Goal: Task Accomplishment & Management: Use online tool/utility

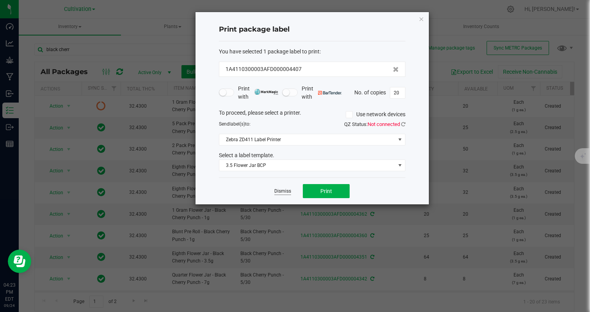
click at [287, 194] on link "Dismiss" at bounding box center [282, 191] width 17 height 7
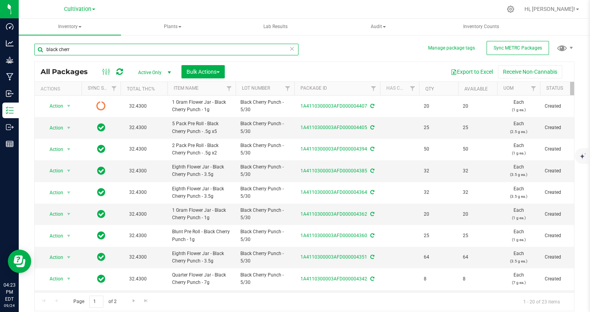
click at [118, 53] on input "black cherr" at bounding box center [166, 50] width 264 height 12
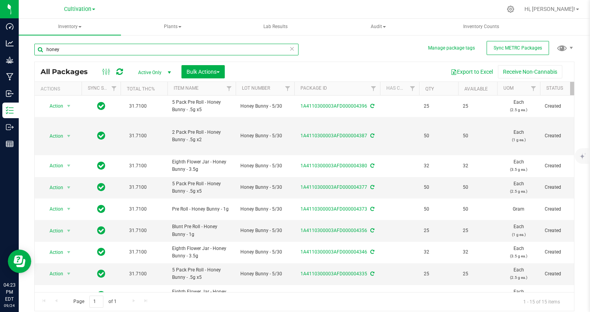
scroll to position [142, 0]
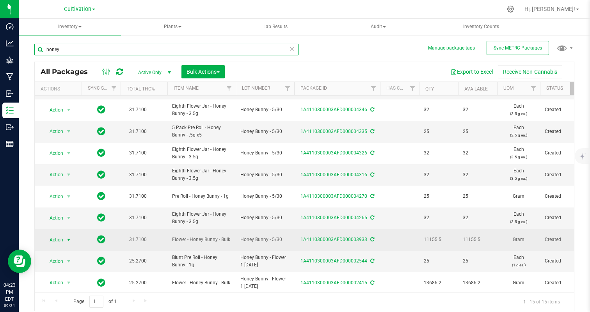
type input "honey"
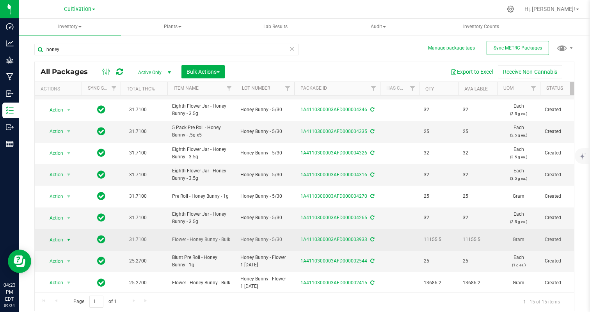
click at [66, 237] on span "select" at bounding box center [69, 240] width 6 height 6
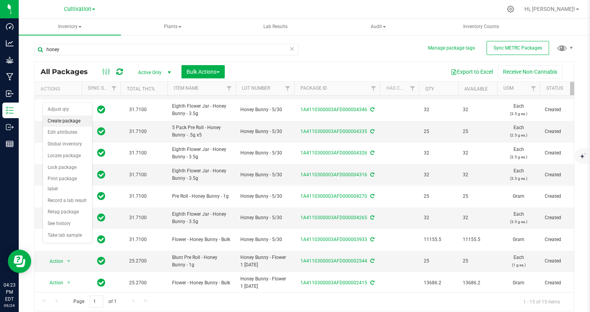
click at [67, 118] on li "Create package" at bounding box center [67, 121] width 49 height 12
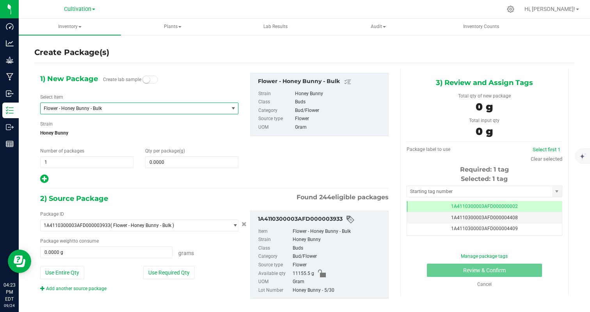
click at [82, 104] on span "Flower - Honey Bunny - Bulk" at bounding box center [135, 108] width 188 height 11
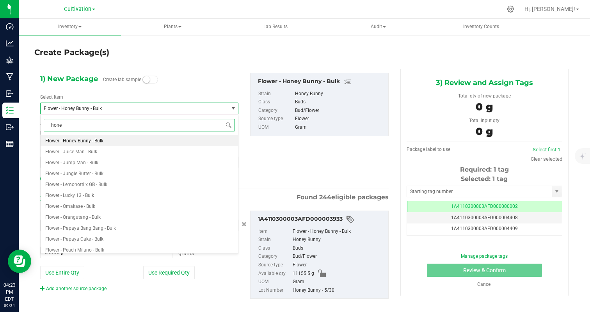
type input "honey"
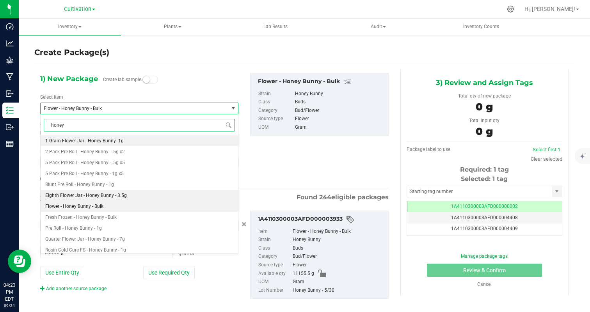
click at [111, 194] on span "Eighth Flower Jar - Honey Bunny - 3.5g" at bounding box center [85, 195] width 81 height 5
type input "0"
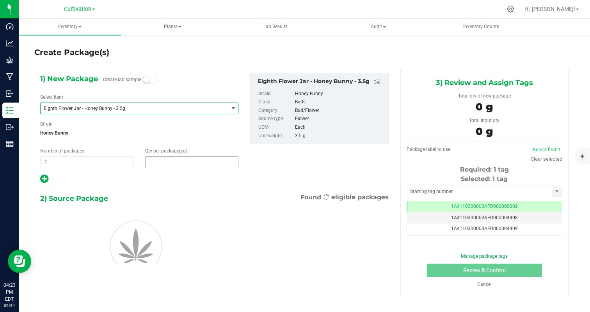
click at [159, 163] on span at bounding box center [191, 162] width 93 height 12
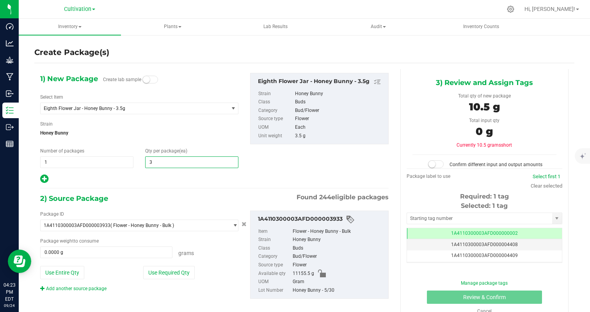
type input "32"
click at [133, 183] on div at bounding box center [139, 179] width 198 height 10
click at [174, 269] on button "Use Required Qty" at bounding box center [168, 272] width 51 height 13
type input "112.0000 g"
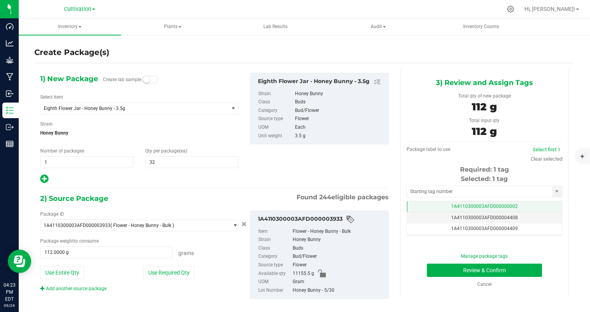
click at [504, 206] on span "1A4110300003AFD000000002" at bounding box center [484, 206] width 67 height 5
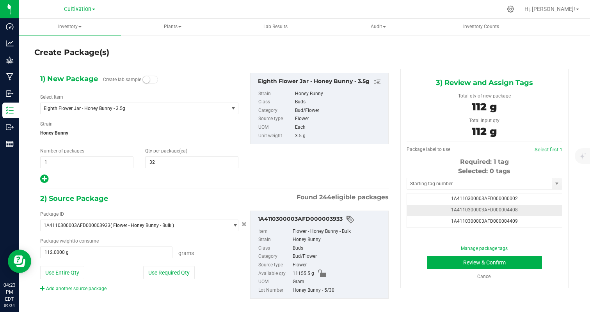
click at [545, 210] on td "1A4110300003AFD000004408" at bounding box center [484, 210] width 155 height 11
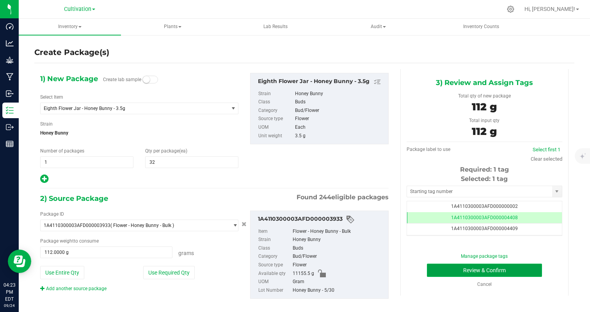
click at [519, 269] on button "Review & Confirm" at bounding box center [484, 270] width 115 height 13
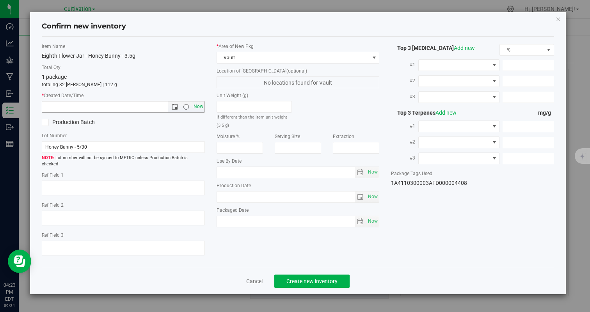
click at [195, 110] on span "Now" at bounding box center [197, 106] width 13 height 11
type input "[DATE] 4:23 PM"
click at [299, 278] on span "Create new inventory" at bounding box center [311, 281] width 51 height 6
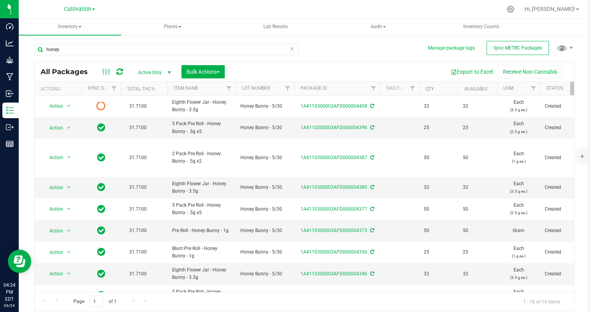
click at [291, 49] on icon at bounding box center [291, 48] width 5 height 9
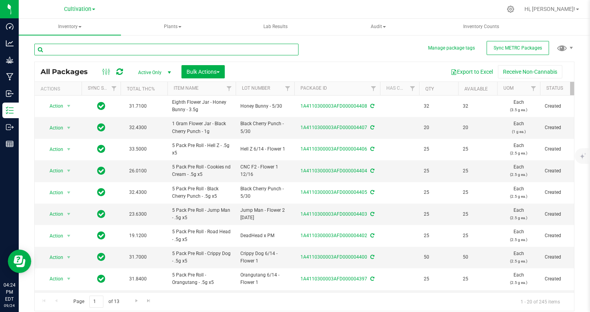
click at [280, 50] on input "text" at bounding box center [166, 50] width 264 height 12
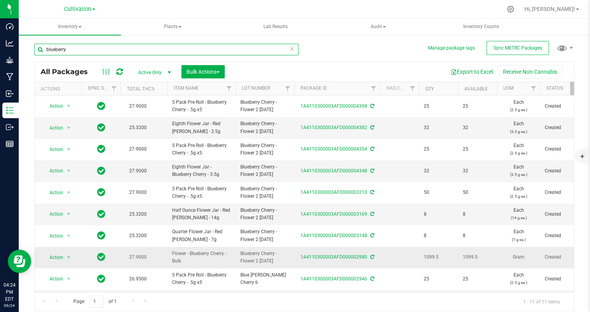
type input "blueberry"
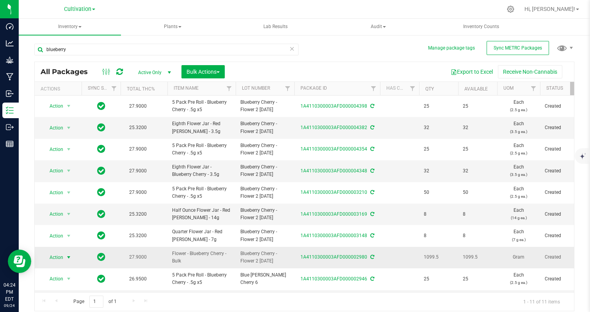
click at [60, 255] on span "Action" at bounding box center [52, 257] width 21 height 11
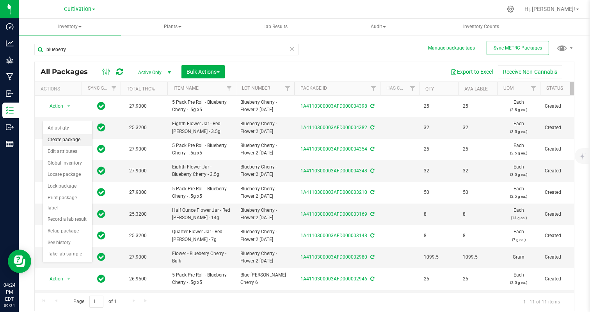
click at [76, 141] on li "Create package" at bounding box center [67, 140] width 49 height 12
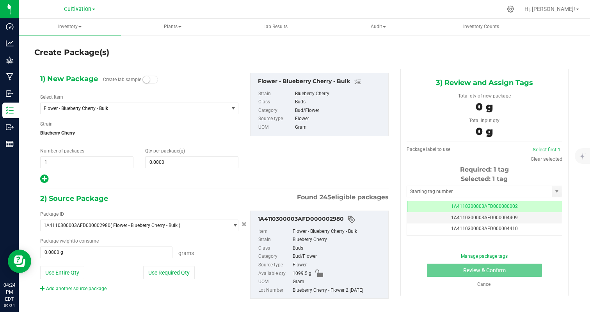
click at [91, 99] on div "Select Item Flower - Blueberry Cherry - Bulk 1 Gram Flower Jar - Afghani- 1g 1 …" at bounding box center [139, 104] width 198 height 21
click at [91, 105] on span "Flower - Blueberry Cherry - Bulk" at bounding box center [135, 108] width 188 height 11
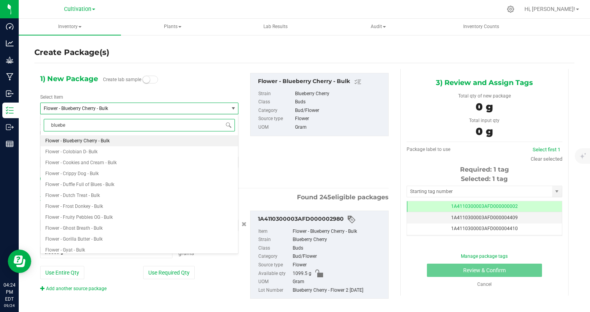
type input "blueber"
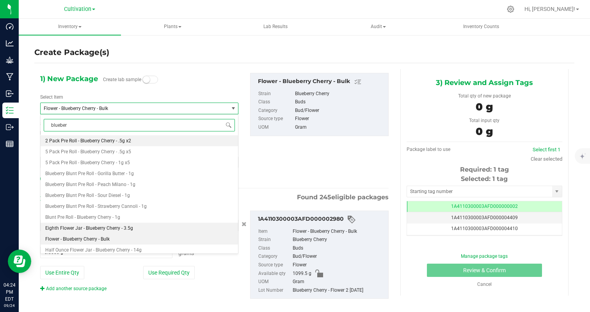
click at [115, 227] on span "Eighth Flower Jar - Blueberry Cherry - 3.5g" at bounding box center [89, 227] width 88 height 5
type input "0"
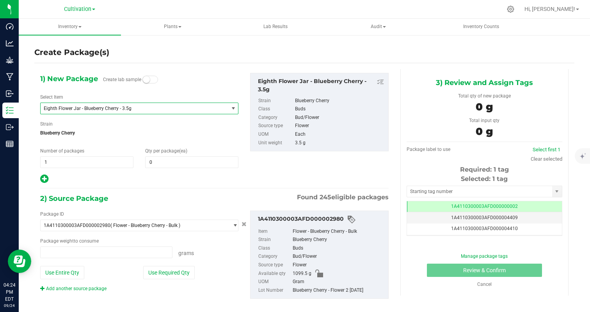
type input "0.0000 g"
click at [161, 158] on span at bounding box center [191, 162] width 93 height 12
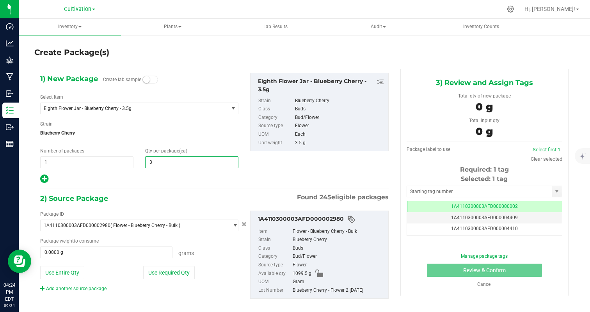
type input "32"
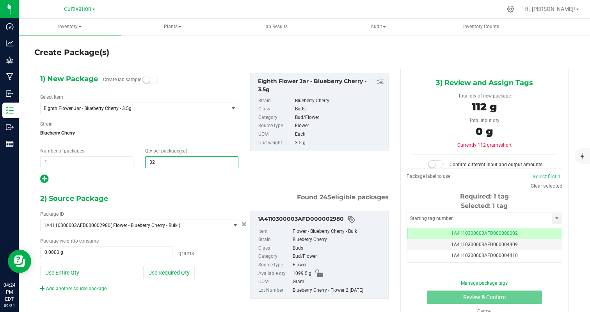
type input "32"
click at [124, 190] on div "1) New Package Create lab sample Select Item Eighth Flower Jar - Blueberry Cher…" at bounding box center [214, 192] width 360 height 246
click at [155, 271] on button "Use Required Qty" at bounding box center [168, 272] width 51 height 13
type input "112.0000 g"
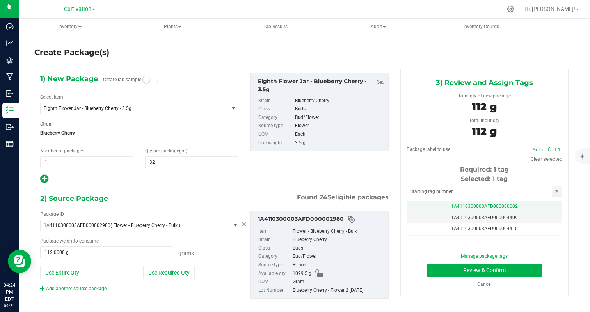
click at [522, 208] on td "1A4110300003AFD000000002" at bounding box center [484, 206] width 155 height 11
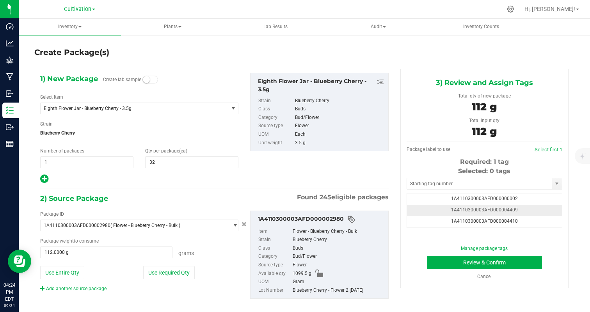
click at [528, 211] on td "1A4110300003AFD000004409" at bounding box center [484, 210] width 155 height 11
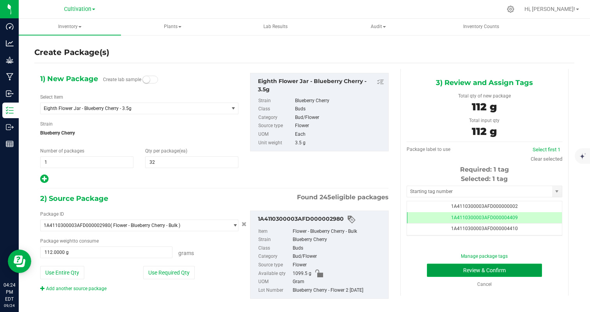
click at [522, 270] on button "Review & Confirm" at bounding box center [484, 270] width 115 height 13
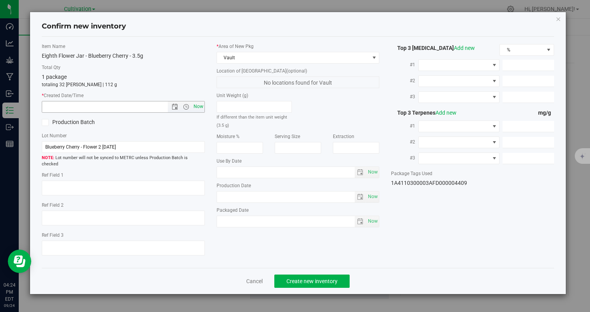
click at [197, 107] on span "Now" at bounding box center [197, 106] width 13 height 11
type input "[DATE] 4:24 PM"
click at [320, 278] on span "Create new inventory" at bounding box center [311, 281] width 51 height 6
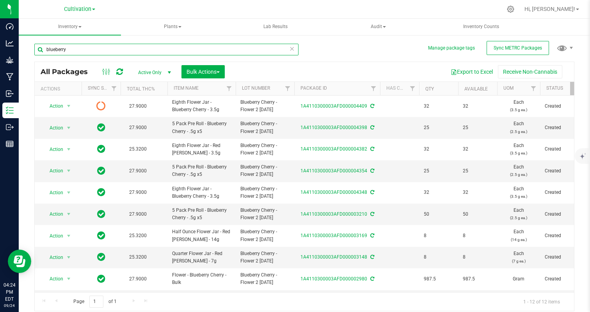
click at [91, 46] on input "blueberry" at bounding box center [166, 50] width 264 height 12
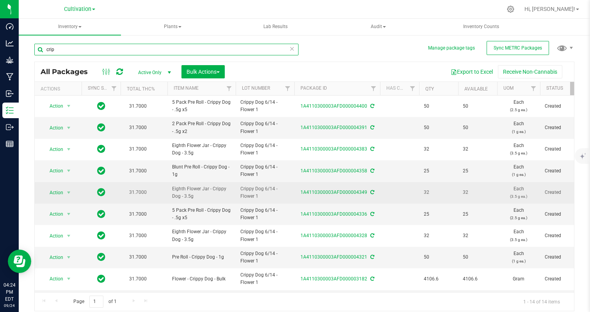
scroll to position [106, 0]
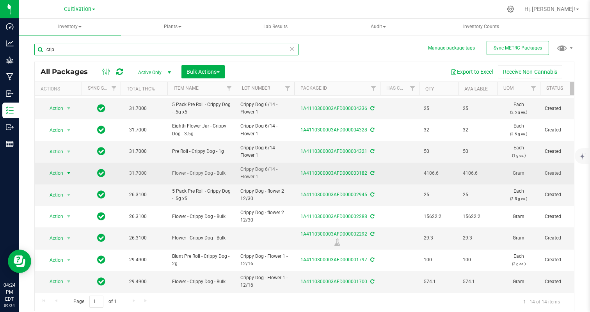
type input "crip"
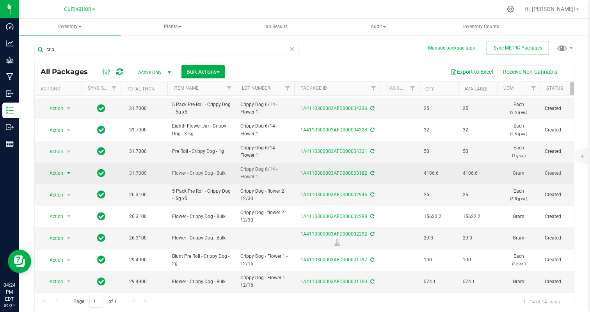
click at [56, 172] on span "Action" at bounding box center [52, 173] width 21 height 11
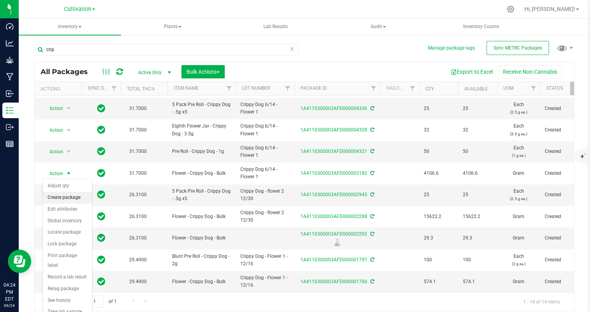
click at [58, 199] on li "Create package" at bounding box center [67, 198] width 49 height 12
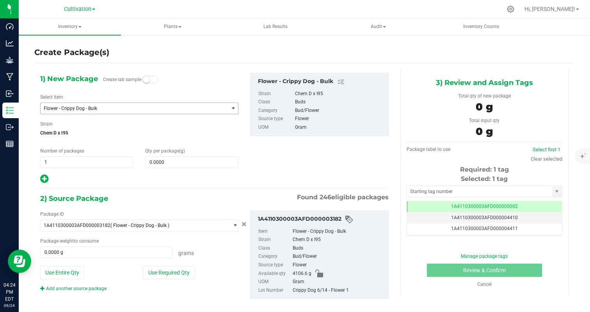
click at [145, 110] on span "Flower - Crippy Dog - Bulk" at bounding box center [131, 108] width 174 height 5
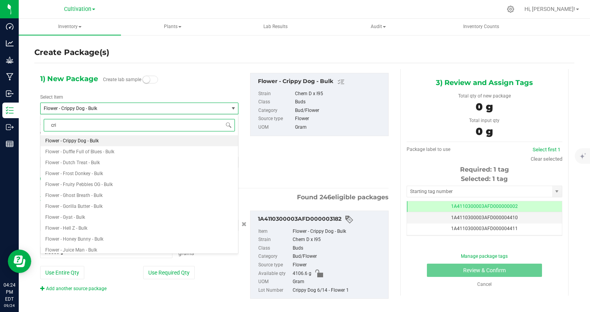
type input "crip"
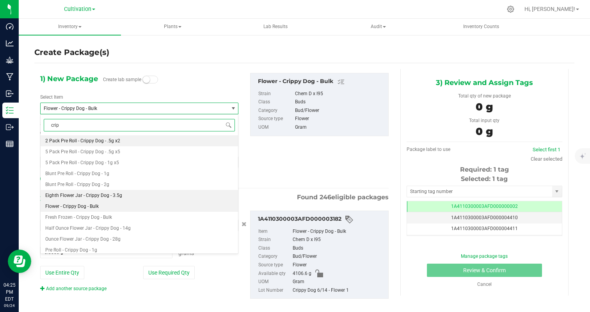
click at [148, 192] on li "Eighth Flower Jar - Crippy Dog - 3.5g" at bounding box center [139, 195] width 197 height 11
type input "0"
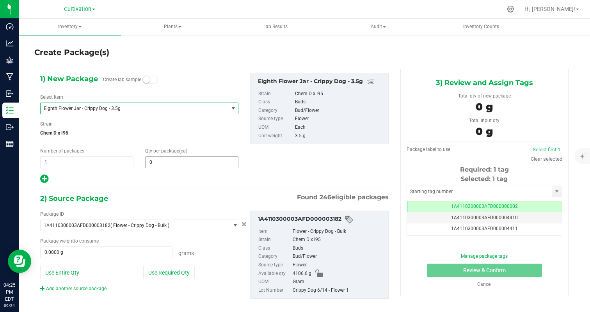
click at [152, 168] on span "0 0" at bounding box center [191, 162] width 93 height 12
click at [162, 167] on span at bounding box center [191, 162] width 93 height 12
type input "32"
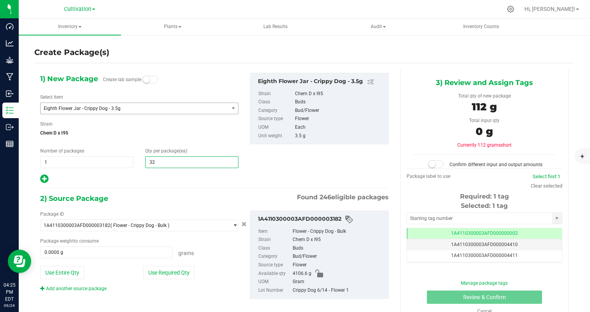
type input "32"
click at [120, 183] on div at bounding box center [139, 179] width 198 height 10
click at [177, 273] on button "Use Required Qty" at bounding box center [168, 272] width 51 height 13
type input "112.0000 g"
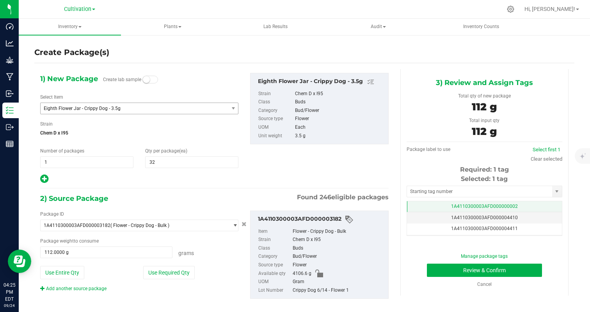
click at [531, 205] on td "1A4110300003AFD000000002" at bounding box center [484, 206] width 155 height 11
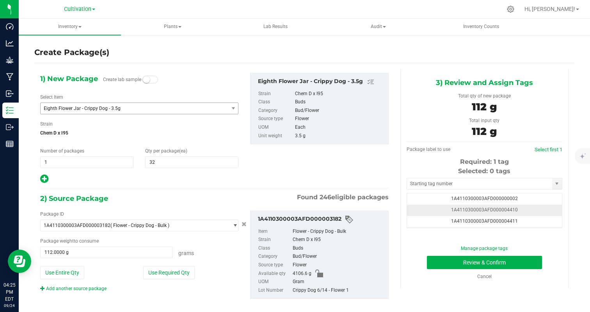
click at [538, 211] on td "1A4110300003AFD000004410" at bounding box center [484, 210] width 155 height 11
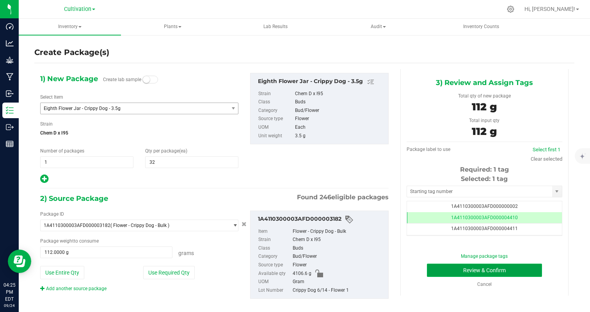
click at [510, 269] on button "Review & Confirm" at bounding box center [484, 270] width 115 height 13
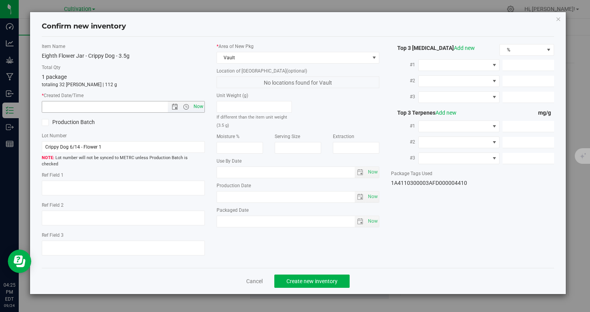
click at [199, 108] on span "Now" at bounding box center [197, 106] width 13 height 11
type input "[DATE] 4:25 PM"
click at [324, 274] on button "Create new inventory" at bounding box center [311, 280] width 75 height 13
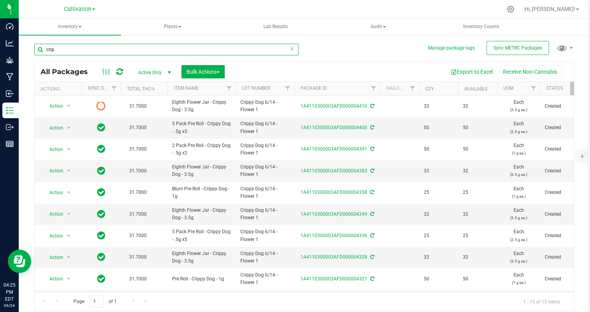
click at [109, 50] on input "crip" at bounding box center [166, 50] width 264 height 12
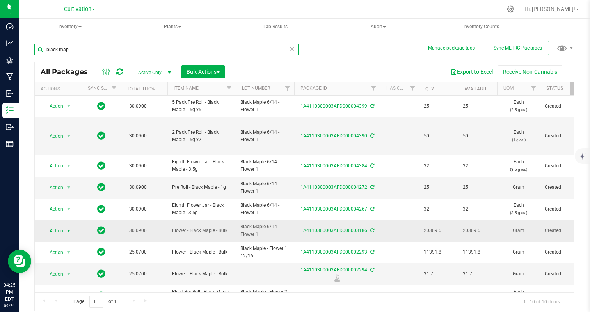
type input "black mapl"
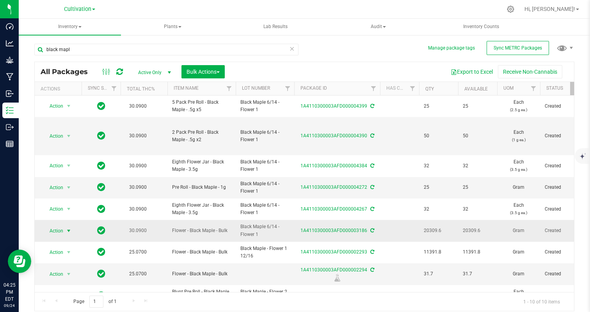
click at [62, 232] on span "Action" at bounding box center [52, 230] width 21 height 11
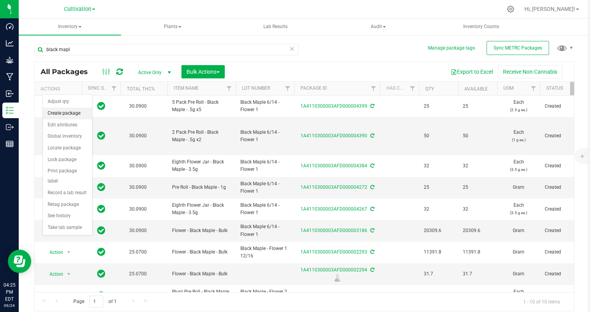
click at [67, 110] on li "Create package" at bounding box center [67, 114] width 49 height 12
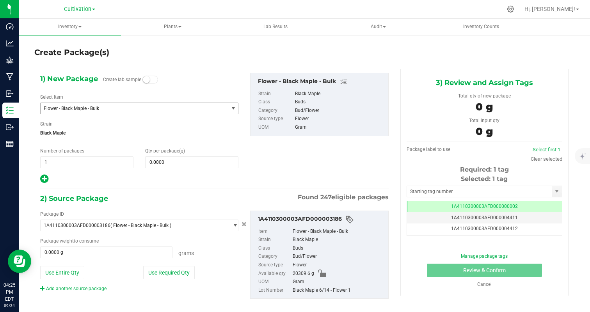
click at [71, 110] on span "Flower - Black Maple - Bulk" at bounding box center [131, 108] width 174 height 5
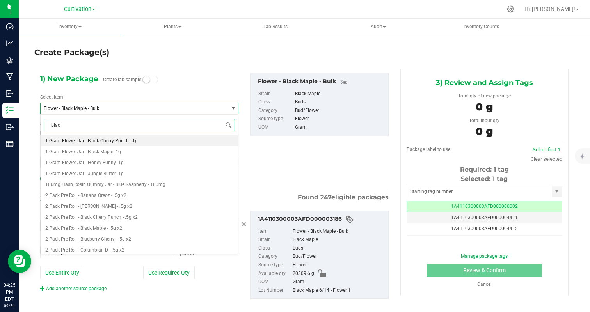
type input "black"
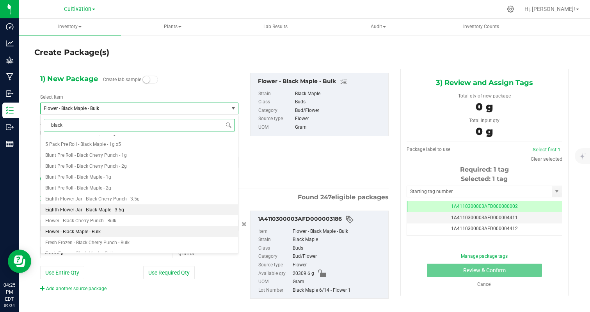
click at [126, 209] on li "Eighth Flower Jar - Black Maple - 3.5g" at bounding box center [139, 209] width 197 height 11
type input "0"
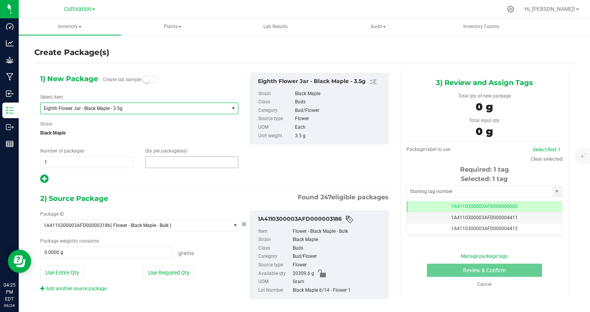
click at [166, 164] on span at bounding box center [191, 162] width 93 height 12
type input "32"
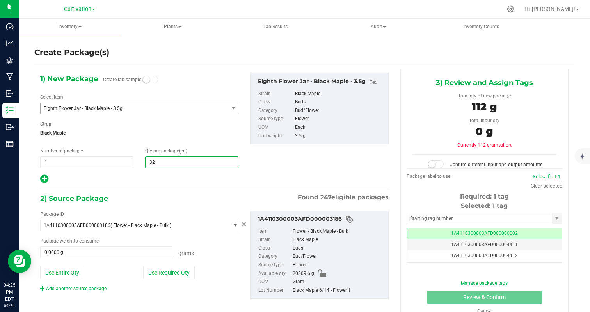
type input "32"
click at [134, 175] on div at bounding box center [139, 179] width 198 height 10
click at [179, 273] on button "Use Required Qty" at bounding box center [168, 272] width 51 height 13
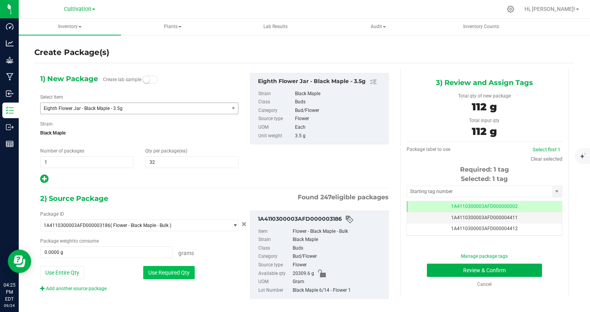
type input "112.0000 g"
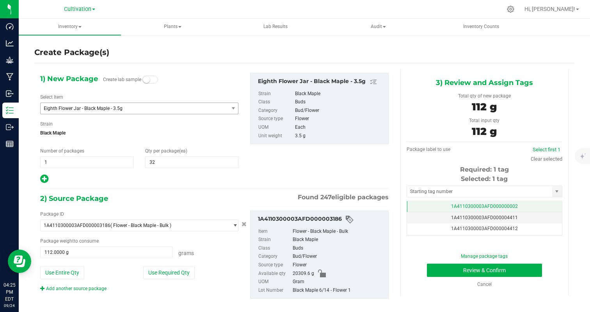
click at [528, 204] on td "1A4110300003AFD000000002" at bounding box center [484, 206] width 155 height 11
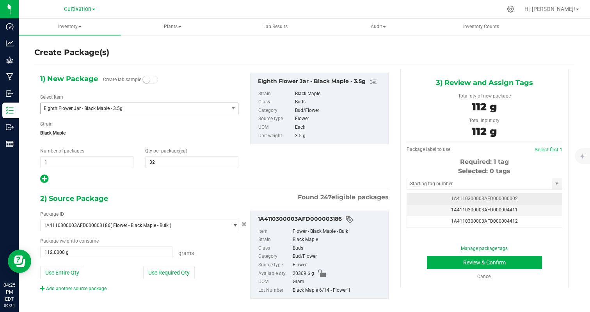
click at [528, 204] on td "1A4110300003AFD000000002" at bounding box center [484, 198] width 155 height 11
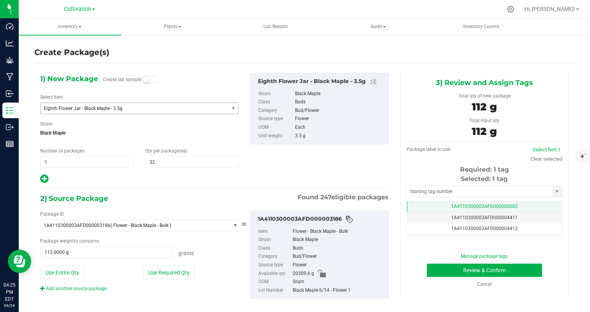
click at [528, 202] on td "1A4110300003AFD000000002" at bounding box center [484, 206] width 155 height 11
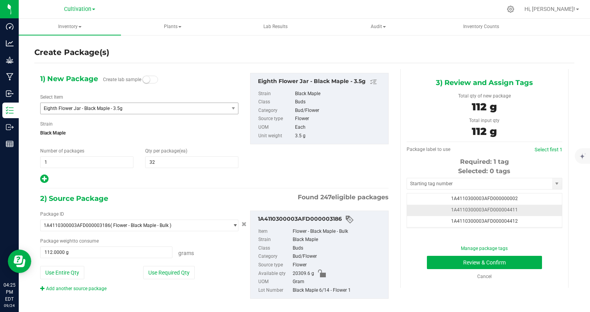
click at [528, 208] on td "1A4110300003AFD000004411" at bounding box center [484, 210] width 155 height 11
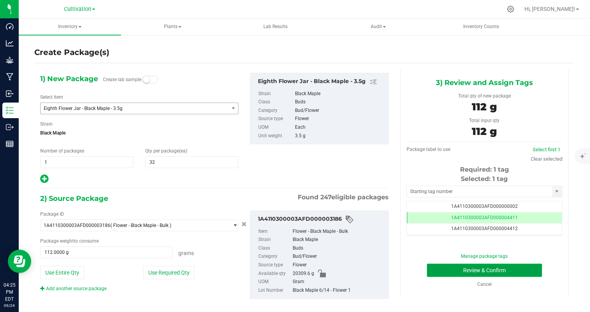
click at [503, 266] on button "Review & Confirm" at bounding box center [484, 270] width 115 height 13
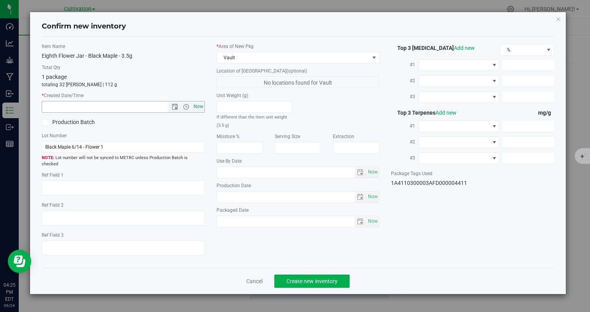
click at [197, 106] on span "Now" at bounding box center [197, 106] width 13 height 11
type input "[DATE] 4:25 PM"
click at [285, 274] on button "Create new inventory" at bounding box center [311, 280] width 75 height 13
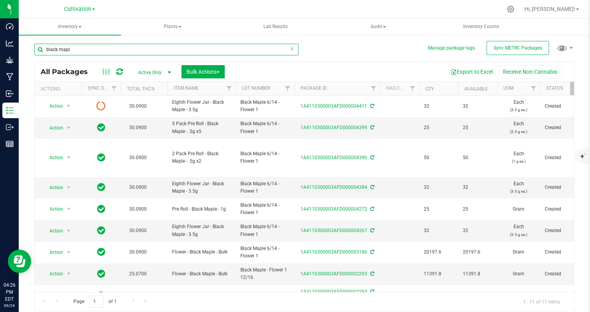
click at [89, 52] on input "black mapl" at bounding box center [166, 50] width 264 height 12
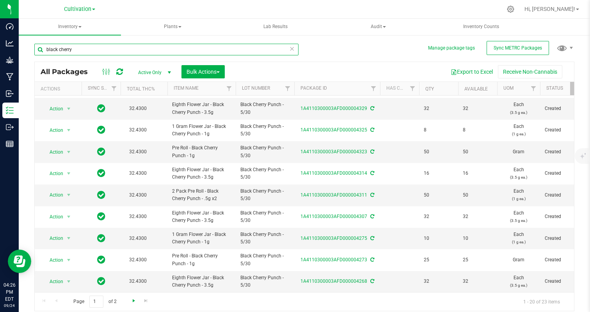
type input "black cherry"
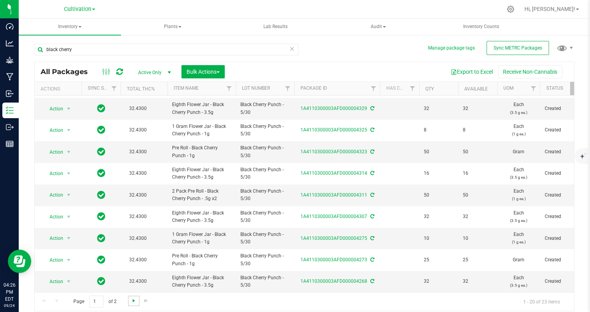
click at [136, 298] on span "Go to the next page" at bounding box center [134, 300] width 6 height 6
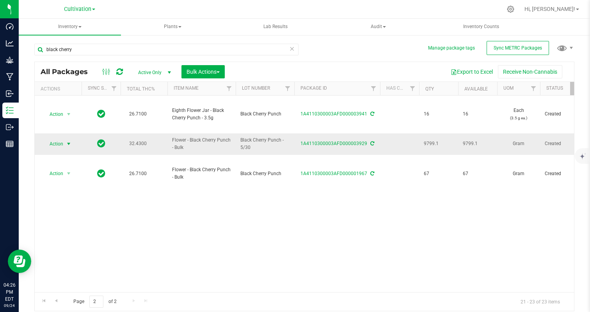
click at [62, 144] on span "Action" at bounding box center [52, 143] width 21 height 11
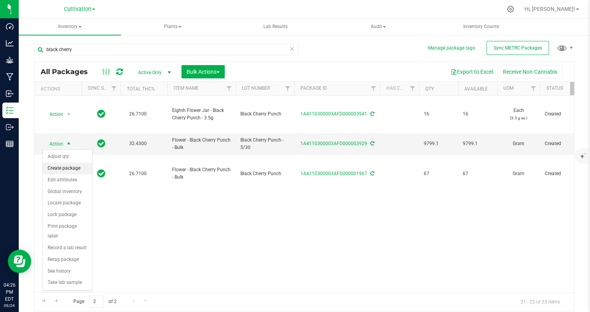
click at [74, 168] on li "Create package" at bounding box center [67, 169] width 49 height 12
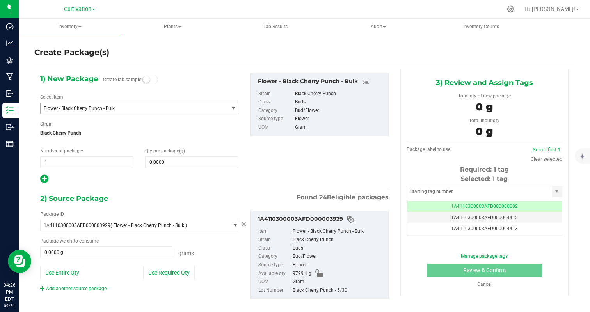
click at [109, 109] on span "Flower - Black Cherry Punch - Bulk" at bounding box center [131, 108] width 174 height 5
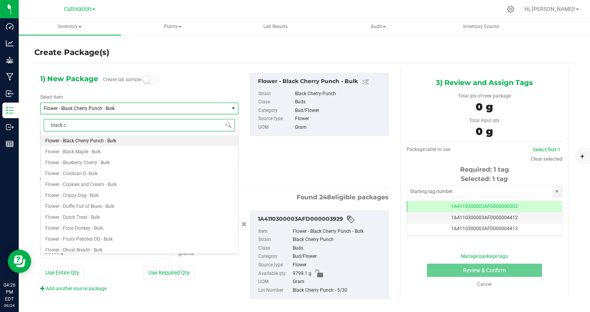
type input "black ch"
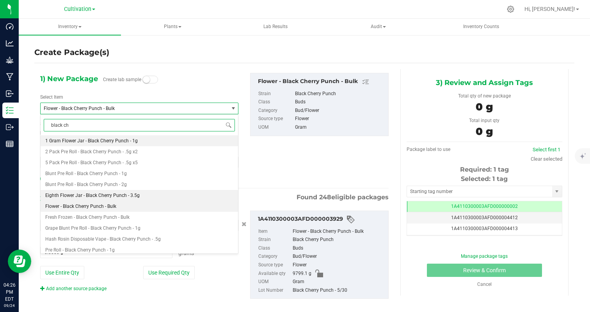
click at [120, 193] on span "Eighth Flower Jar - Black Cherry Punch - 3.5g" at bounding box center [92, 195] width 94 height 5
type input "0"
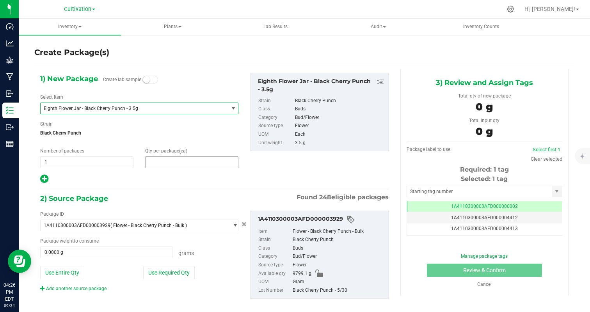
click at [168, 165] on span at bounding box center [191, 162] width 93 height 12
type input "32"
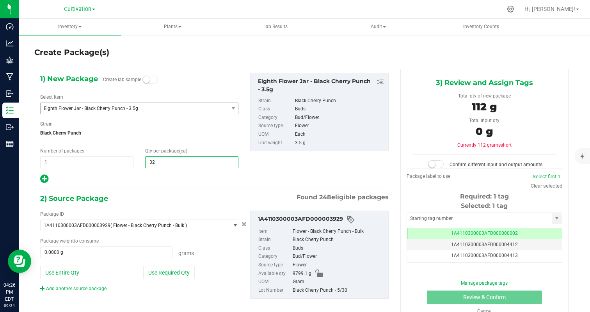
type input "32"
click at [127, 176] on div at bounding box center [139, 179] width 198 height 10
click at [174, 275] on button "Use Required Qty" at bounding box center [168, 272] width 51 height 13
type input "112.0000 g"
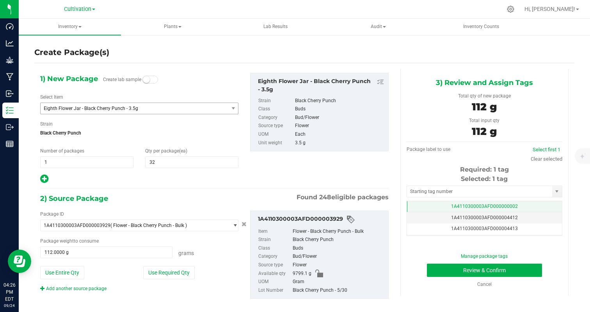
click at [523, 205] on td "1A4110300003AFD000000002" at bounding box center [484, 206] width 155 height 11
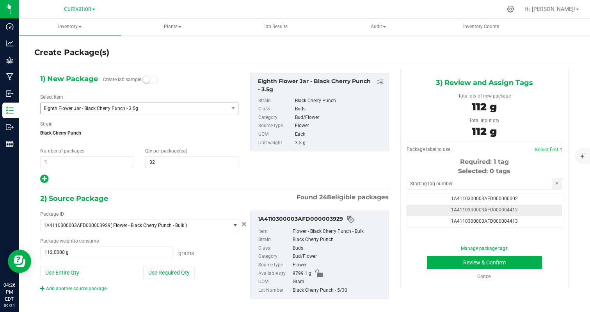
click at [540, 213] on td "1A4110300003AFD000004412" at bounding box center [484, 210] width 155 height 11
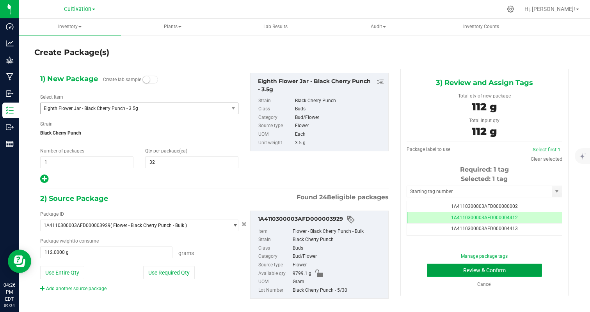
click at [515, 271] on button "Review & Confirm" at bounding box center [484, 270] width 115 height 13
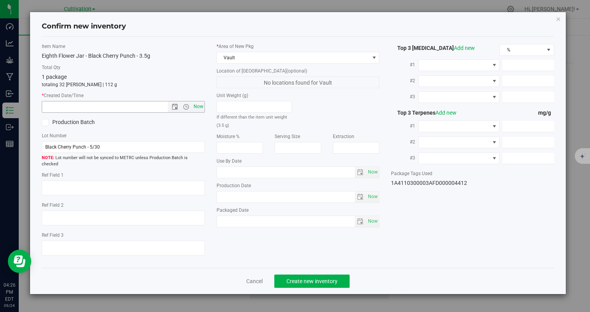
click at [199, 104] on span "Now" at bounding box center [197, 106] width 13 height 11
type input "[DATE] 4:26 PM"
click at [309, 278] on span "Create new inventory" at bounding box center [311, 281] width 51 height 6
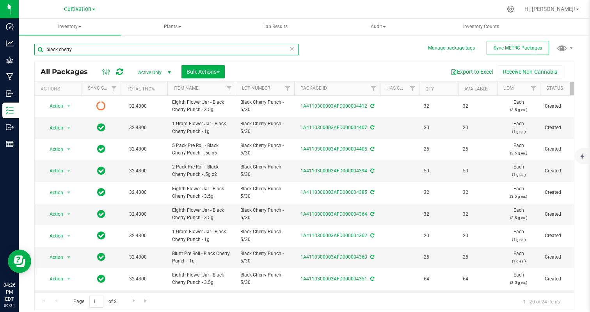
click at [91, 52] on input "black cherry" at bounding box center [166, 50] width 264 height 12
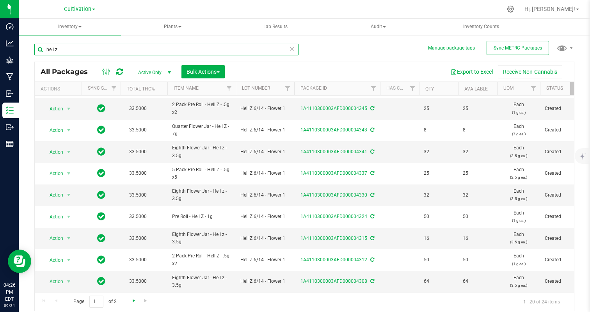
type input "hell z"
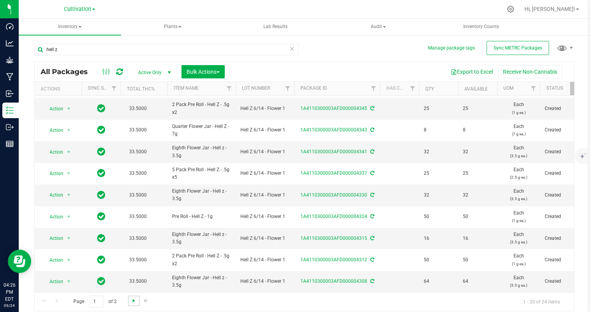
click at [134, 301] on span "Go to the next page" at bounding box center [134, 300] width 6 height 6
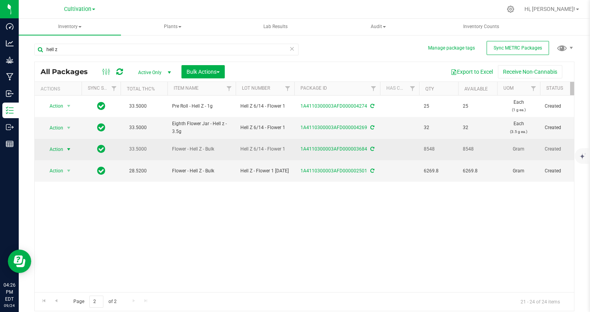
click at [51, 149] on span "Action" at bounding box center [52, 149] width 21 height 11
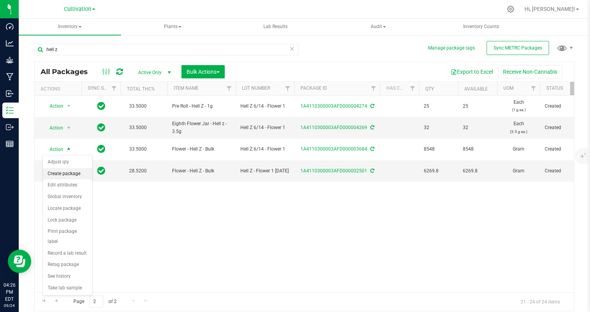
click at [69, 172] on li "Create package" at bounding box center [67, 174] width 49 height 12
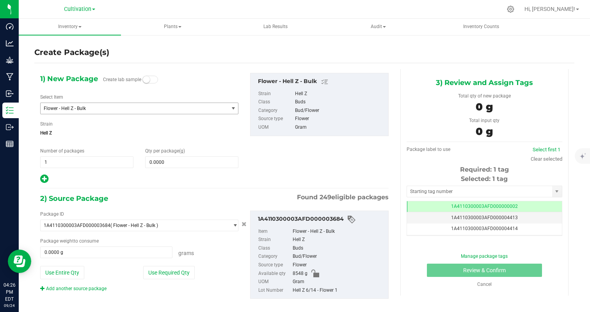
click at [97, 108] on span "Flower - Hell Z - Bulk" at bounding box center [131, 108] width 174 height 5
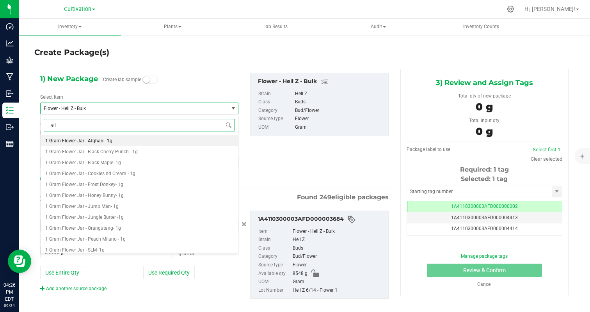
type input "ell z"
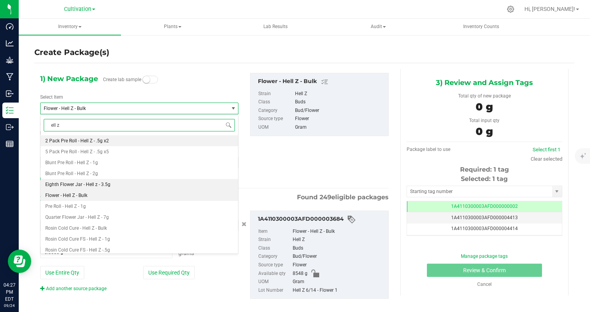
click at [112, 182] on li "Eighth Flower Jar - Hell z - 3.5g" at bounding box center [139, 184] width 197 height 11
type input "0"
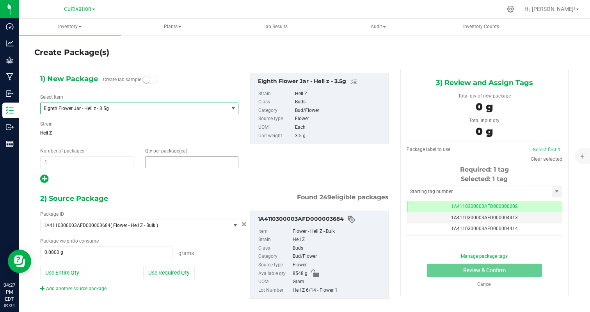
click at [156, 162] on span at bounding box center [191, 162] width 93 height 12
type input "32"
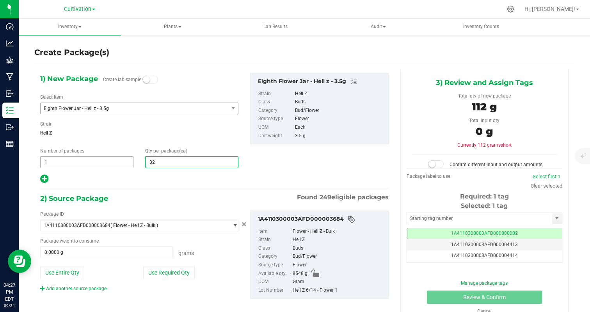
type input "32"
click at [129, 166] on span "1 1" at bounding box center [86, 162] width 93 height 12
click at [132, 177] on div at bounding box center [139, 179] width 198 height 10
click at [168, 278] on button "Use Required Qty" at bounding box center [168, 272] width 51 height 13
type input "112.0000 g"
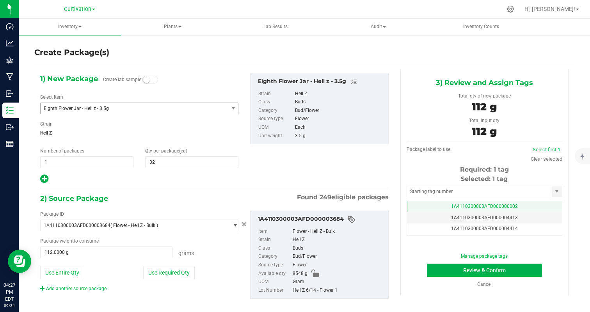
click at [524, 209] on td "1A4110300003AFD000000002" at bounding box center [484, 206] width 155 height 11
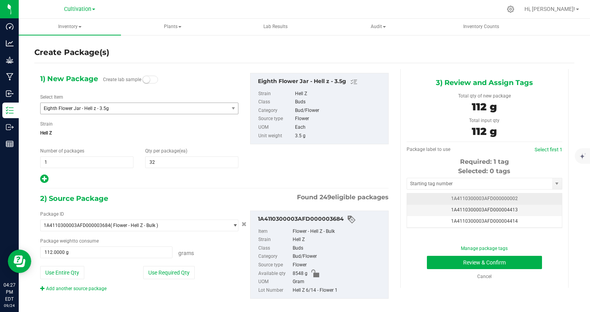
click at [524, 209] on td "1A4110300003AFD000004413" at bounding box center [484, 210] width 155 height 11
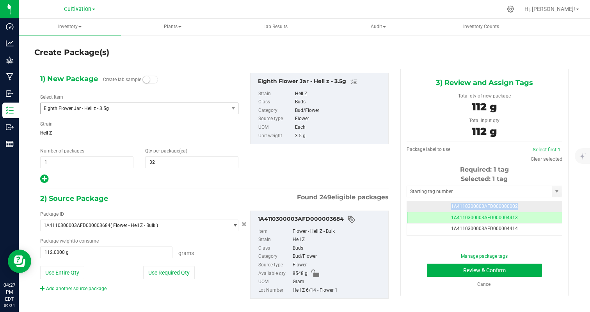
click at [524, 209] on td "1A4110300003AFD000000002" at bounding box center [484, 206] width 155 height 11
click at [529, 201] on td "1A4110300003AFD000000002" at bounding box center [484, 206] width 155 height 11
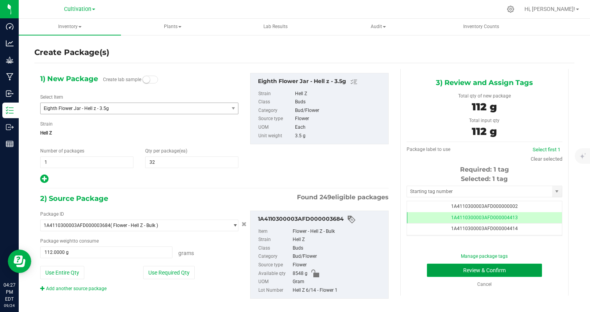
click at [517, 271] on button "Review & Confirm" at bounding box center [484, 270] width 115 height 13
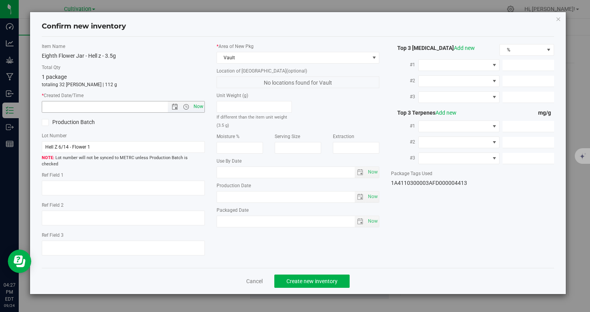
click at [193, 105] on span "Now" at bounding box center [197, 106] width 13 height 11
type input "[DATE] 4:27 PM"
click at [287, 278] on span "Create new inventory" at bounding box center [311, 281] width 51 height 6
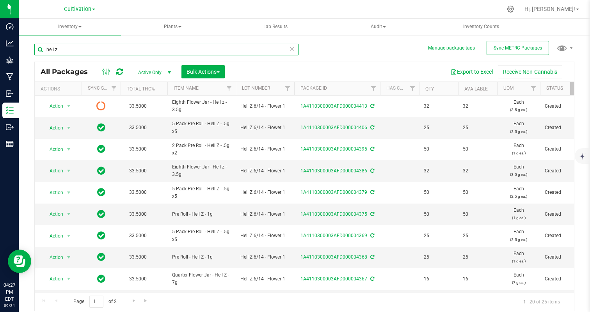
click at [76, 53] on input "hell z" at bounding box center [166, 50] width 264 height 12
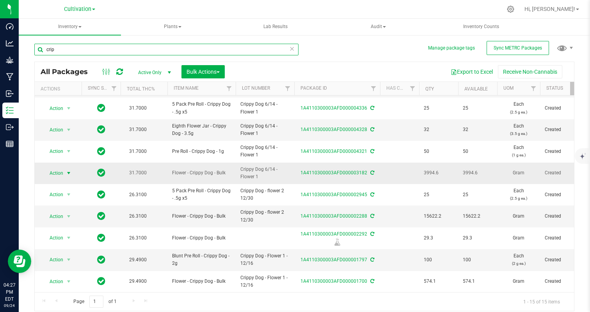
type input "crip"
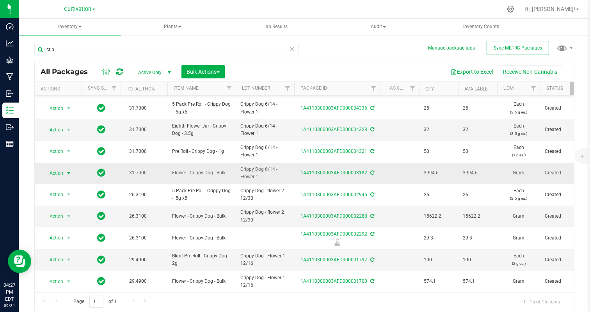
click at [61, 170] on span "Action" at bounding box center [52, 173] width 21 height 11
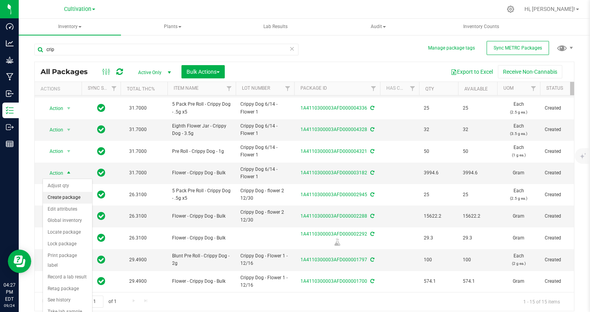
click at [50, 203] on li "Create package" at bounding box center [67, 198] width 49 height 12
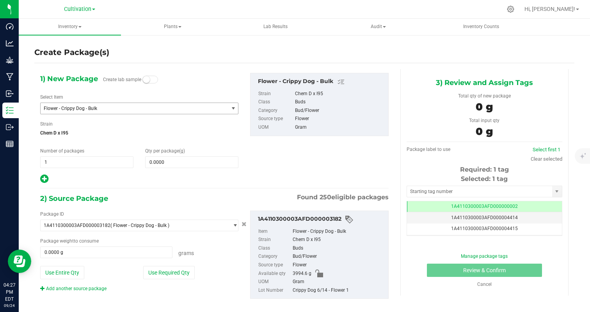
click at [106, 112] on span "Flower - Crippy Dog - Bulk" at bounding box center [135, 108] width 188 height 11
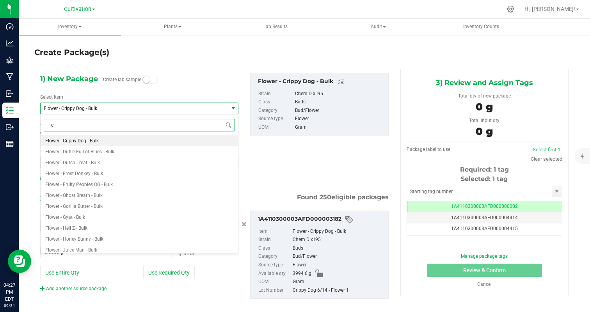
type input "cr"
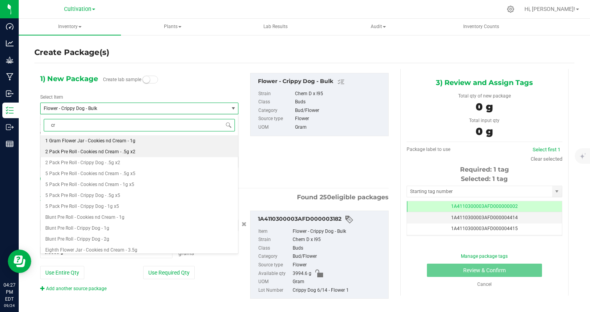
click at [128, 152] on span "2 Pack Pre Roll - Cookies nd Cream - .5g x2" at bounding box center [90, 151] width 90 height 5
type input "0"
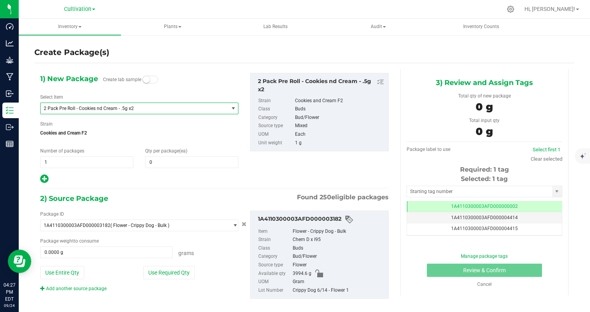
click at [133, 106] on span "2 Pack Pre Roll - Cookies nd Cream - .5g x2" at bounding box center [131, 108] width 174 height 5
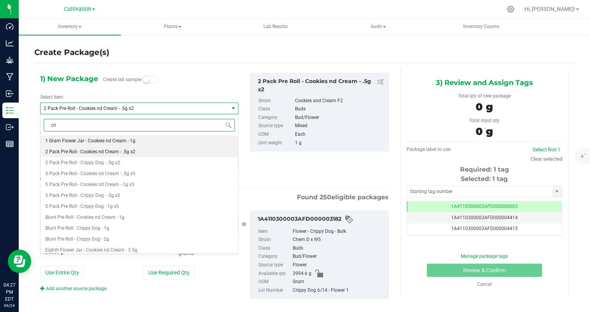
type input "crip"
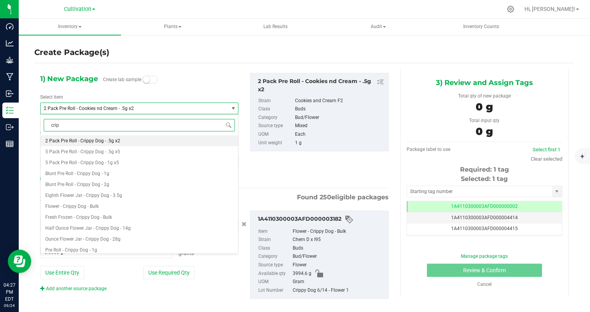
click at [129, 138] on li "2 Pack Pre Roll - Crippy Dog - .5g x2" at bounding box center [139, 140] width 197 height 11
type input "0"
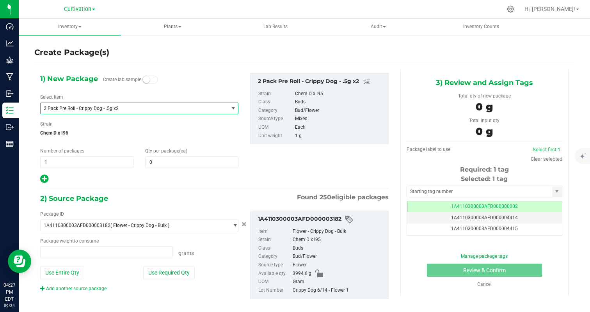
type input "0.0000 g"
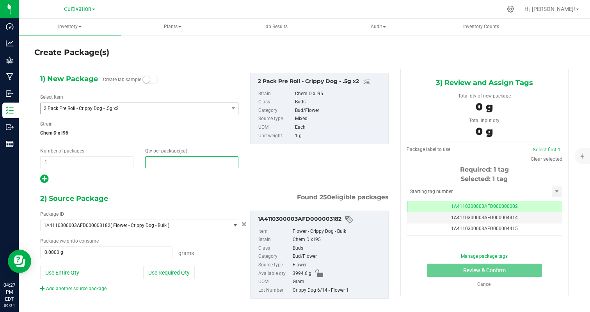
click at [167, 163] on span at bounding box center [191, 162] width 93 height 12
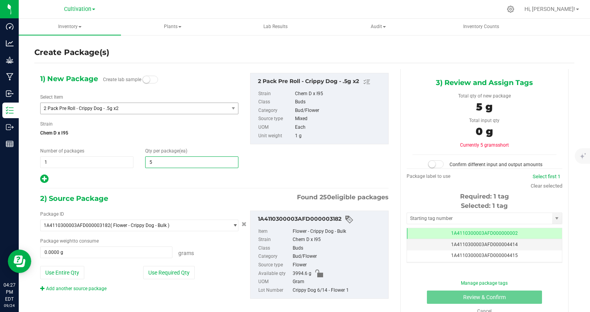
type input "50"
click at [118, 185] on div "1) New Package Create lab sample Select Item 2 Pack Pre Roll - Crippy Dog - .5g…" at bounding box center [214, 192] width 360 height 246
click at [172, 272] on button "Use Required Qty" at bounding box center [168, 272] width 51 height 13
type input "50.0000 g"
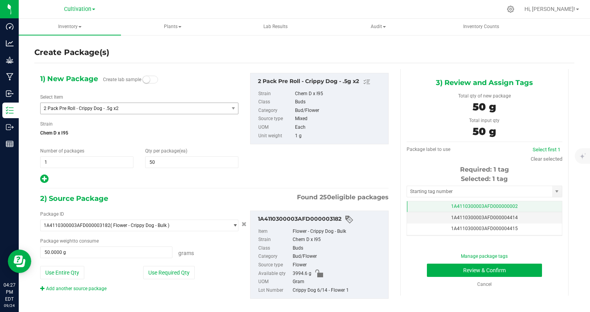
click at [512, 204] on span "1A4110300003AFD000000002" at bounding box center [484, 206] width 67 height 5
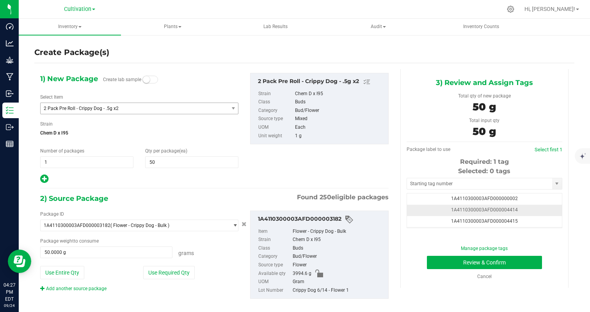
click at [537, 212] on td "1A4110300003AFD000004414" at bounding box center [484, 210] width 155 height 11
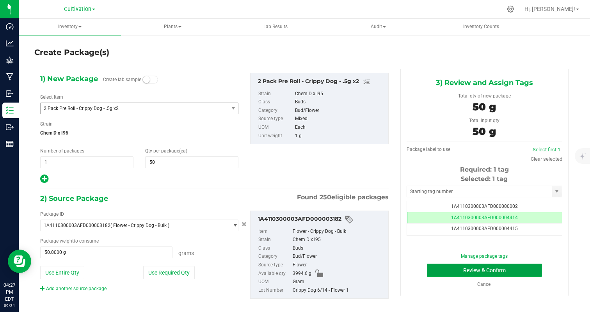
click at [508, 265] on button "Review & Confirm" at bounding box center [484, 270] width 115 height 13
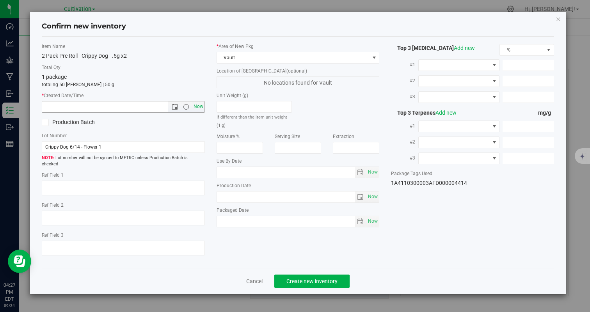
click at [200, 105] on span "Now" at bounding box center [197, 106] width 13 height 11
type input "[DATE] 4:27 PM"
click at [319, 278] on span "Create new inventory" at bounding box center [311, 281] width 51 height 6
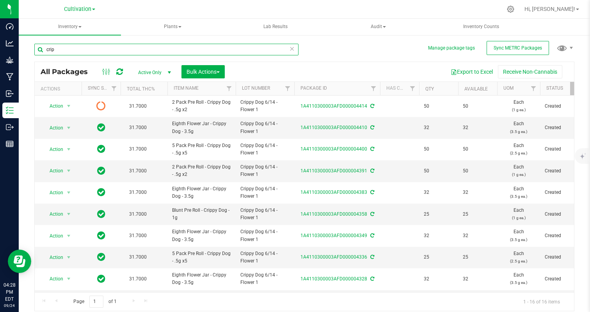
click at [94, 51] on input "crip" at bounding box center [166, 50] width 264 height 12
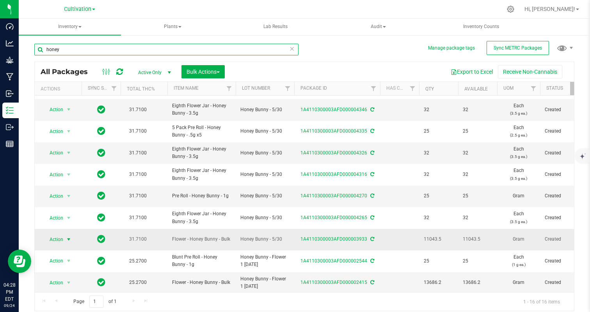
type input "honey"
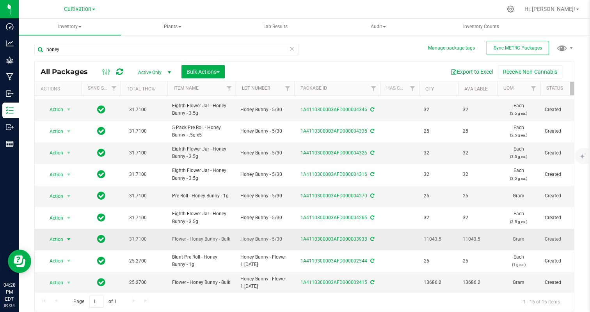
click at [64, 239] on span "Action" at bounding box center [57, 239] width 31 height 11
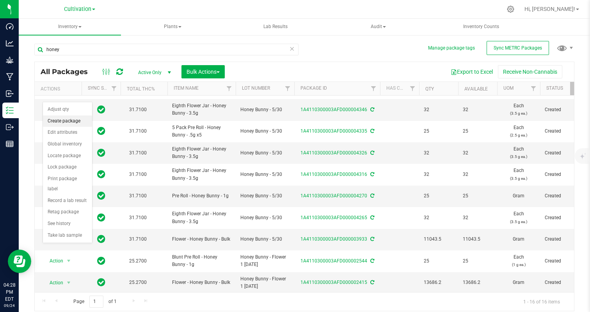
click at [62, 120] on li "Create package" at bounding box center [67, 121] width 49 height 12
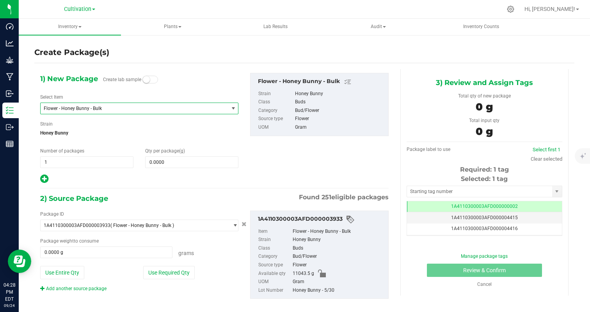
click at [79, 113] on span "Flower - Honey Bunny - Bulk" at bounding box center [135, 108] width 188 height 11
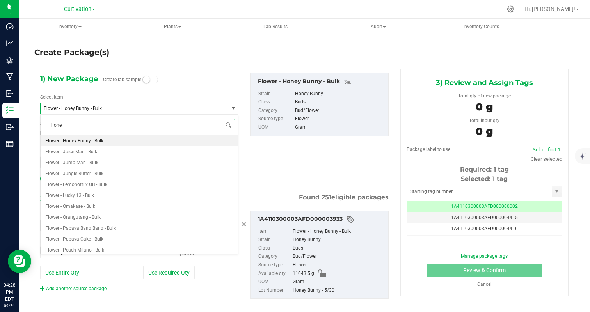
type input "honey"
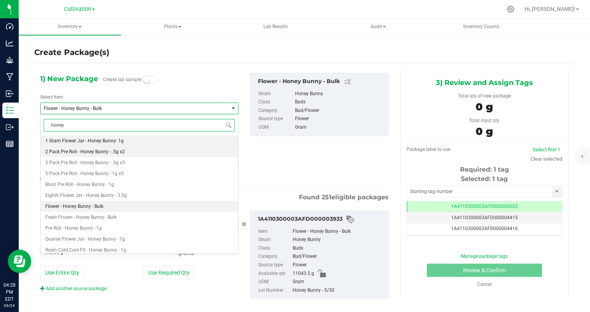
click at [89, 151] on span "2 Pack Pre Roll - Honey Bunny - .5g x2" at bounding box center [85, 151] width 80 height 5
type input "0"
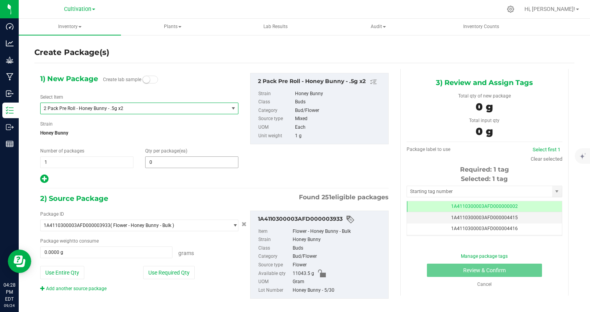
click at [172, 164] on input "0" at bounding box center [191, 162] width 92 height 11
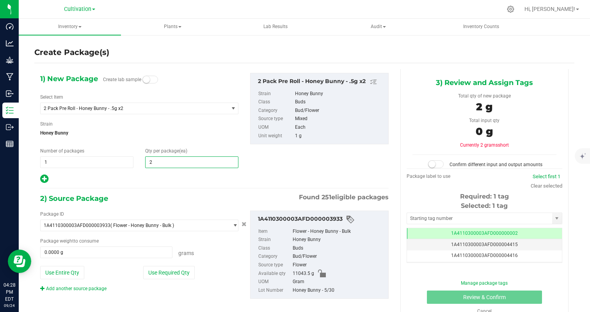
type input "25"
click at [176, 179] on div at bounding box center [139, 179] width 198 height 10
click at [173, 272] on button "Use Required Qty" at bounding box center [168, 272] width 51 height 13
type input "25.0000 g"
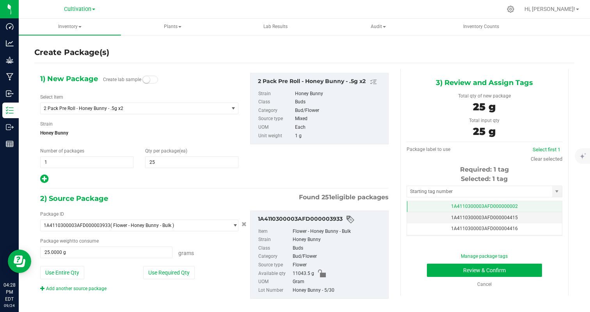
click at [509, 201] on td "1A4110300003AFD000000002" at bounding box center [484, 206] width 155 height 11
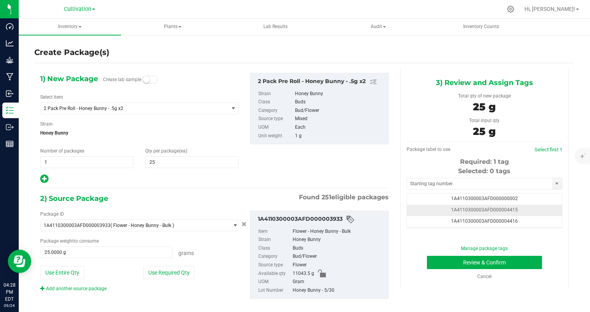
click at [542, 212] on td "1A4110300003AFD000004415" at bounding box center [484, 210] width 155 height 11
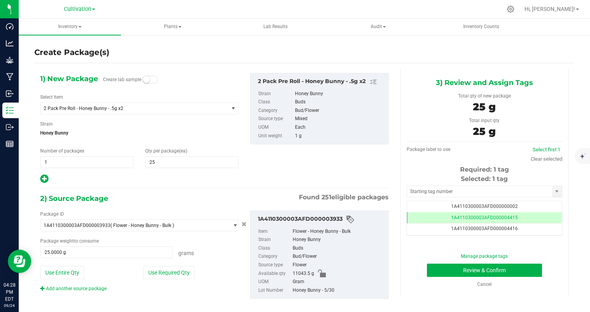
click at [519, 276] on div "Review & Confirm" at bounding box center [484, 270] width 144 height 13
click at [490, 266] on button "Review & Confirm" at bounding box center [484, 270] width 115 height 13
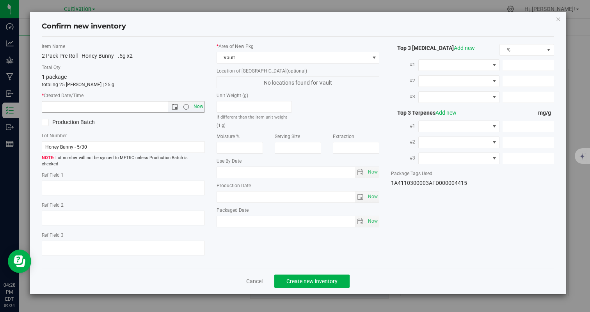
click at [198, 106] on span "Now" at bounding box center [197, 106] width 13 height 11
type input "[DATE] 4:28 PM"
click at [326, 278] on span "Create new inventory" at bounding box center [311, 281] width 51 height 6
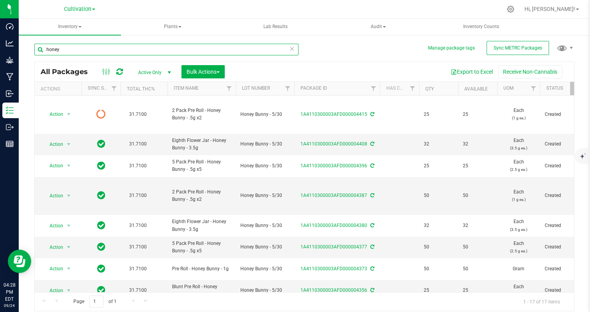
click at [133, 48] on input "honey" at bounding box center [166, 50] width 264 height 12
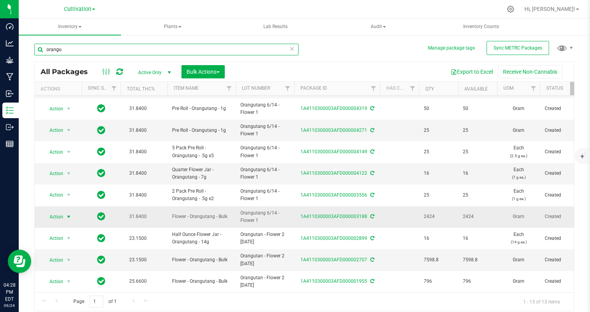
type input "orangu"
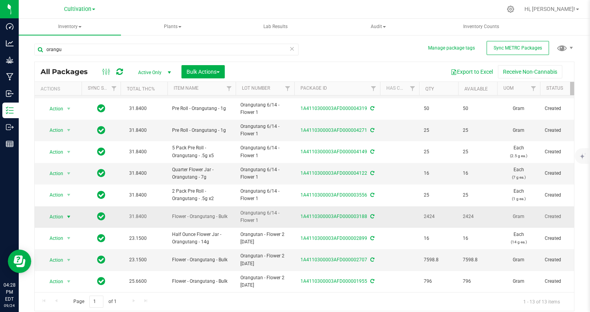
click at [53, 213] on span "Action" at bounding box center [52, 216] width 21 height 11
click at [54, 104] on li "Create package" at bounding box center [67, 100] width 49 height 12
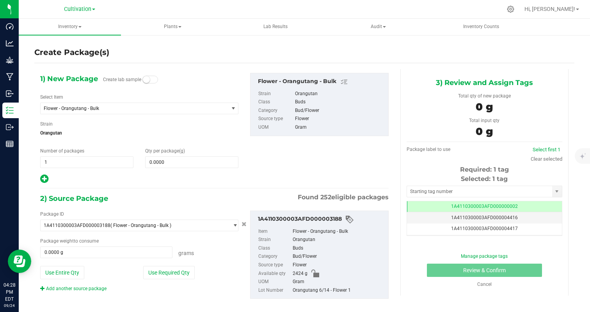
click at [81, 118] on div "1) New Package Create lab sample Select Item Flower - Orangutang - Bulk 1 Gram …" at bounding box center [139, 128] width 210 height 111
click at [89, 107] on span "Flower - Orangutang - Bulk" at bounding box center [131, 108] width 174 height 5
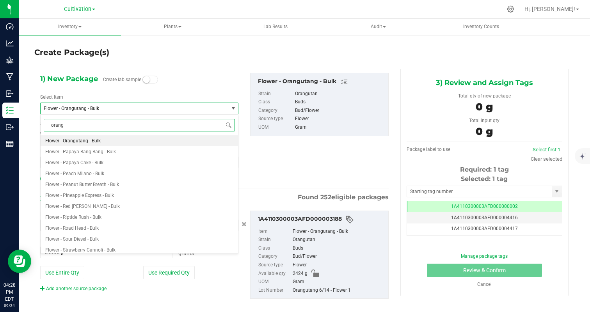
type input "orangu"
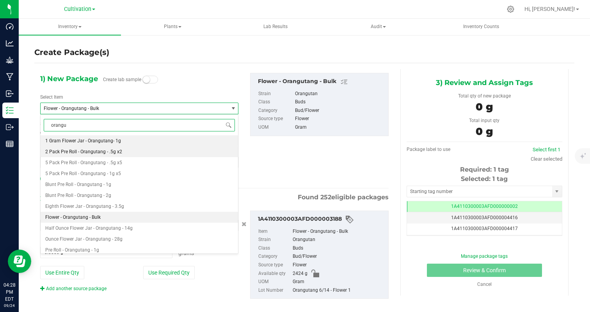
click at [90, 150] on span "2 Pack Pre Roll - Orangutang - .5g x2" at bounding box center [83, 151] width 77 height 5
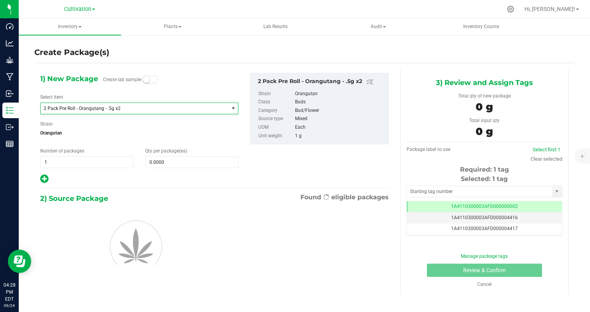
type input "0"
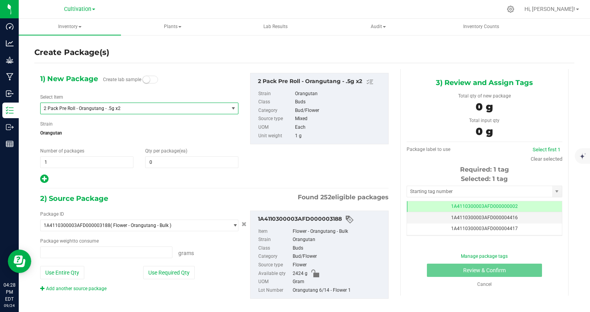
type input "0.0000 g"
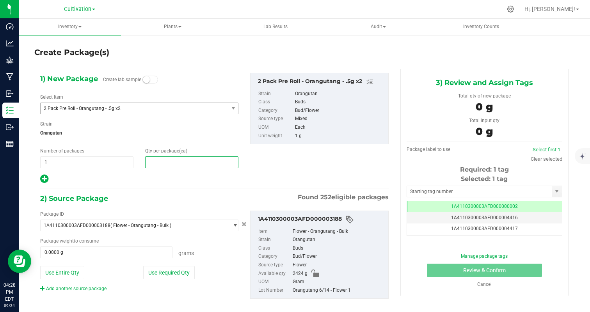
click at [188, 161] on span at bounding box center [191, 162] width 93 height 12
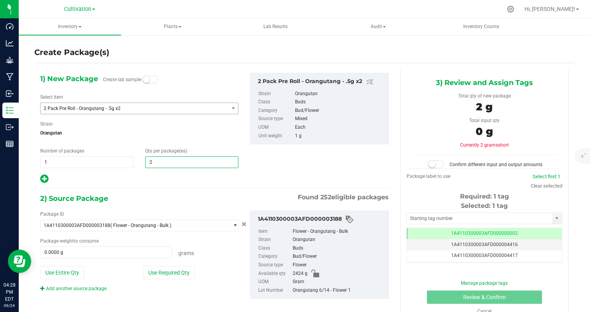
type input "25"
click at [146, 185] on div "1) New Package Create lab sample Select Item 2 Pack Pre Roll - Orangutang - .5g…" at bounding box center [214, 192] width 360 height 246
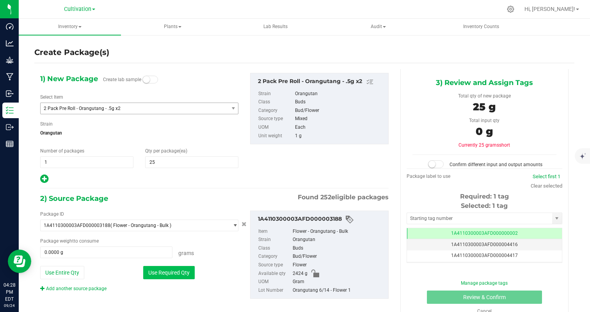
click at [171, 268] on button "Use Required Qty" at bounding box center [168, 272] width 51 height 13
type input "25.0000 g"
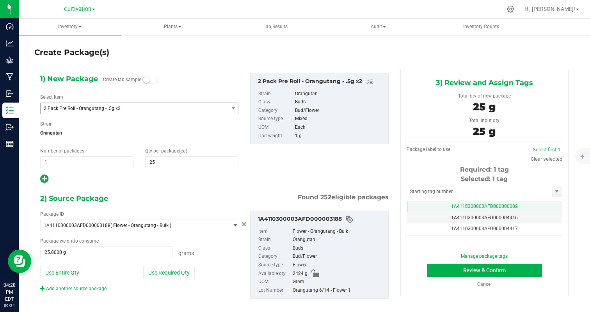
click at [522, 209] on td "1A4110300003AFD000000002" at bounding box center [484, 206] width 155 height 11
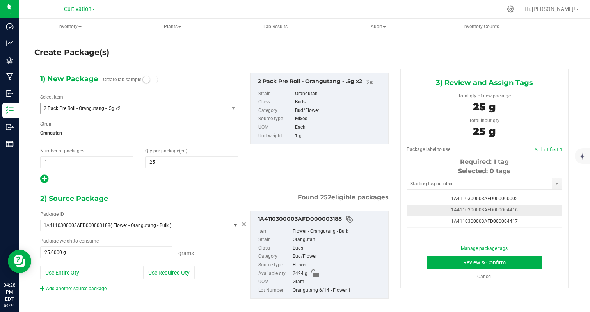
click at [535, 212] on td "1A4110300003AFD000004416" at bounding box center [484, 210] width 155 height 11
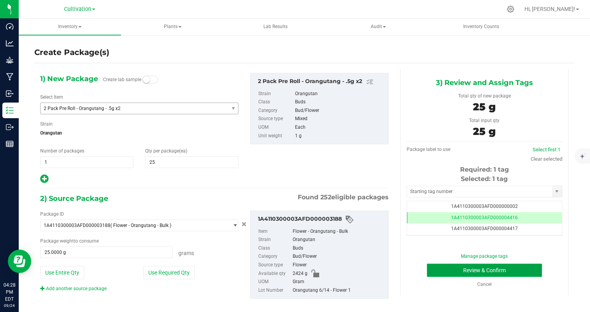
click at [519, 268] on button "Review & Confirm" at bounding box center [484, 270] width 115 height 13
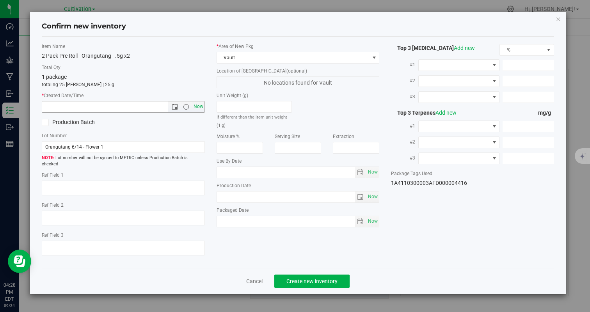
click at [201, 110] on span "Now" at bounding box center [197, 106] width 13 height 11
type input "[DATE] 4:28 PM"
click at [301, 274] on button "Create new inventory" at bounding box center [311, 280] width 75 height 13
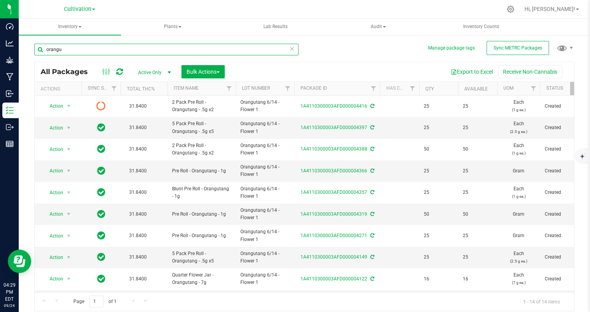
click at [82, 44] on input "orangu" at bounding box center [166, 50] width 264 height 12
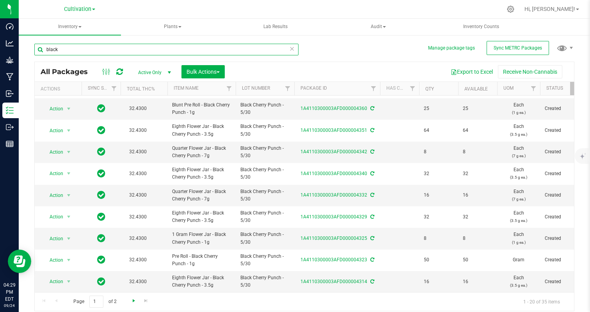
type input "black"
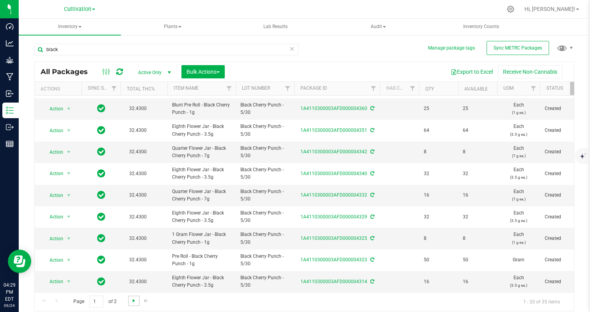
click at [133, 300] on span "Go to the next page" at bounding box center [134, 300] width 6 height 6
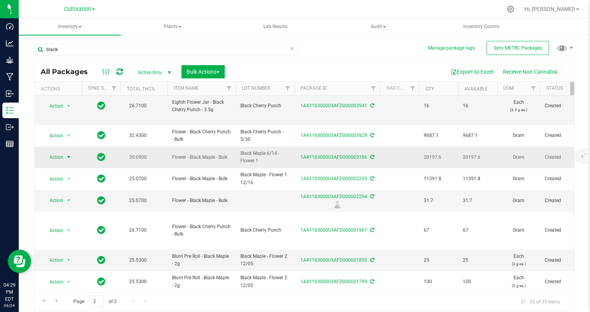
click at [57, 158] on span "Action" at bounding box center [52, 157] width 21 height 11
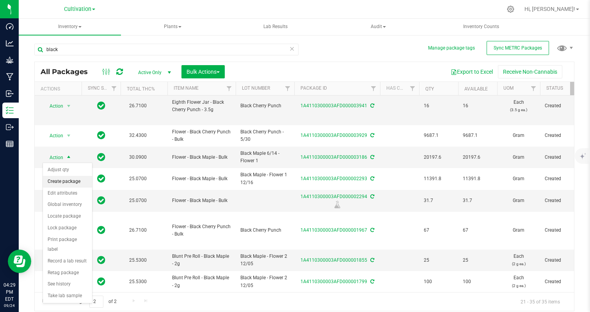
click at [67, 181] on li "Create package" at bounding box center [67, 182] width 49 height 12
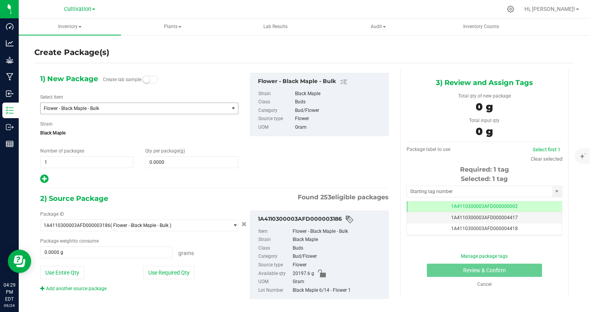
click at [95, 105] on span "Flower - Black Maple - Bulk" at bounding box center [135, 108] width 188 height 11
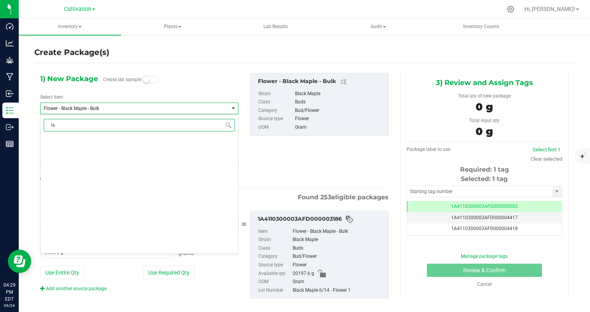
type input "l"
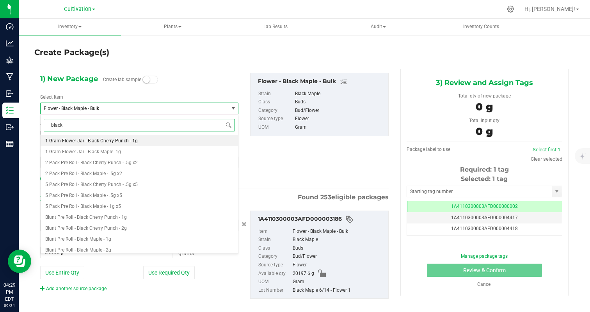
type input "black m"
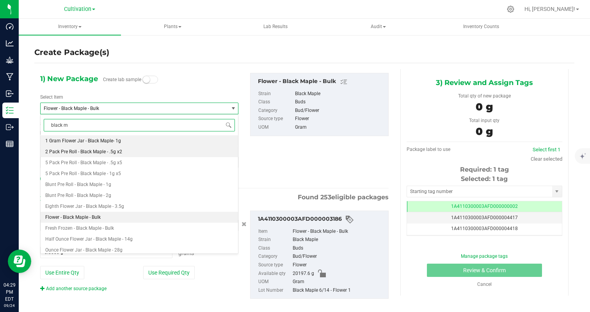
click at [126, 151] on li "2 Pack Pre Roll - Black Maple - .5g x2" at bounding box center [139, 151] width 197 height 11
type input "0"
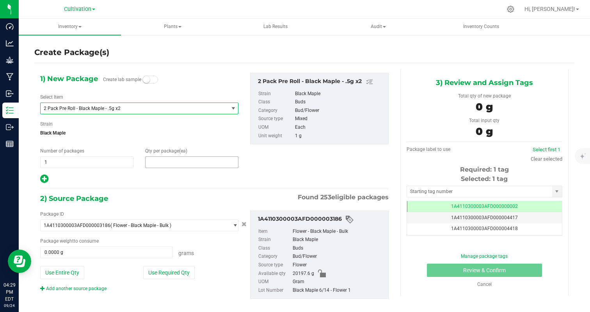
click at [167, 166] on span at bounding box center [191, 162] width 93 height 12
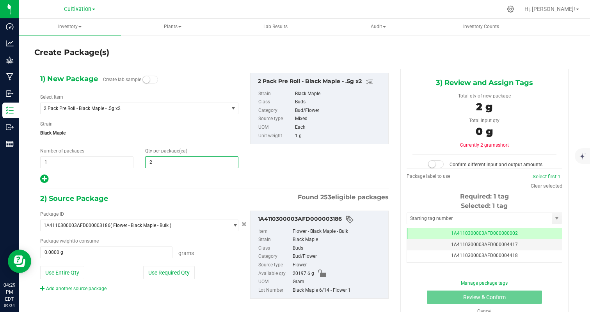
type input "25"
click at [160, 177] on div at bounding box center [139, 179] width 198 height 10
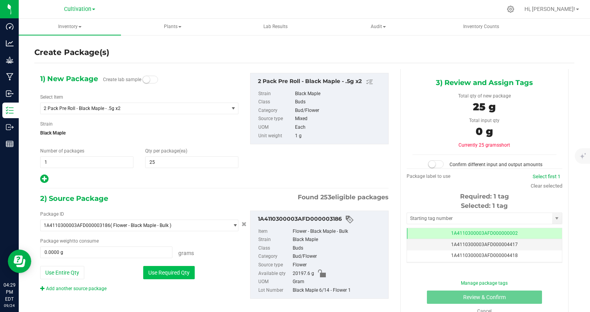
click at [177, 271] on button "Use Required Qty" at bounding box center [168, 272] width 51 height 13
type input "25.0000 g"
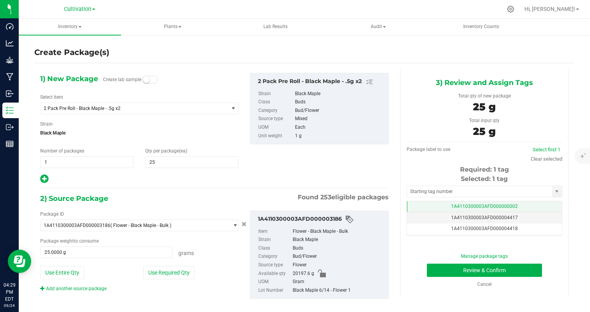
click at [510, 209] on span "1A4110300003AFD000000002" at bounding box center [484, 206] width 67 height 5
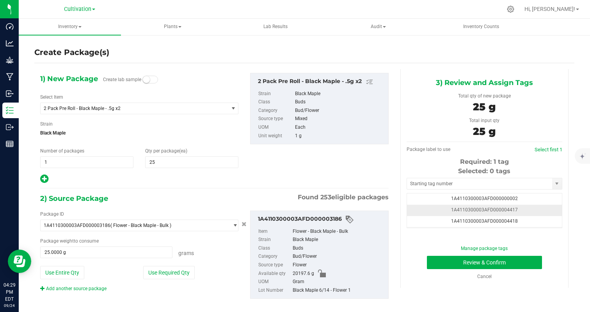
click at [528, 212] on td "1A4110300003AFD000004417" at bounding box center [484, 210] width 155 height 11
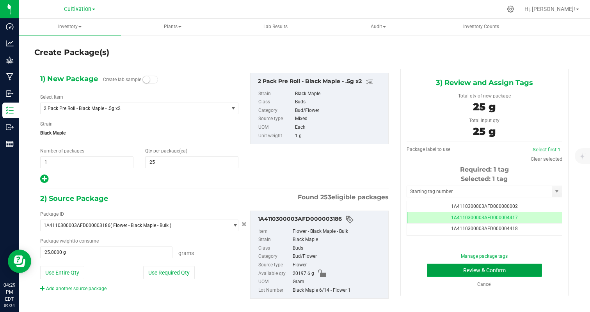
click at [517, 271] on button "Review & Confirm" at bounding box center [484, 270] width 115 height 13
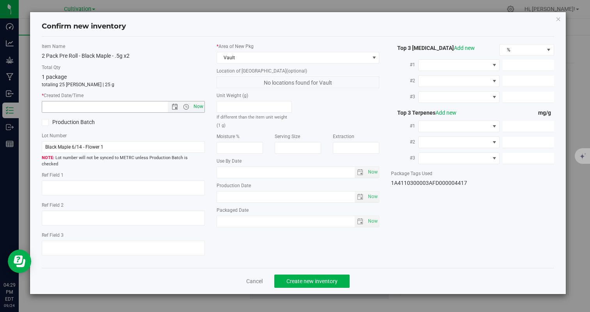
click at [198, 110] on span "Now" at bounding box center [197, 106] width 13 height 11
type input "[DATE] 4:29 PM"
click at [301, 278] on span "Create new inventory" at bounding box center [311, 281] width 51 height 6
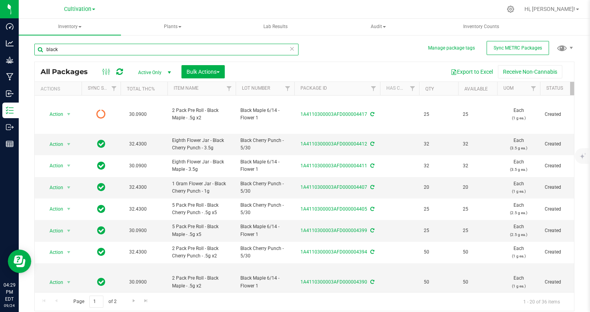
click at [81, 51] on input "black" at bounding box center [166, 50] width 264 height 12
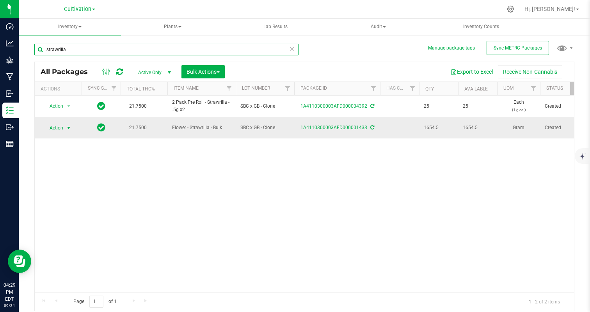
type input "strawrilla"
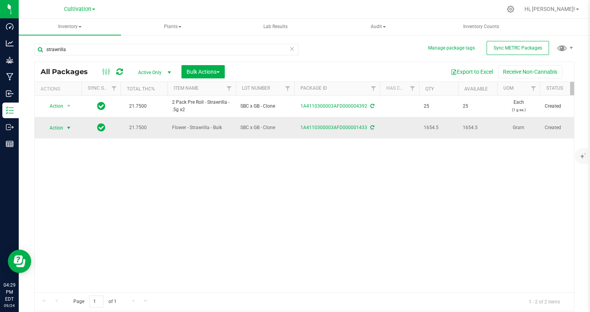
click at [61, 125] on span "Action" at bounding box center [52, 127] width 21 height 11
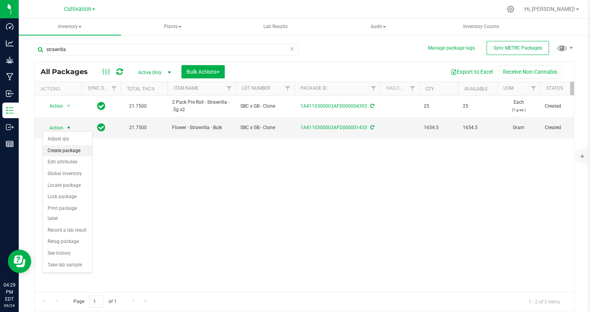
click at [75, 151] on li "Create package" at bounding box center [67, 151] width 49 height 12
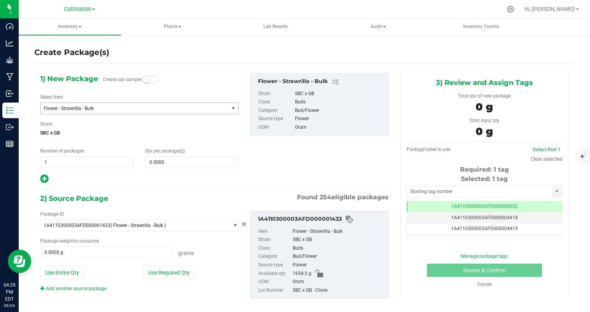
click at [123, 107] on span "Flower - Strawrilla - Bulk" at bounding box center [131, 108] width 174 height 5
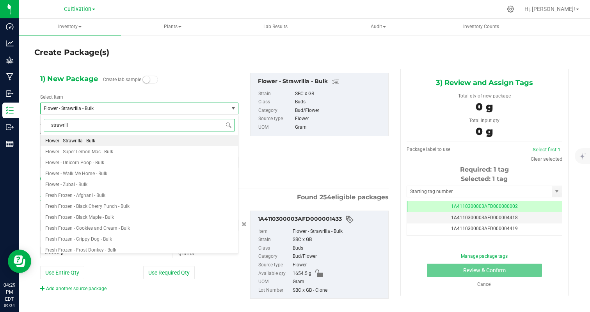
type input "strawrilla"
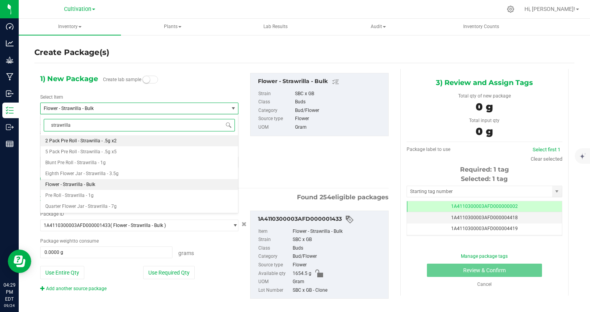
click at [138, 139] on li "2 Pack Pre Roll - Strawrilla - .5g x2" at bounding box center [139, 140] width 197 height 11
type input "0"
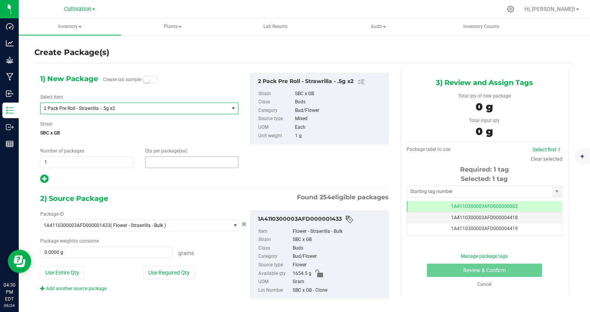
click at [165, 160] on span at bounding box center [191, 162] width 93 height 12
type input "25"
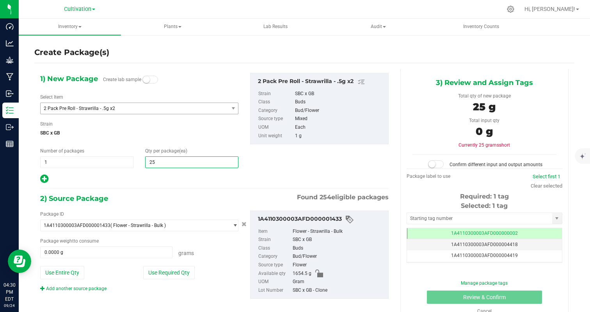
type input "25"
click at [147, 179] on div at bounding box center [139, 179] width 198 height 10
click at [170, 276] on button "Use Required Qty" at bounding box center [168, 272] width 51 height 13
type input "25.0000 g"
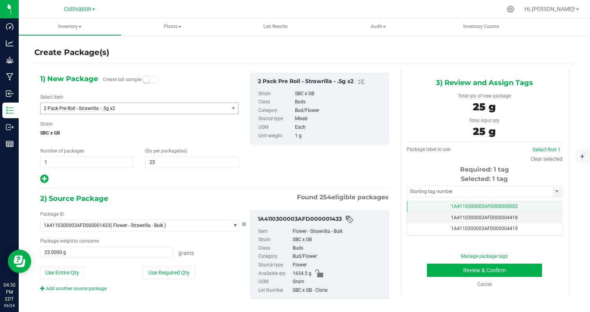
click at [537, 204] on td "1A4110300003AFD000000002" at bounding box center [484, 206] width 155 height 11
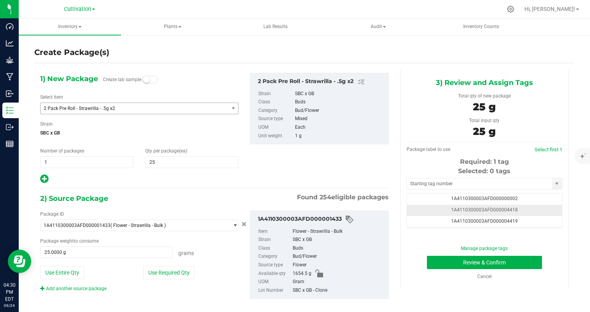
click at [534, 206] on td "1A4110300003AFD000004418" at bounding box center [484, 210] width 155 height 11
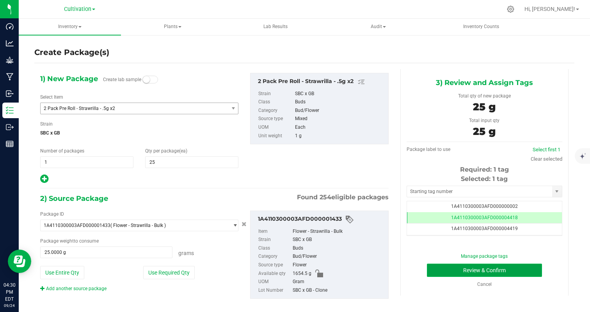
click at [522, 271] on button "Review & Confirm" at bounding box center [484, 270] width 115 height 13
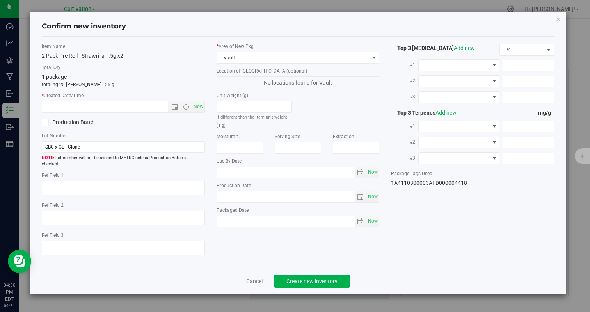
click at [206, 104] on div "Item Name 2 Pack Pre Roll - Strawrilla - .5g x2 Total Qty 1 package totaling 25…" at bounding box center [123, 152] width 174 height 219
click at [199, 104] on span "Now" at bounding box center [197, 106] width 13 height 11
type input "[DATE] 4:30 PM"
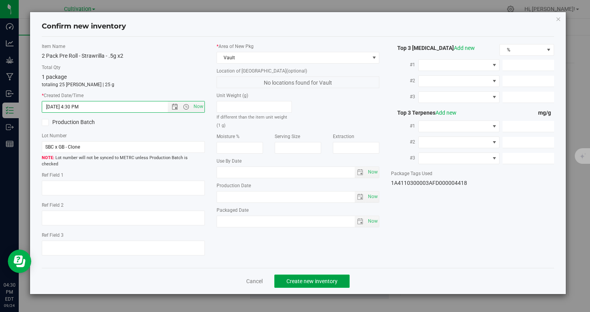
click at [299, 278] on span "Create new inventory" at bounding box center [311, 281] width 51 height 6
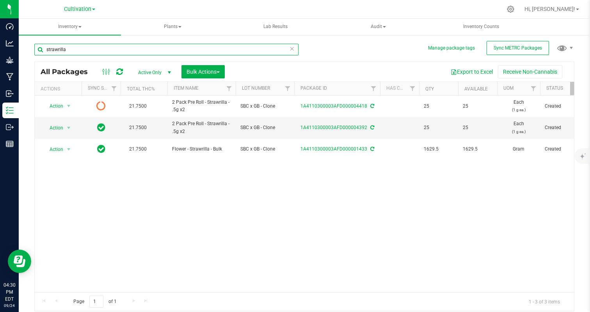
click at [80, 44] on input "strawrilla" at bounding box center [166, 50] width 264 height 12
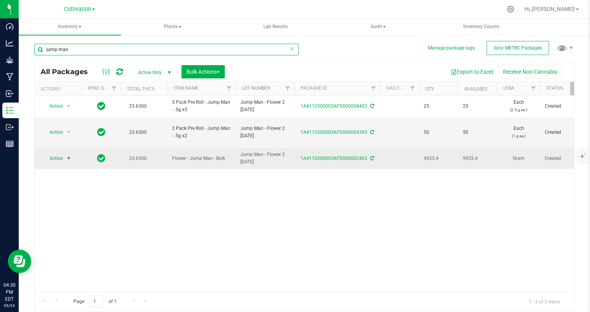
type input "jump man"
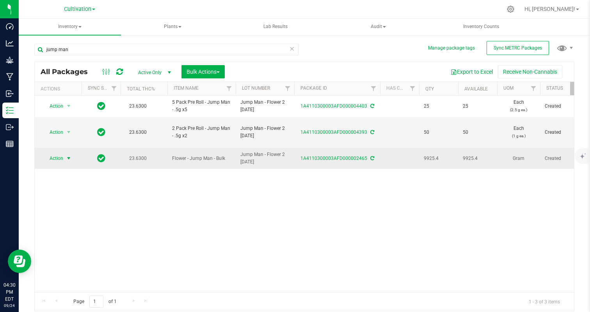
click at [59, 158] on span "Action" at bounding box center [52, 158] width 21 height 11
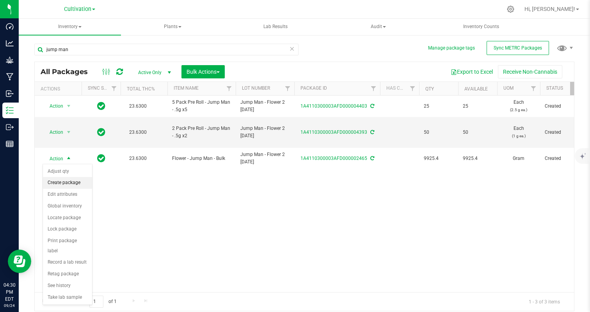
click at [77, 188] on li "Create package" at bounding box center [67, 183] width 49 height 12
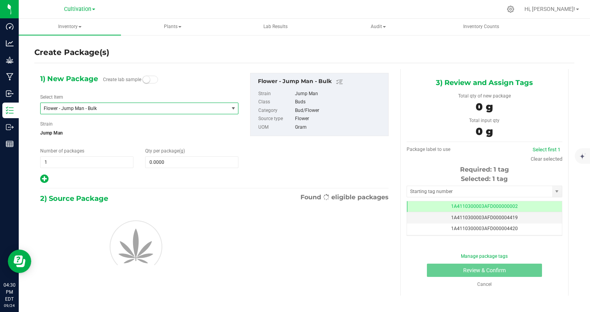
click at [80, 107] on span "Flower - Jump Man - Bulk" at bounding box center [131, 108] width 174 height 5
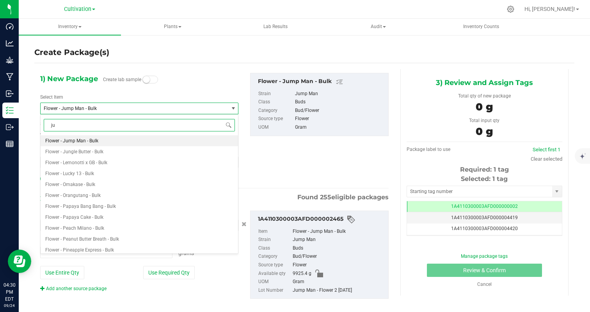
type input "jum"
type input "0.0000 g"
type input "jump"
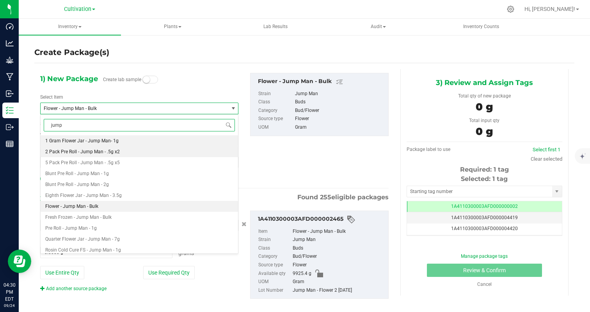
click at [101, 153] on span "2 Pack Pre Roll - Jump Man - .5g x2" at bounding box center [82, 151] width 74 height 5
type input "0"
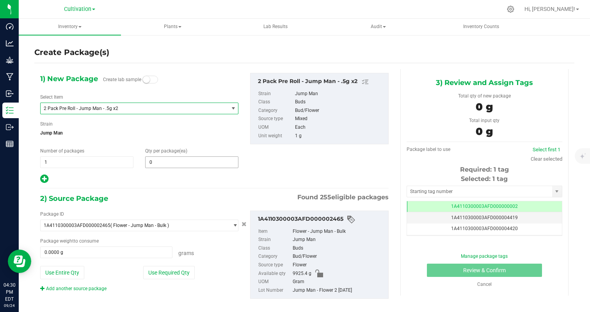
click at [164, 163] on span "0 0" at bounding box center [191, 162] width 93 height 12
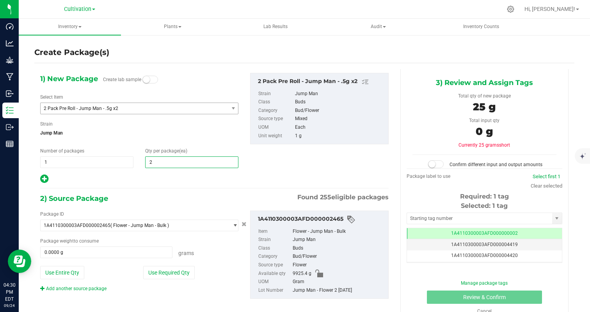
type input "25"
click at [158, 191] on div "1) New Package Create lab sample Select Item 2 Pack Pre Roll - Jump Man - .5g x…" at bounding box center [214, 192] width 360 height 246
click at [175, 271] on button "Use Required Qty" at bounding box center [168, 272] width 51 height 13
type input "25.0000 g"
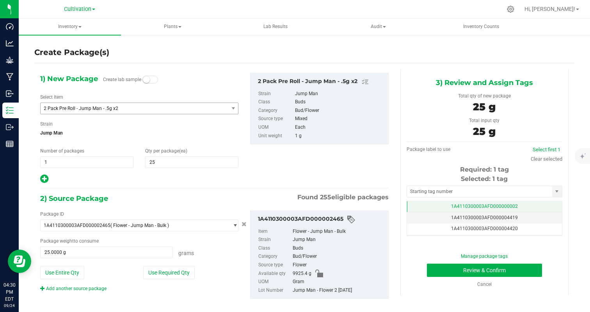
click at [512, 203] on td "1A4110300003AFD000000002" at bounding box center [484, 206] width 155 height 11
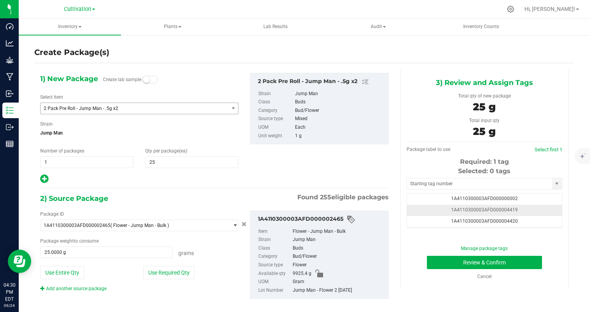
click at [551, 212] on td "1A4110300003AFD000004419" at bounding box center [484, 210] width 155 height 11
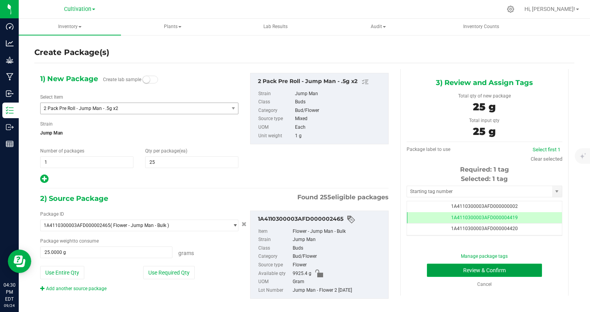
click at [516, 265] on button "Review & Confirm" at bounding box center [484, 270] width 115 height 13
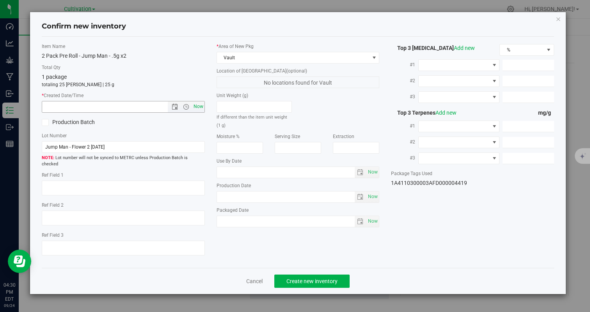
click at [197, 103] on span "Now" at bounding box center [197, 106] width 13 height 11
type input "[DATE] 4:30 PM"
click at [294, 278] on span "Create new inventory" at bounding box center [311, 281] width 51 height 6
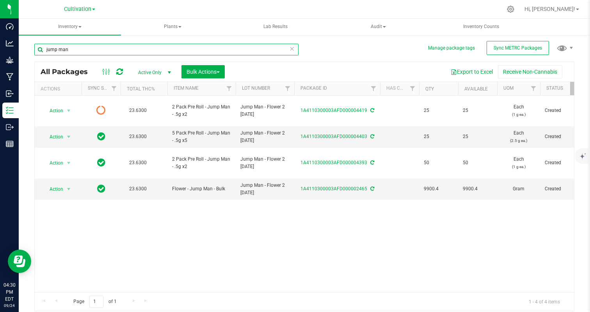
click at [127, 47] on input "jump man" at bounding box center [166, 50] width 264 height 12
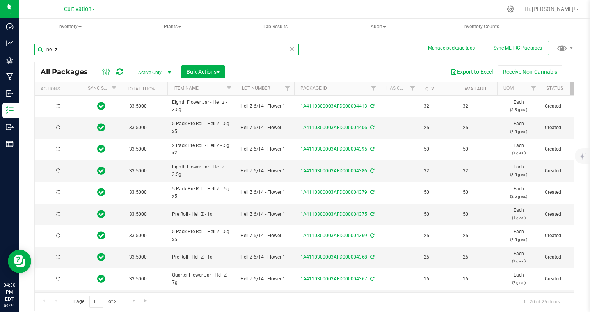
type input "hell z"
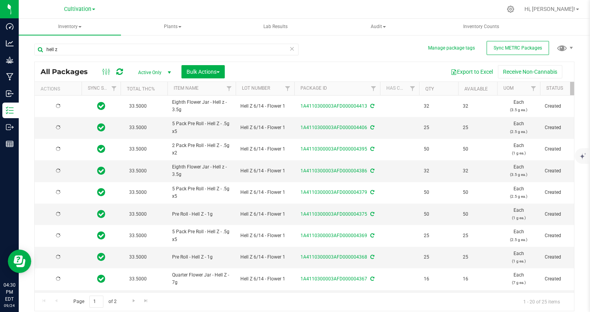
click at [227, 221] on td "Pre Roll - Hell Z - 1g" at bounding box center [201, 214] width 68 height 21
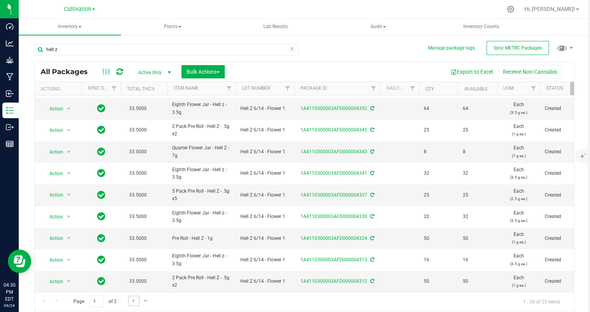
click at [129, 301] on link "Go to the next page" at bounding box center [133, 301] width 11 height 11
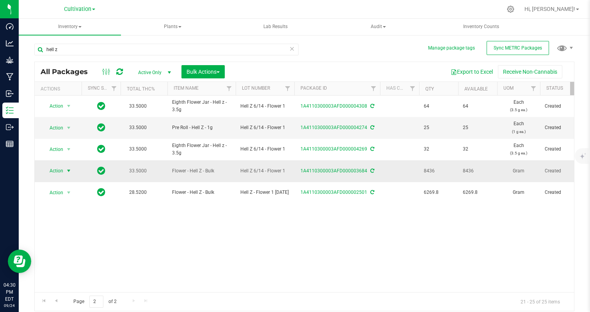
click at [61, 172] on span "Action" at bounding box center [52, 170] width 21 height 11
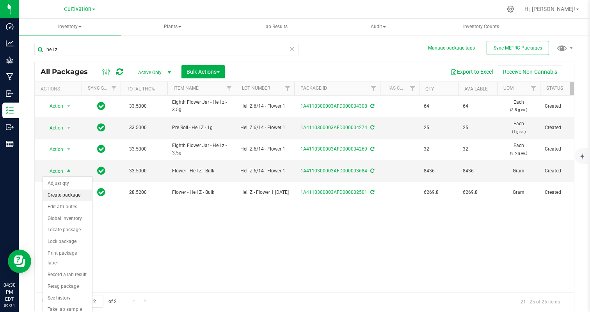
click at [70, 193] on li "Create package" at bounding box center [67, 195] width 49 height 12
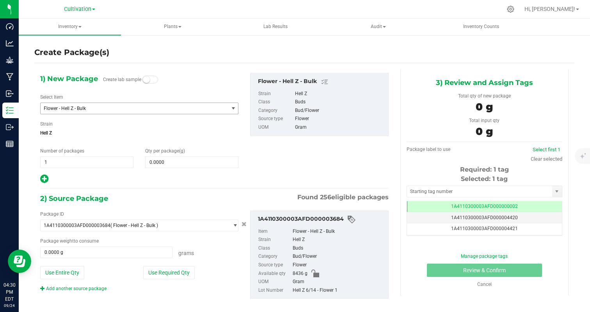
click at [95, 113] on span "Flower - Hell Z - Bulk" at bounding box center [135, 108] width 188 height 11
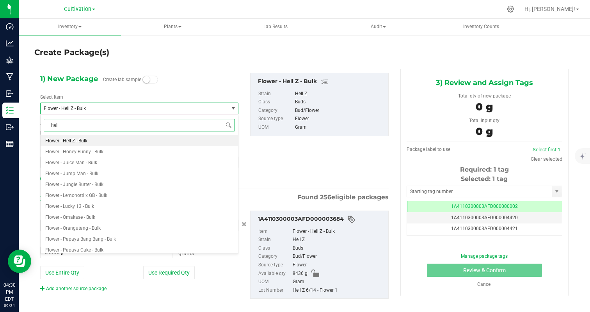
type input "hell z"
click at [85, 140] on span "2 Pack Pre Roll - Hell Z - .5g x2" at bounding box center [77, 140] width 64 height 5
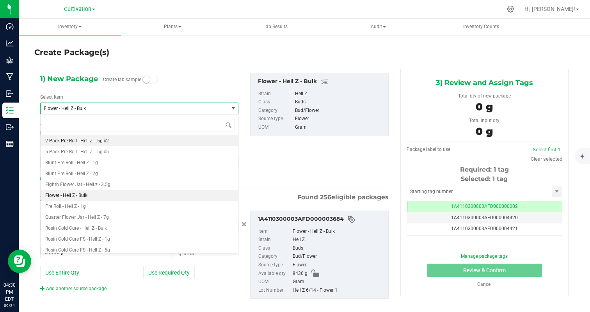
type input "0"
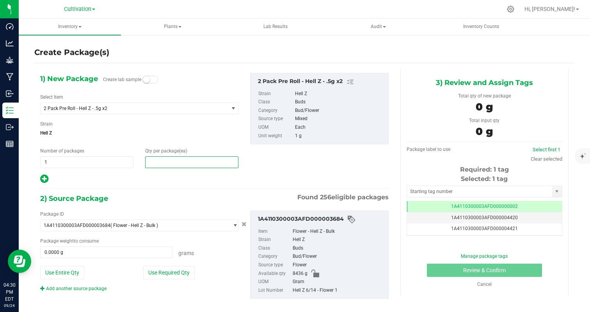
click at [163, 162] on span at bounding box center [191, 162] width 93 height 12
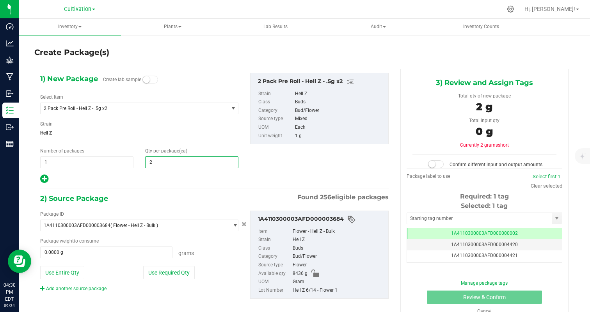
type input "25"
click at [153, 174] on div at bounding box center [139, 179] width 198 height 10
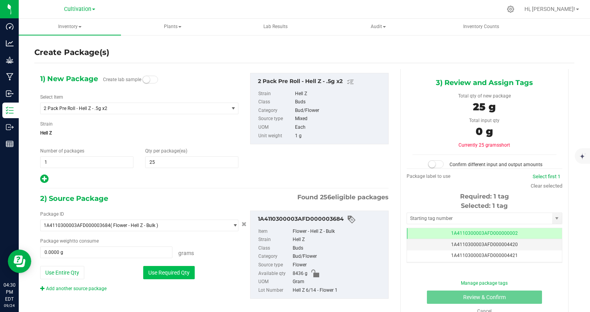
click at [169, 272] on button "Use Required Qty" at bounding box center [168, 272] width 51 height 13
type input "25.0000 g"
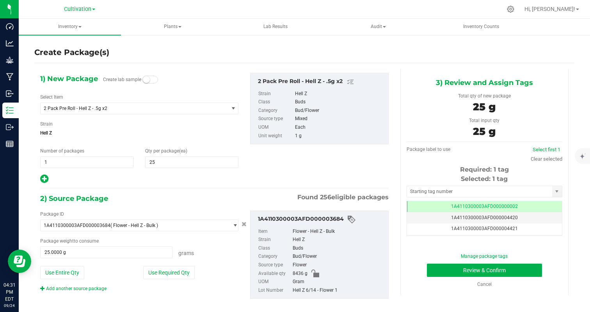
click at [480, 200] on div "Selected: 1 tag Tag 1A4110300003AFD000000002 1A4110300003AFD000004420 1A4110300…" at bounding box center [484, 205] width 156 height 62
click at [524, 209] on td "1A4110300003AFD000000002" at bounding box center [484, 206] width 155 height 11
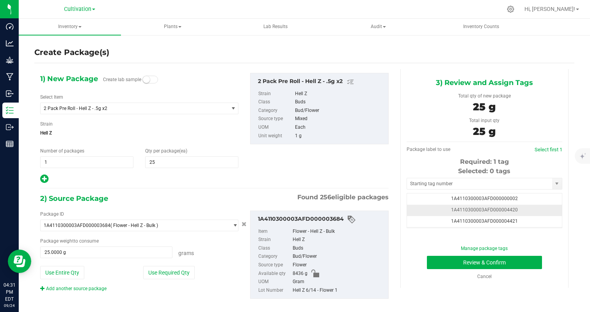
click at [530, 210] on td "1A4110300003AFD000004420" at bounding box center [484, 210] width 155 height 11
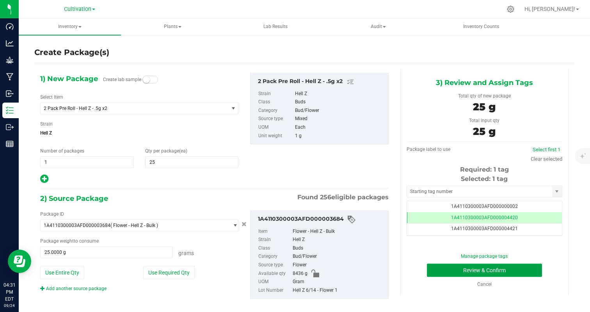
click at [513, 271] on button "Review & Confirm" at bounding box center [484, 270] width 115 height 13
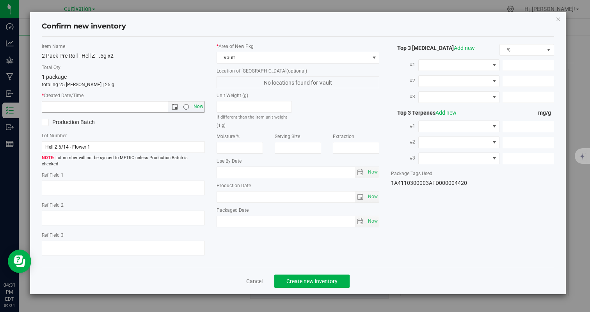
click at [200, 104] on span "Now" at bounding box center [197, 106] width 13 height 11
type input "[DATE] 4:31 PM"
click at [324, 274] on button "Create new inventory" at bounding box center [311, 280] width 75 height 13
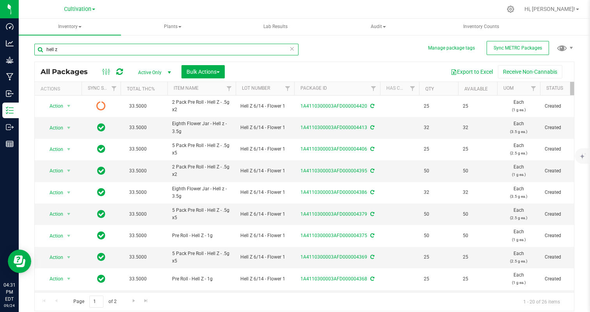
click at [78, 50] on input "hell z" at bounding box center [166, 50] width 264 height 12
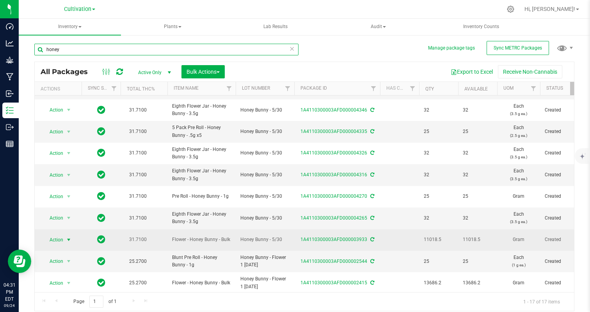
type input "honey"
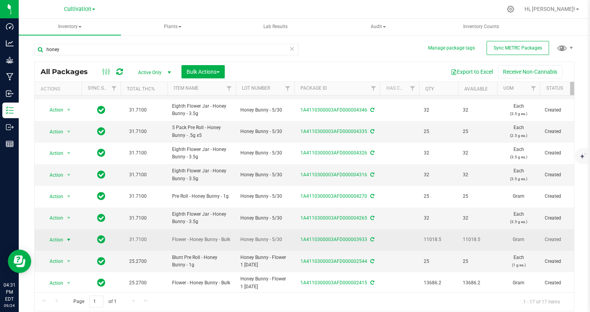
click at [59, 241] on span "Action" at bounding box center [52, 239] width 21 height 11
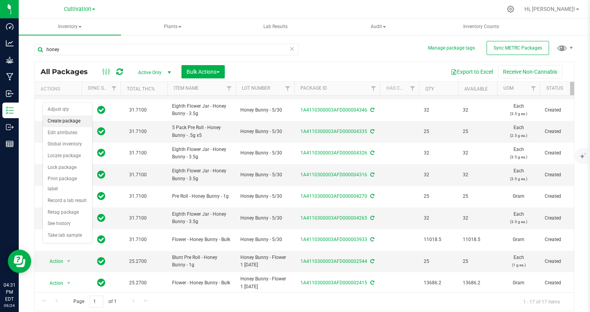
click at [71, 119] on li "Create package" at bounding box center [67, 121] width 49 height 12
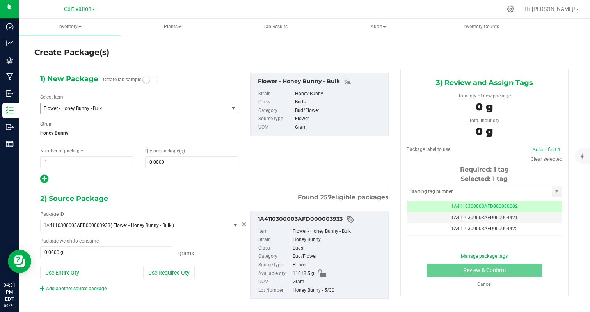
click at [102, 108] on span "Flower - Honey Bunny - Bulk" at bounding box center [131, 108] width 174 height 5
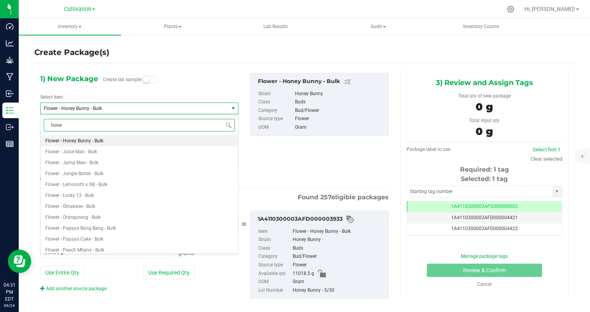
type input "honey"
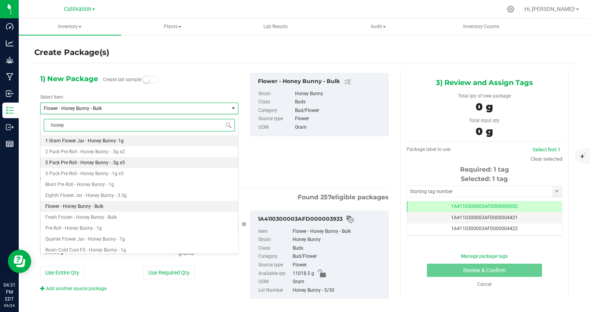
click at [122, 159] on li "5 Pack Pre Roll - Honey Bunny - .5g x5" at bounding box center [139, 162] width 197 height 11
type input "0"
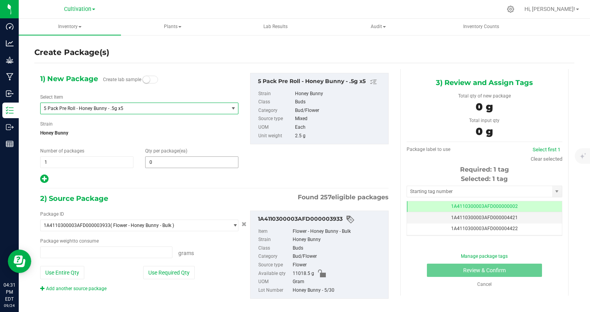
type input "0.0000 g"
click at [176, 160] on span at bounding box center [191, 162] width 93 height 12
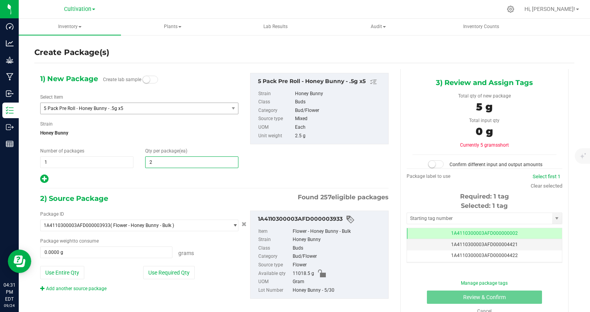
type input "25"
click at [148, 195] on div "2) Source Package Found 257 eligible packages" at bounding box center [214, 199] width 348 height 12
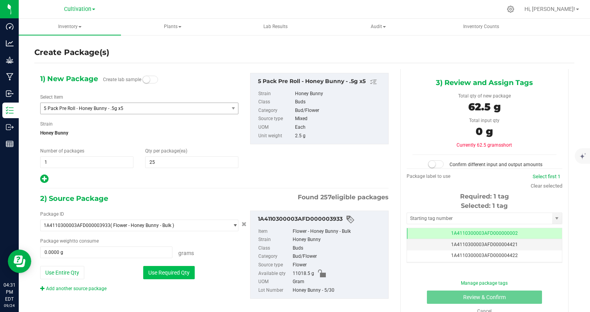
click at [168, 269] on button "Use Required Qty" at bounding box center [168, 272] width 51 height 13
type input "62.5000 g"
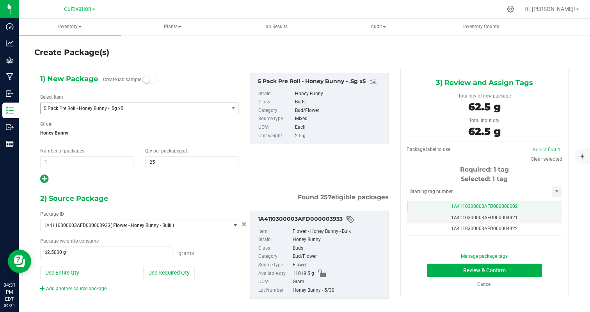
click at [515, 205] on span "1A4110300003AFD000000002" at bounding box center [484, 206] width 67 height 5
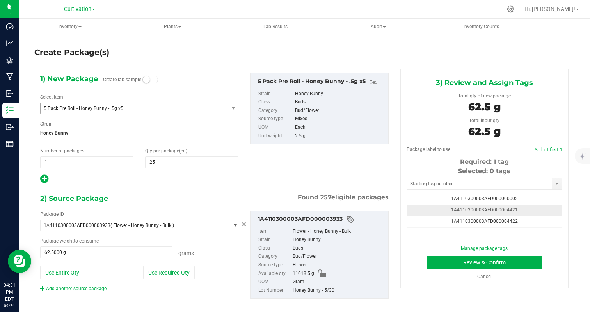
click at [536, 213] on td "1A4110300003AFD000004421" at bounding box center [484, 210] width 155 height 11
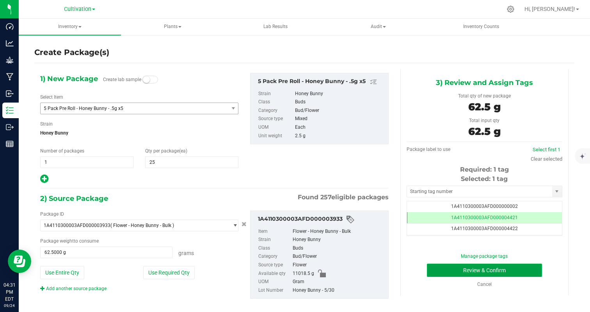
click at [521, 271] on button "Review & Confirm" at bounding box center [484, 270] width 115 height 13
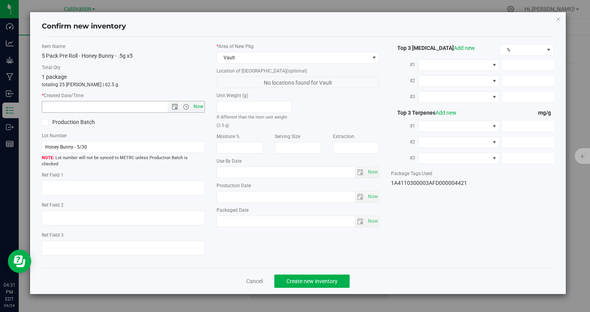
click at [197, 107] on span "Now" at bounding box center [197, 106] width 13 height 11
type input "[DATE] 4:31 PM"
click at [306, 278] on button "Create new inventory" at bounding box center [311, 280] width 75 height 13
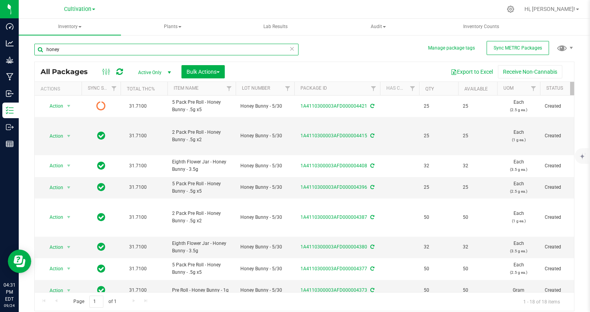
click at [85, 51] on input "honey" at bounding box center [166, 50] width 264 height 12
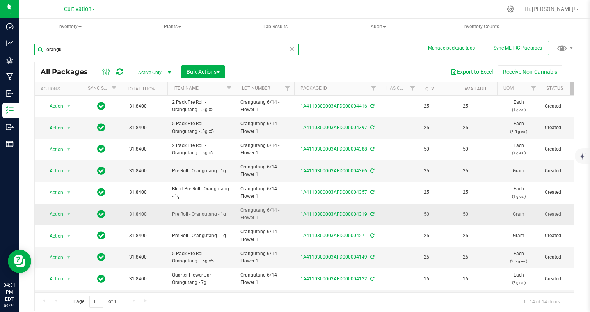
scroll to position [105, 0]
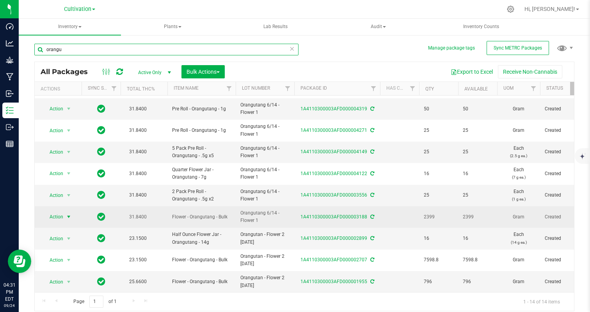
type input "orangu"
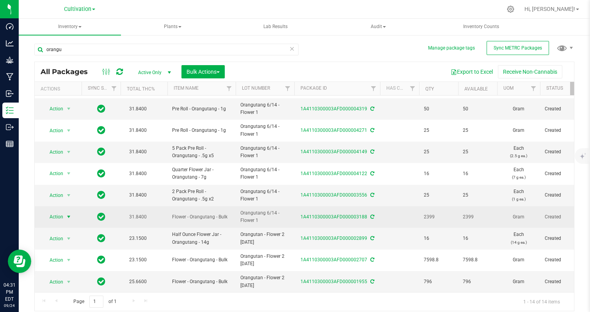
click at [64, 216] on span "Action" at bounding box center [57, 216] width 31 height 11
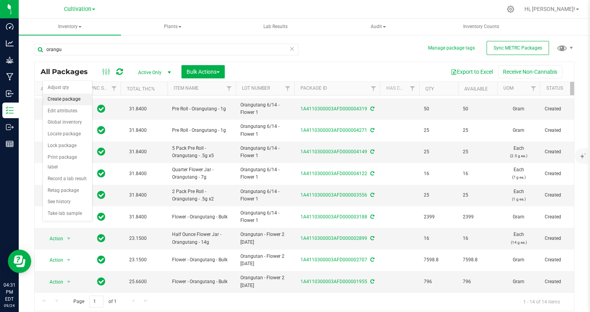
click at [73, 99] on li "Create package" at bounding box center [67, 100] width 49 height 12
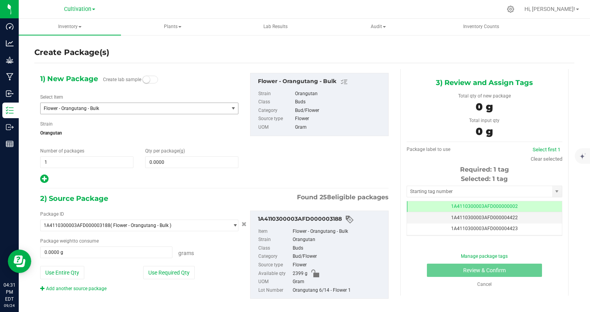
click at [108, 108] on span "Flower - Orangutang - Bulk" at bounding box center [131, 108] width 174 height 5
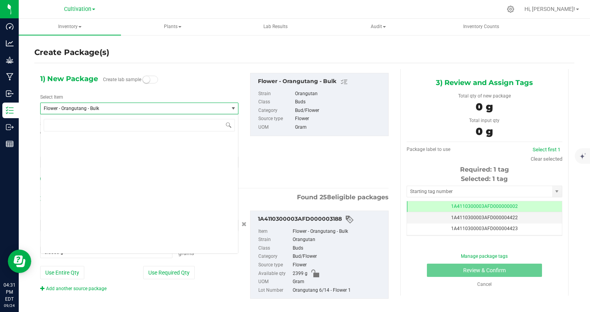
scroll to position [2707, 0]
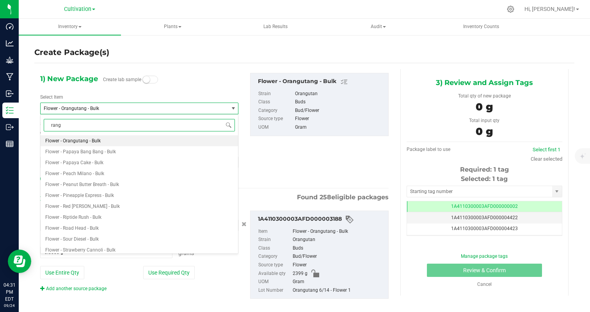
type input "rangu"
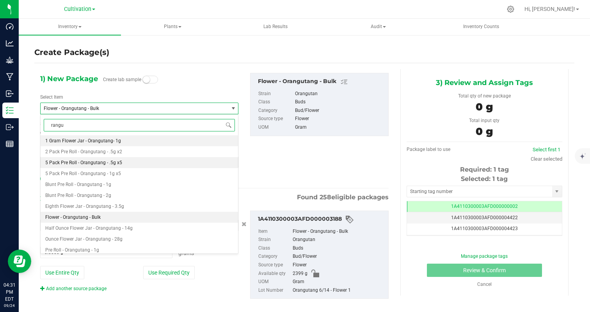
click at [128, 159] on li "5 Pack Pre Roll - Orangutang - .5g x5" at bounding box center [139, 162] width 197 height 11
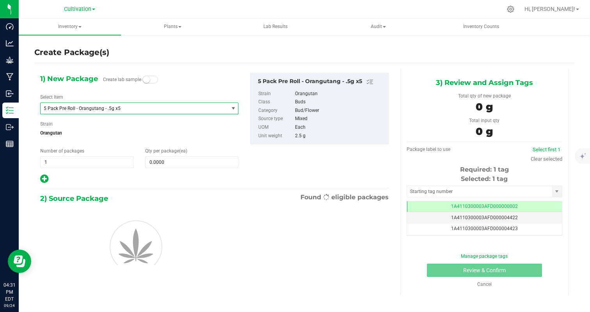
type input "0"
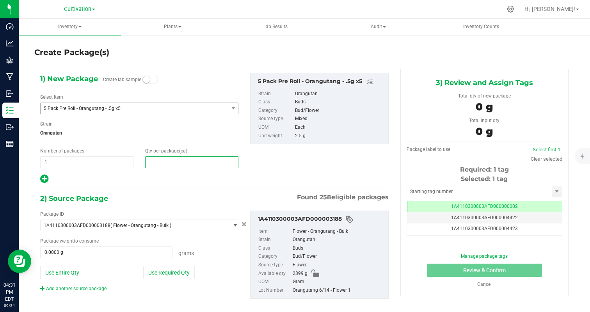
click at [157, 165] on span at bounding box center [191, 162] width 93 height 12
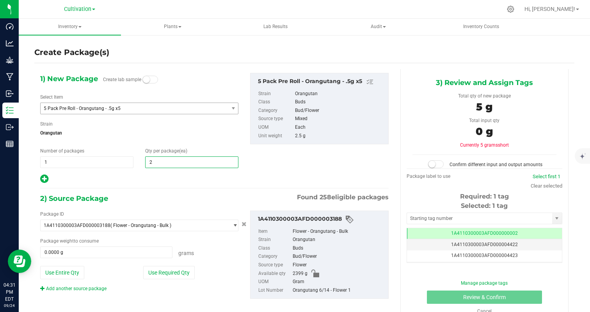
type input "25"
click at [150, 174] on div at bounding box center [139, 179] width 198 height 10
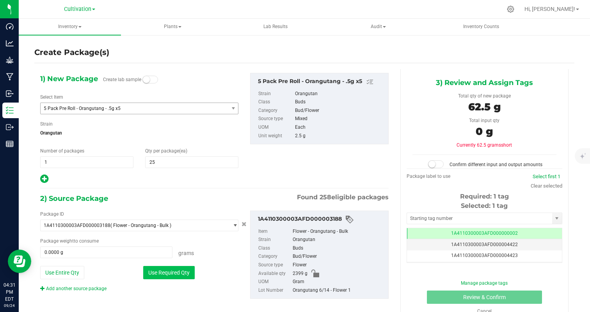
click at [168, 275] on button "Use Required Qty" at bounding box center [168, 272] width 51 height 13
type input "62.5000 g"
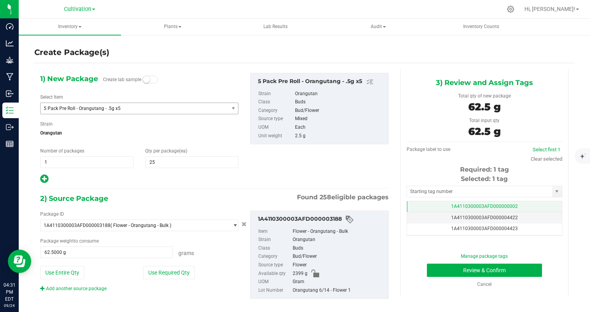
click at [523, 204] on td "1A4110300003AFD000000002" at bounding box center [484, 206] width 155 height 11
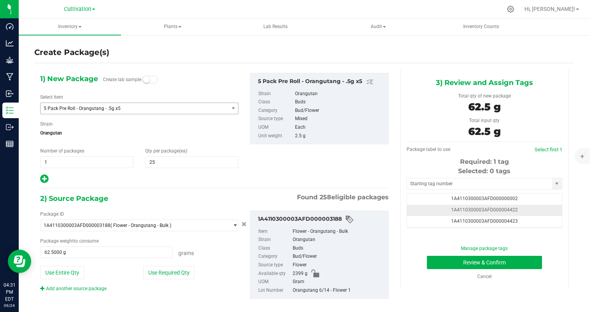
click at [539, 212] on td "1A4110300003AFD000004422" at bounding box center [484, 210] width 155 height 11
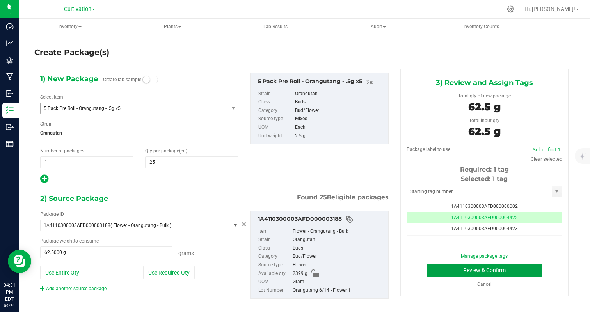
click at [524, 270] on button "Review & Confirm" at bounding box center [484, 270] width 115 height 13
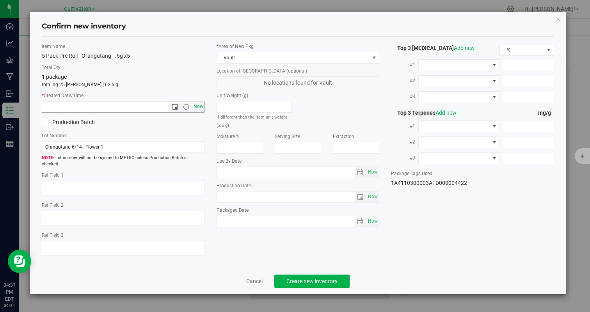
click at [196, 106] on span "Now" at bounding box center [197, 106] width 13 height 11
type input "[DATE] 4:31 PM"
click at [298, 278] on span "Create new inventory" at bounding box center [311, 281] width 51 height 6
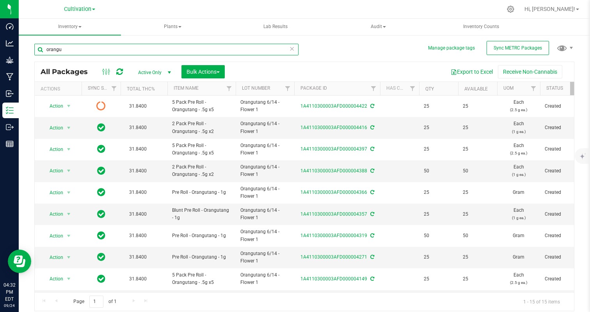
click at [87, 50] on input "orangu" at bounding box center [166, 50] width 264 height 12
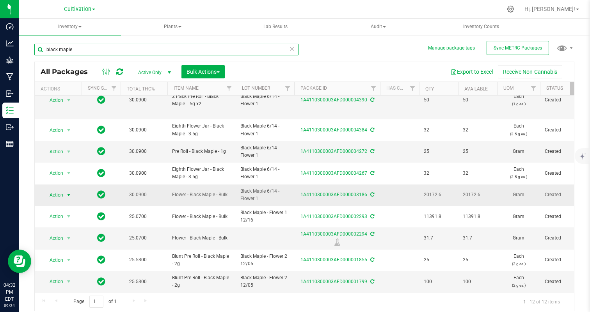
type input "black maple"
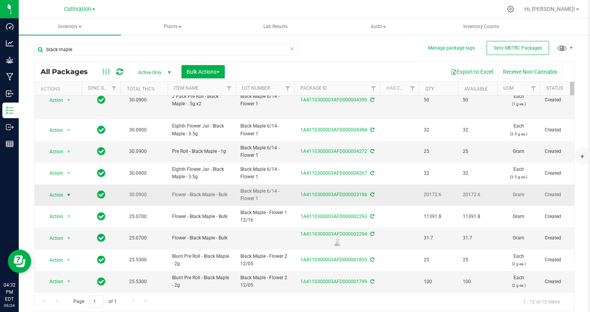
click at [54, 195] on span "Action" at bounding box center [52, 194] width 21 height 11
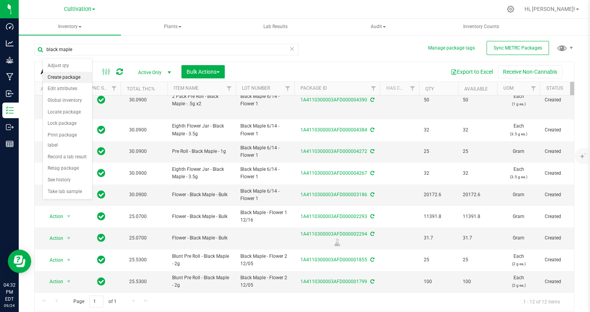
click at [66, 74] on li "Create package" at bounding box center [67, 78] width 49 height 12
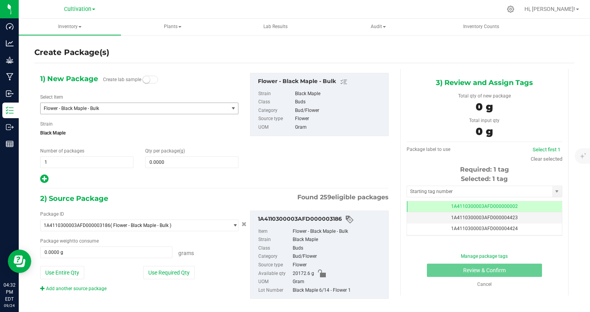
click at [84, 107] on span "Flower - Black Maple - Bulk" at bounding box center [131, 108] width 174 height 5
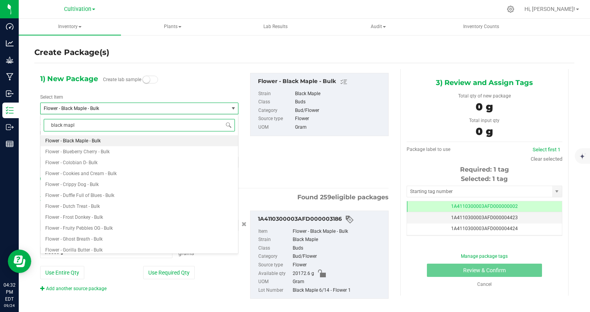
type input "black maple"
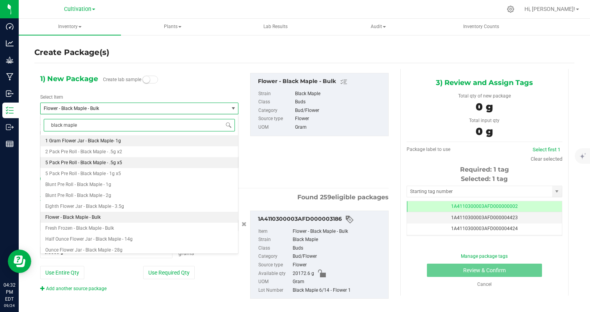
click at [106, 162] on span "5 Pack Pre Roll - Black Maple - .5g x5" at bounding box center [83, 162] width 77 height 5
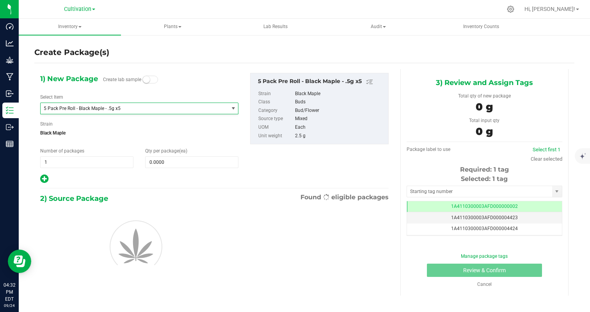
type input "0"
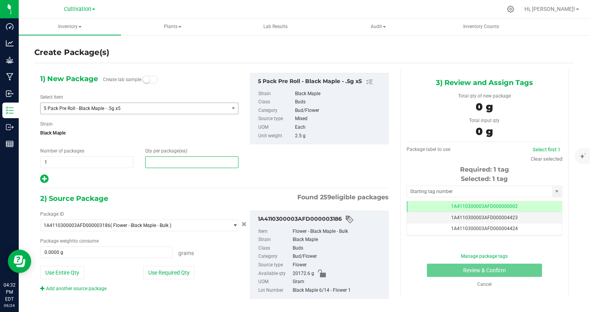
click at [189, 164] on span at bounding box center [191, 162] width 93 height 12
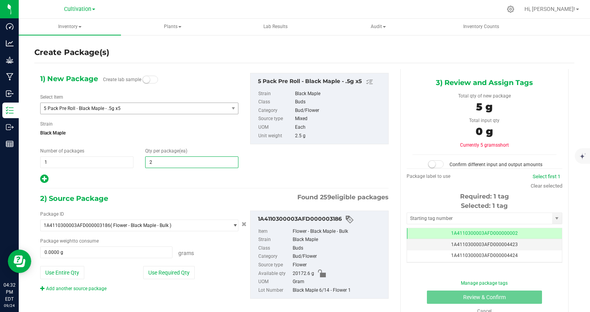
type input "25"
click at [186, 178] on div at bounding box center [139, 179] width 198 height 10
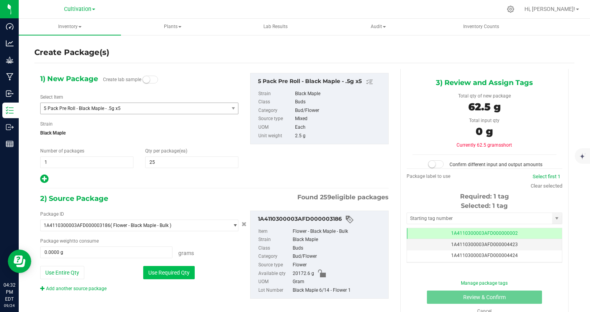
click at [170, 269] on button "Use Required Qty" at bounding box center [168, 272] width 51 height 13
type input "62.5000 g"
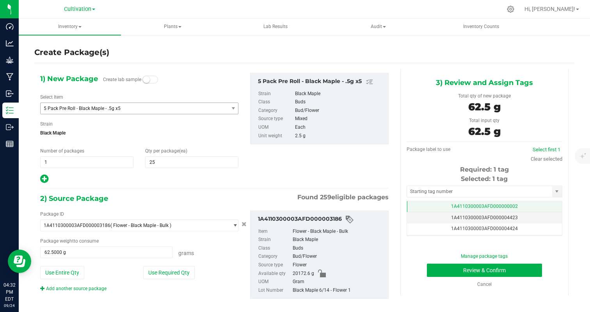
click at [516, 207] on td "1A4110300003AFD000000002" at bounding box center [484, 206] width 155 height 11
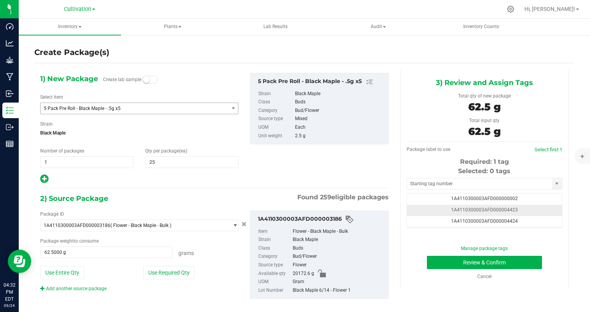
click at [527, 209] on td "1A4110300003AFD000004423" at bounding box center [484, 210] width 155 height 11
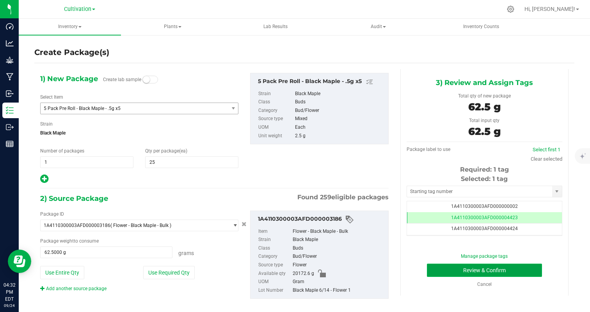
click at [524, 268] on button "Review & Confirm" at bounding box center [484, 270] width 115 height 13
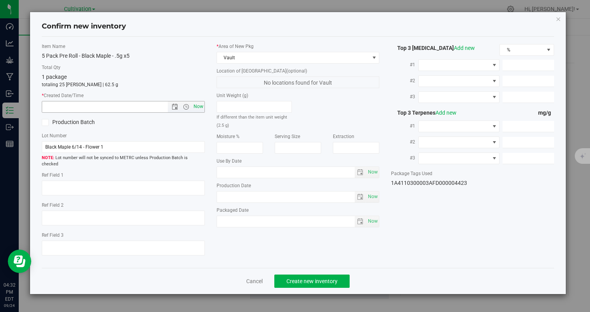
click at [200, 108] on span "Now" at bounding box center [197, 106] width 13 height 11
type input "9/24/2025 4:32 PM"
click at [308, 278] on span "Create new inventory" at bounding box center [311, 281] width 51 height 6
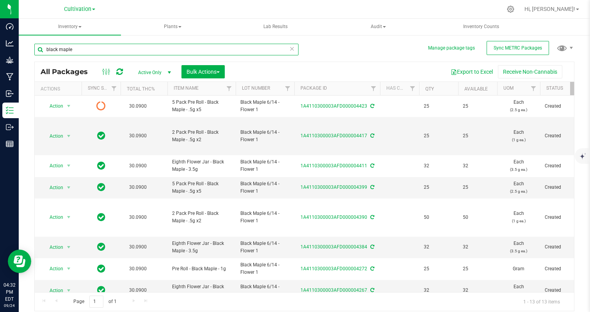
click at [88, 53] on input "black maple" at bounding box center [166, 50] width 264 height 12
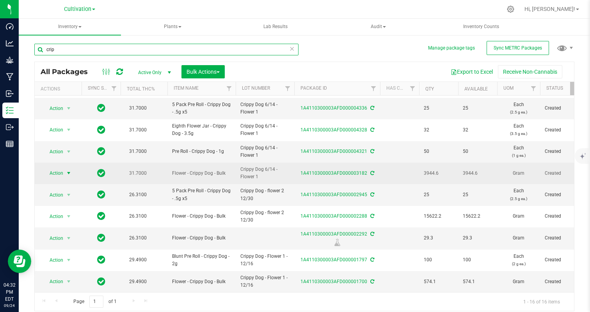
type input "crip"
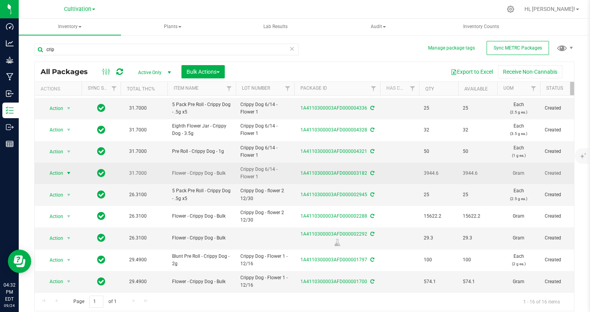
click at [59, 172] on span "Action" at bounding box center [52, 173] width 21 height 11
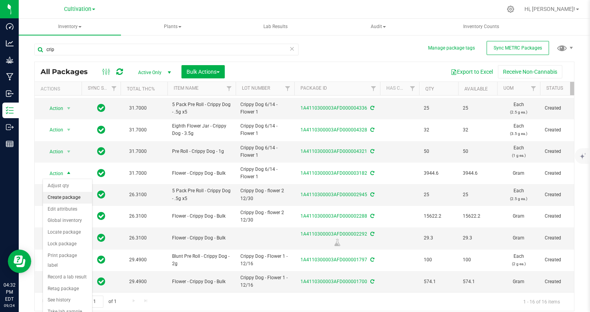
click at [63, 197] on li "Create package" at bounding box center [67, 198] width 49 height 12
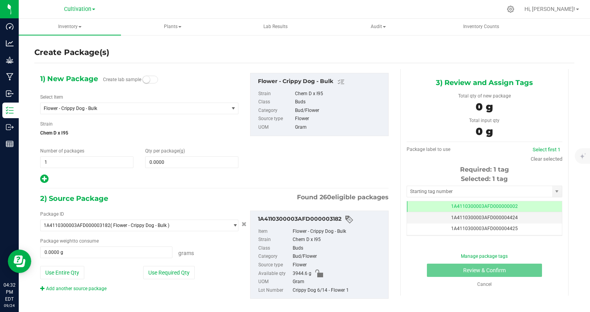
click at [102, 119] on div "1) New Package Create lab sample Select Item Flower - Crippy Dog - Bulk 1 Gram …" at bounding box center [139, 128] width 210 height 111
click at [105, 108] on span "Flower - Crippy Dog - Bulk" at bounding box center [131, 108] width 174 height 5
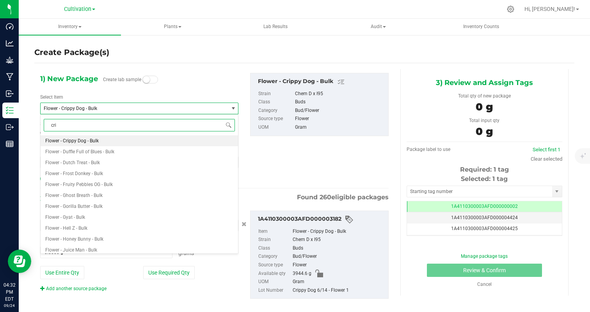
type input "crip"
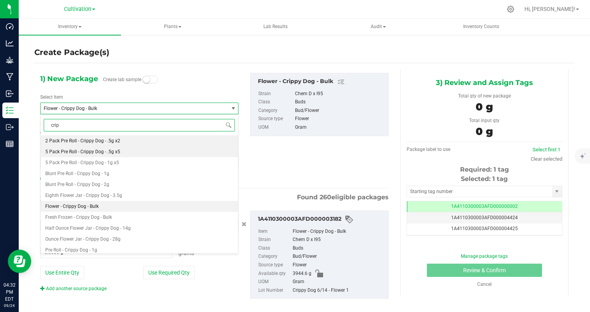
click at [119, 150] on span "5 Pack Pre Roll - Crippy Dog - .5g x5" at bounding box center [82, 151] width 75 height 5
type input "0"
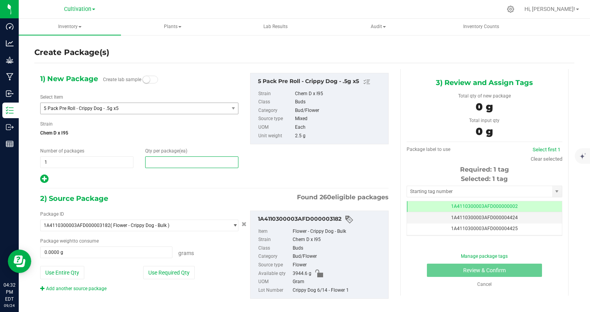
click at [161, 161] on span at bounding box center [191, 162] width 93 height 12
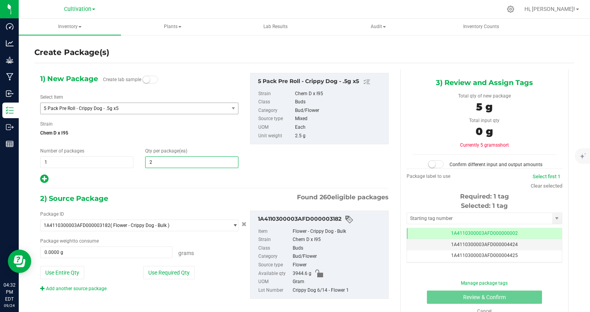
type input "25"
click at [152, 174] on div "1) New Package Create lab sample Select Item 5 Pack Pre Roll - Crippy Dog - .5g…" at bounding box center [139, 128] width 210 height 111
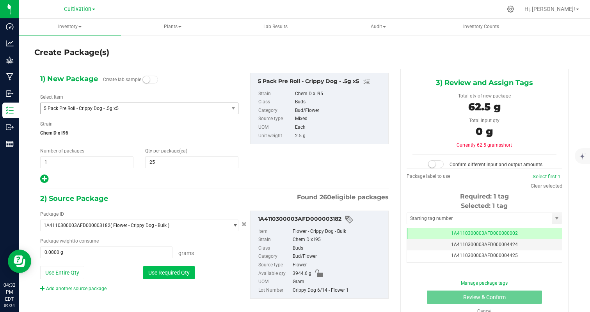
click at [171, 274] on button "Use Required Qty" at bounding box center [168, 272] width 51 height 13
type input "62.5000 g"
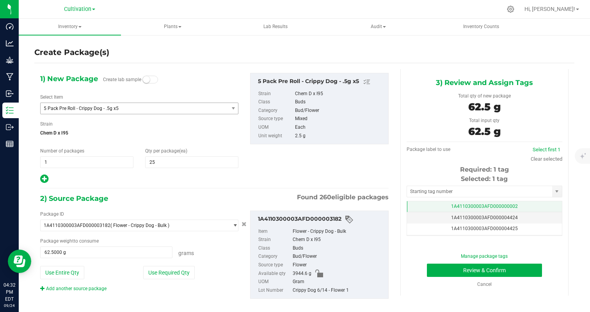
click at [501, 207] on span "1A4110300003AFD000000002" at bounding box center [484, 206] width 67 height 5
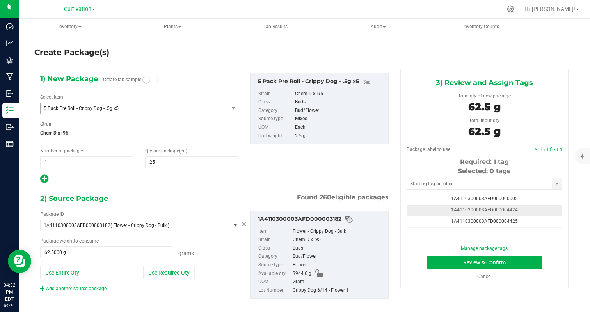
click at [524, 213] on td "1A4110300003AFD000004424" at bounding box center [484, 210] width 155 height 11
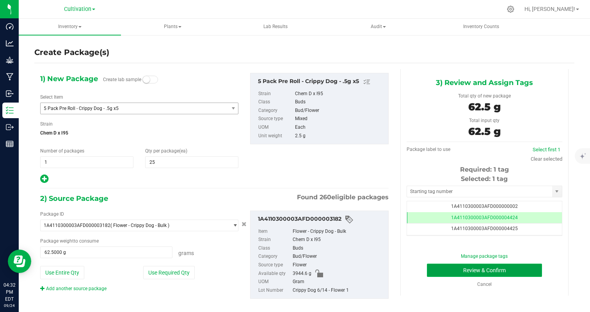
click at [526, 268] on button "Review & Confirm" at bounding box center [484, 270] width 115 height 13
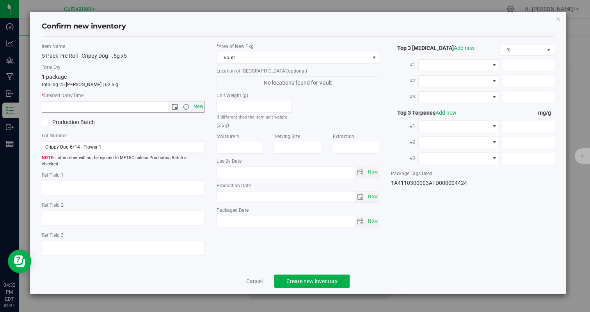
click at [204, 104] on span "Now" at bounding box center [197, 106] width 13 height 11
type input "9/24/2025 4:32 PM"
click at [307, 278] on span "Create new inventory" at bounding box center [311, 281] width 51 height 6
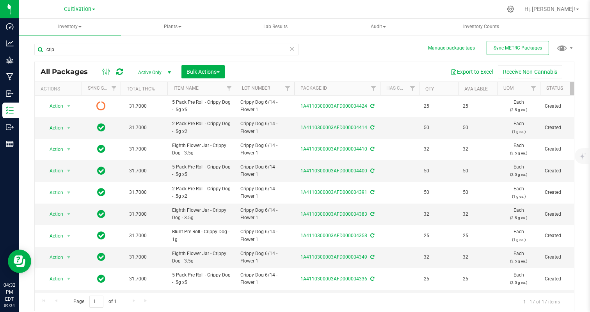
click at [293, 49] on icon at bounding box center [291, 48] width 5 height 9
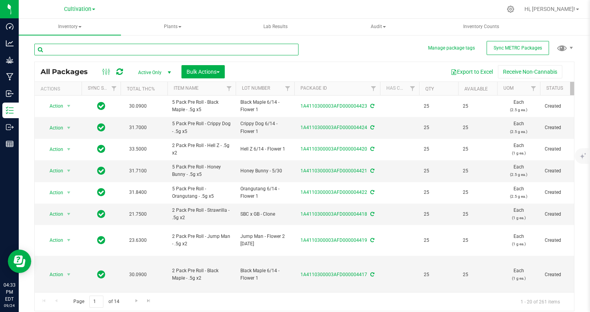
click at [126, 54] on input "text" at bounding box center [166, 50] width 264 height 12
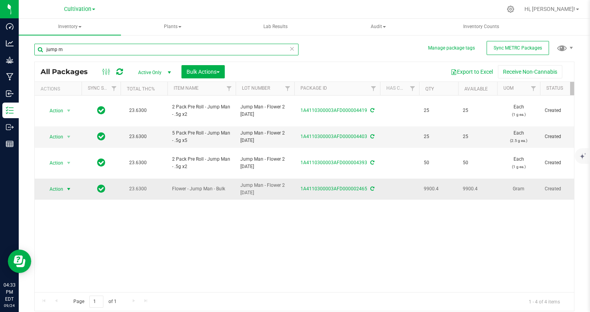
type input "jump m"
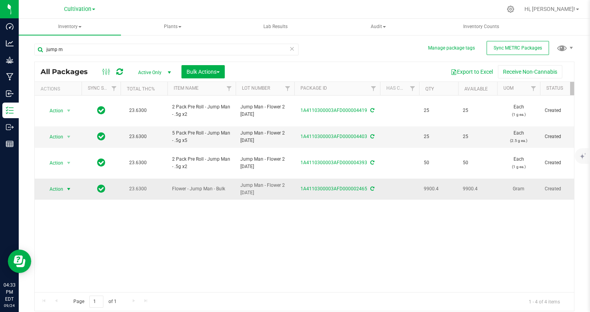
click at [51, 189] on span "Action" at bounding box center [52, 189] width 21 height 11
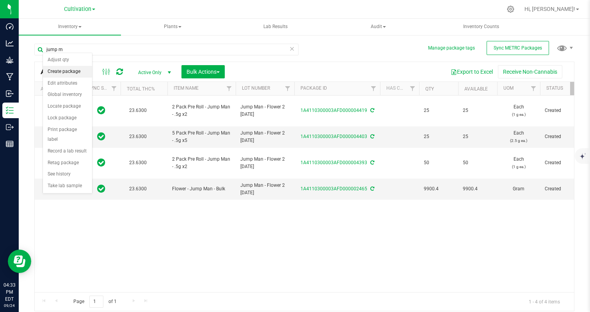
click at [62, 71] on li "Create package" at bounding box center [67, 72] width 49 height 12
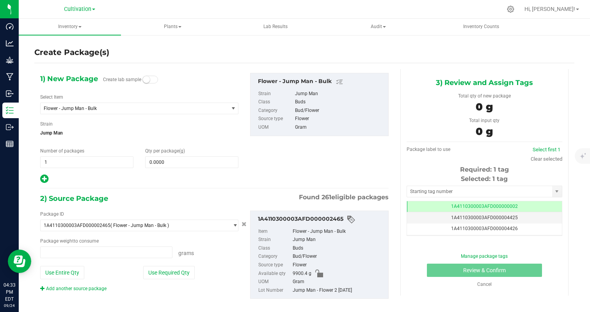
type input "0.0000 g"
click at [114, 107] on span "Flower - Jump Man - Bulk" at bounding box center [131, 108] width 174 height 5
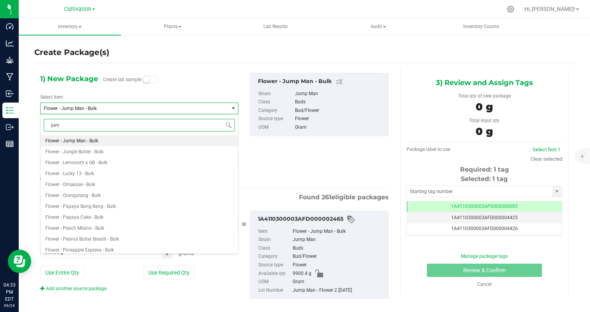
type input "jump"
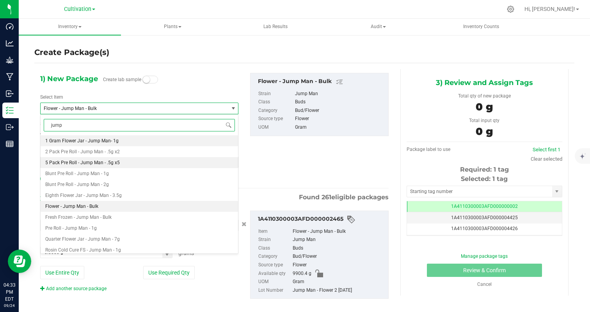
click at [111, 162] on span "5 Pack Pre Roll - Jump Man - .5g x5" at bounding box center [82, 162] width 74 height 5
type input "0"
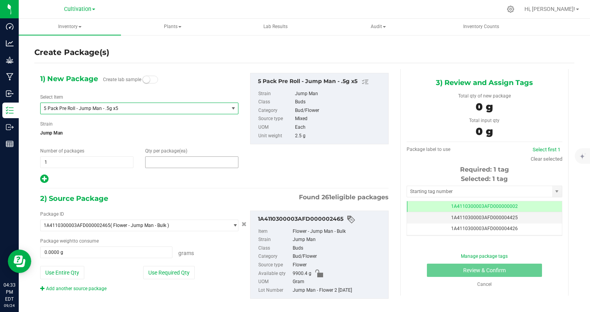
click at [156, 159] on span at bounding box center [191, 162] width 93 height 12
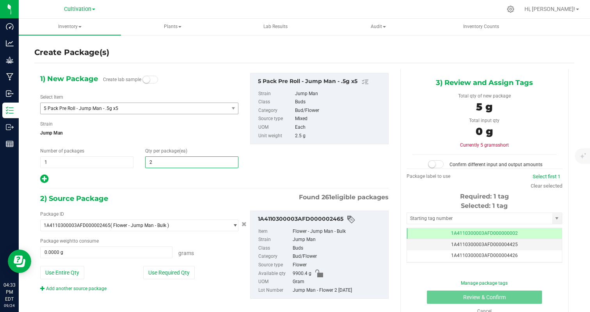
type input "25"
click at [137, 181] on div at bounding box center [139, 179] width 198 height 10
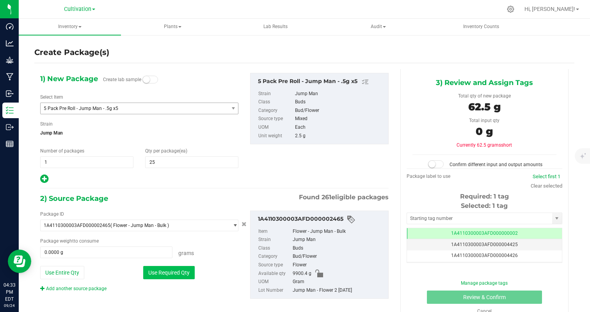
click at [171, 267] on button "Use Required Qty" at bounding box center [168, 272] width 51 height 13
type input "62.5000 g"
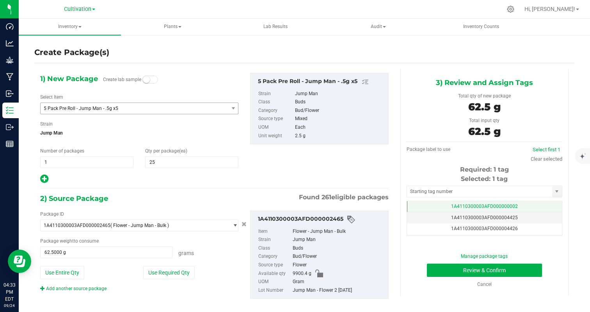
click at [484, 207] on span "1A4110300003AFD000000002" at bounding box center [484, 206] width 67 height 5
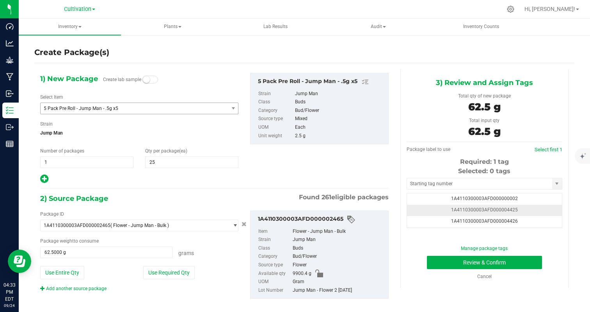
click at [520, 214] on td "1A4110300003AFD000004425" at bounding box center [484, 210] width 155 height 11
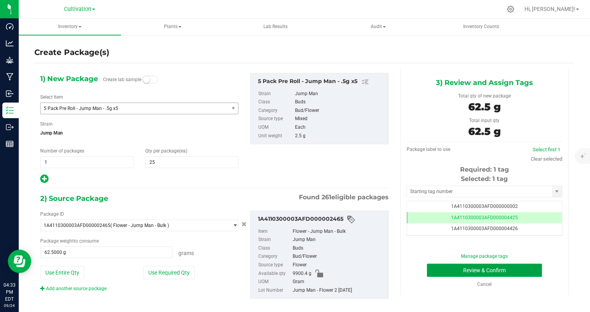
click at [522, 274] on button "Review & Confirm" at bounding box center [484, 270] width 115 height 13
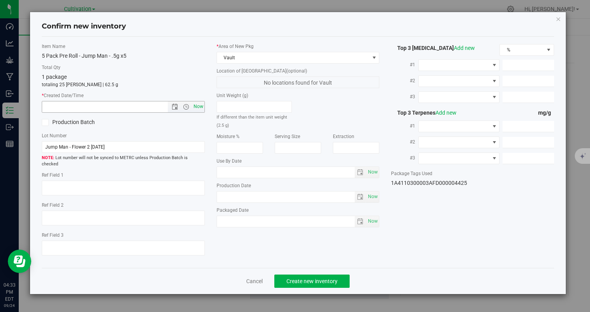
click at [193, 108] on span "Now" at bounding box center [197, 106] width 13 height 11
type input "9/24/2025 4:33 PM"
click at [313, 281] on button "Create new inventory" at bounding box center [311, 280] width 75 height 13
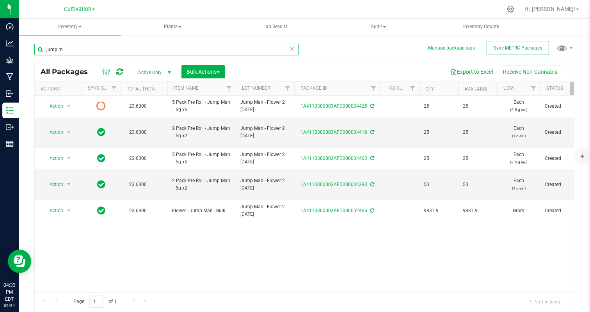
click at [75, 52] on input "jump m" at bounding box center [166, 50] width 264 height 12
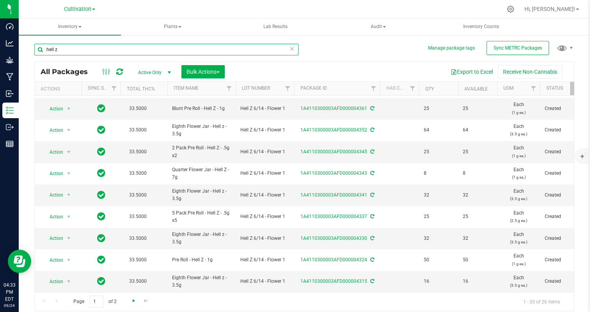
type input "hell z"
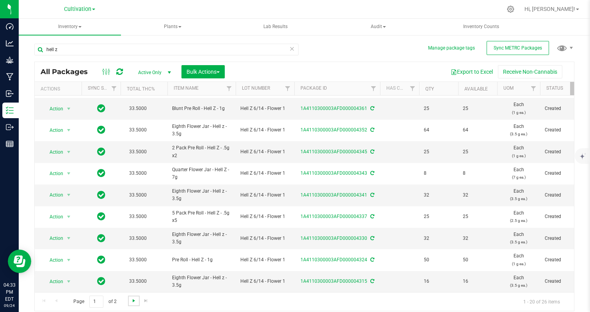
click at [133, 298] on span "Go to the next page" at bounding box center [134, 300] width 6 height 6
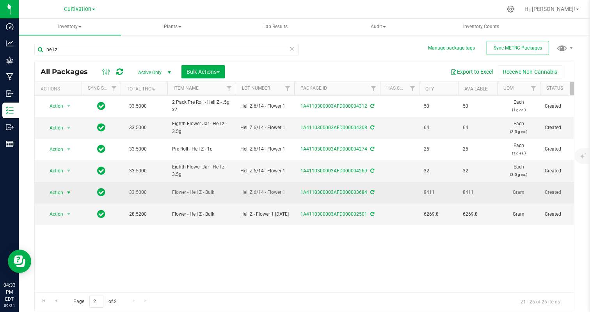
click at [50, 188] on span "Action" at bounding box center [52, 192] width 21 height 11
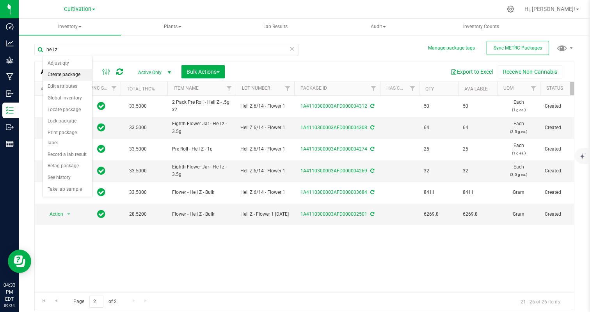
click at [69, 76] on li "Create package" at bounding box center [67, 75] width 49 height 12
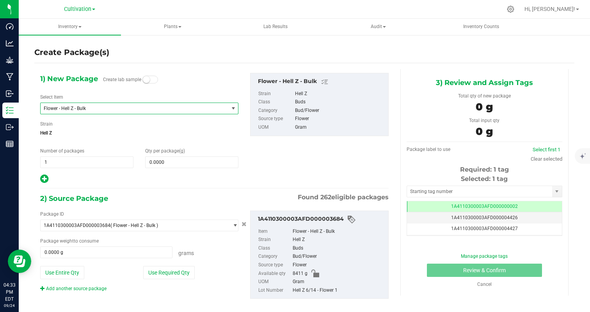
click at [81, 108] on span "Flower - Hell Z - Bulk" at bounding box center [131, 108] width 174 height 5
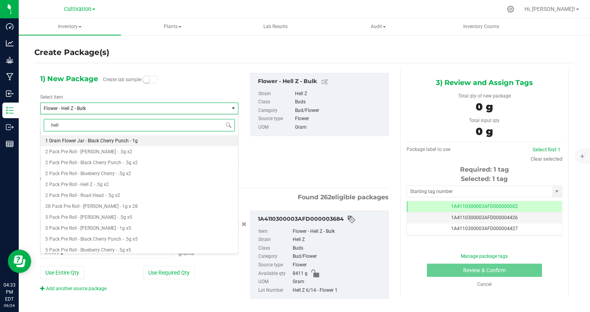
type input "hell z"
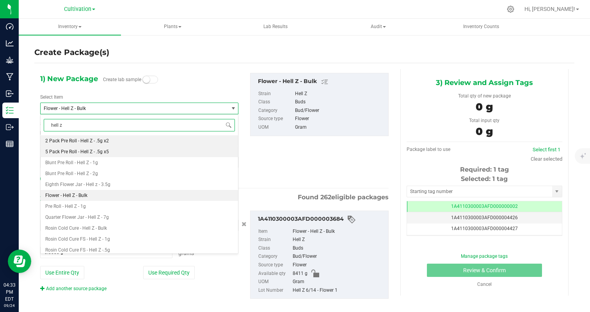
click at [113, 152] on li "5 Pack Pre Roll - Hell Z - .5g x5" at bounding box center [139, 151] width 197 height 11
type input "0"
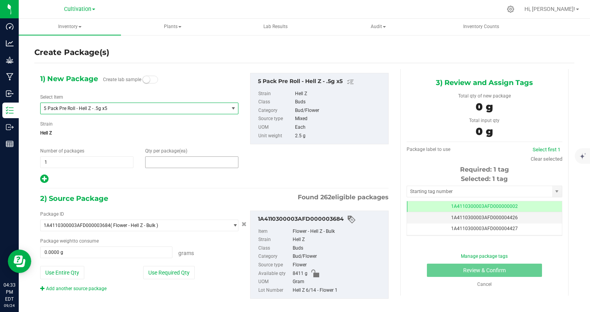
click at [165, 160] on span at bounding box center [191, 162] width 93 height 12
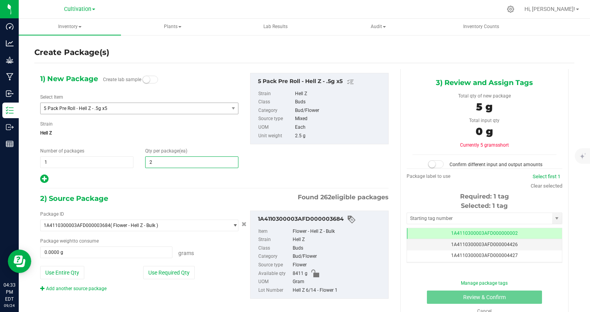
type input "25"
click at [149, 181] on div at bounding box center [139, 179] width 198 height 10
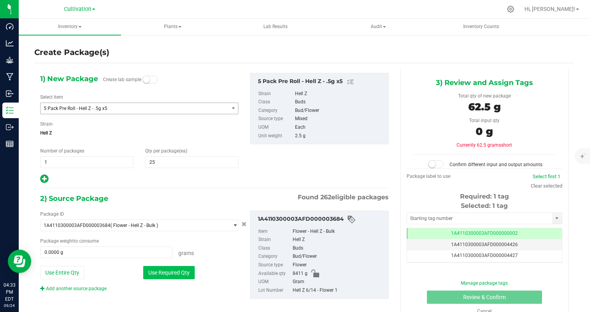
click at [179, 277] on button "Use Required Qty" at bounding box center [168, 272] width 51 height 13
type input "62.5000 g"
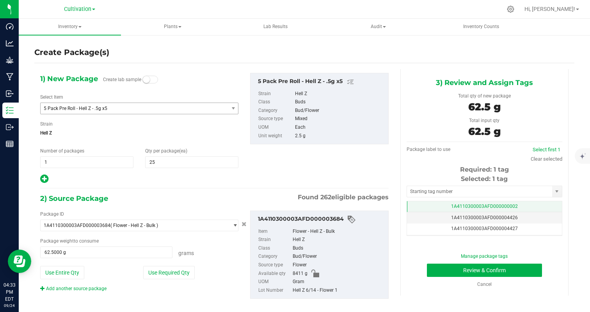
click at [525, 206] on td "1A4110300003AFD000000002" at bounding box center [484, 206] width 155 height 11
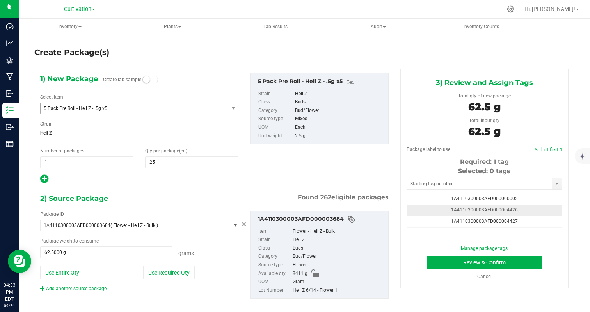
click at [535, 214] on td "1A4110300003AFD000004426" at bounding box center [484, 210] width 155 height 11
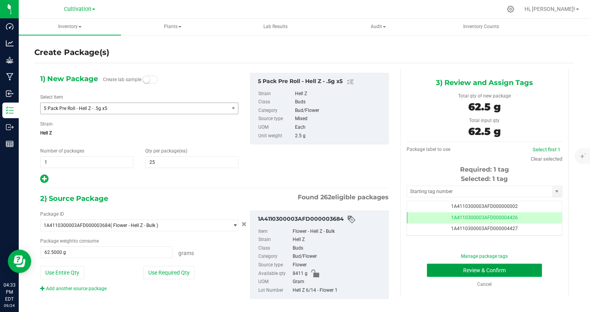
click at [517, 272] on button "Review & Confirm" at bounding box center [484, 270] width 115 height 13
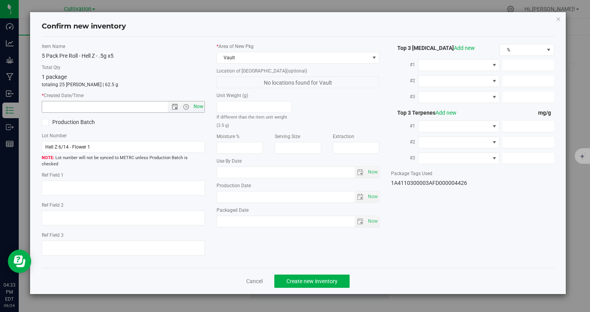
click at [202, 109] on span "Now" at bounding box center [197, 106] width 13 height 11
type input "9/24/2025 4:33 PM"
click at [333, 268] on div "Cancel Create new inventory" at bounding box center [298, 281] width 512 height 26
click at [330, 278] on span "Create new inventory" at bounding box center [311, 281] width 51 height 6
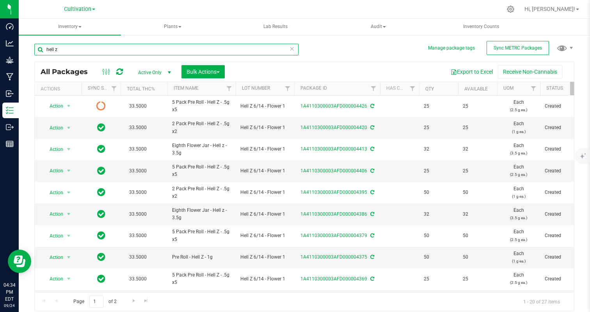
click at [79, 46] on input "hell z" at bounding box center [166, 50] width 264 height 12
type input "black cherry"
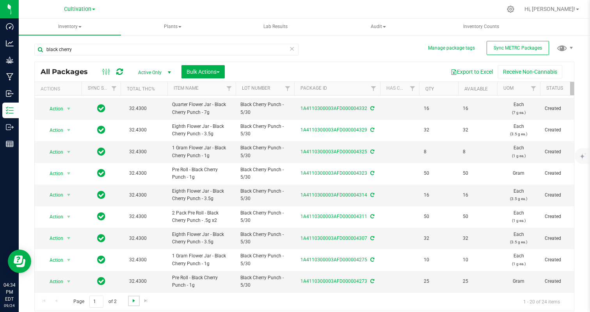
click at [133, 300] on span "Go to the next page" at bounding box center [134, 300] width 6 height 6
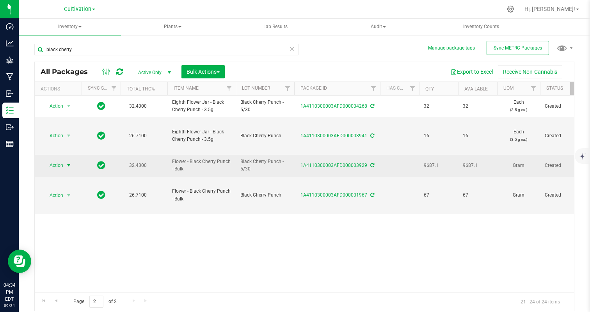
click at [60, 165] on span "Action" at bounding box center [52, 165] width 21 height 11
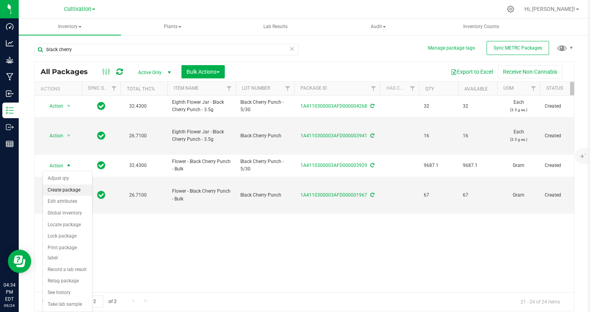
click at [64, 191] on li "Create package" at bounding box center [67, 190] width 49 height 12
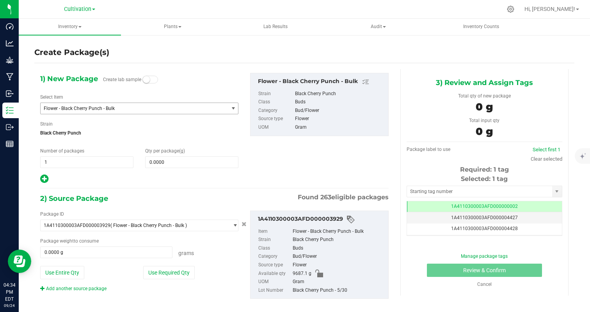
click at [100, 108] on span "Flower - Black Cherry Punch - Bulk" at bounding box center [131, 108] width 174 height 5
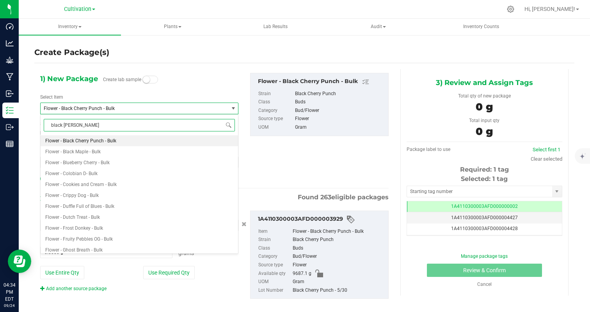
type input "black cherr"
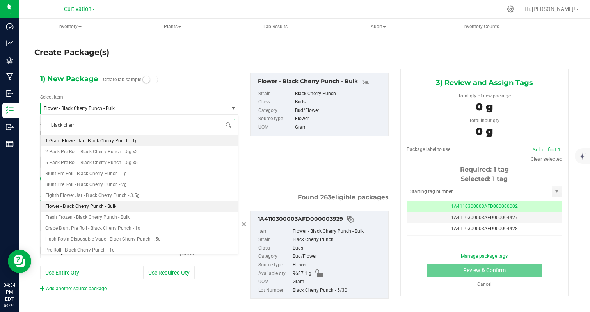
click at [130, 141] on span "1 Gram Flower Jar - Black Cherry Punch - 1g" at bounding box center [91, 140] width 92 height 5
type input "0"
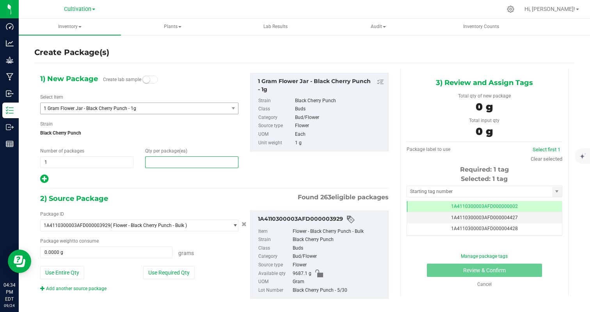
click at [165, 159] on span at bounding box center [191, 162] width 93 height 12
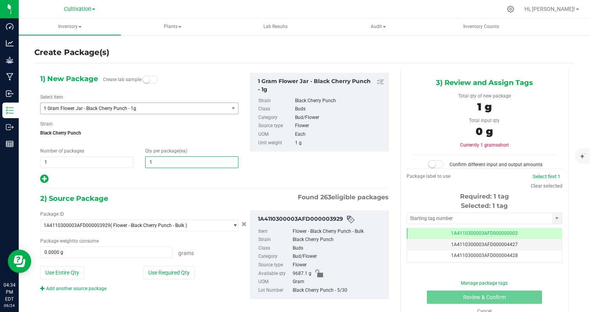
type input "10"
click at [158, 173] on div "1) New Package Create lab sample Select Item 1 Gram Flower Jar - Black Cherry P…" at bounding box center [139, 128] width 210 height 111
click at [161, 271] on button "Use Required Qty" at bounding box center [168, 272] width 51 height 13
type input "10.0000 g"
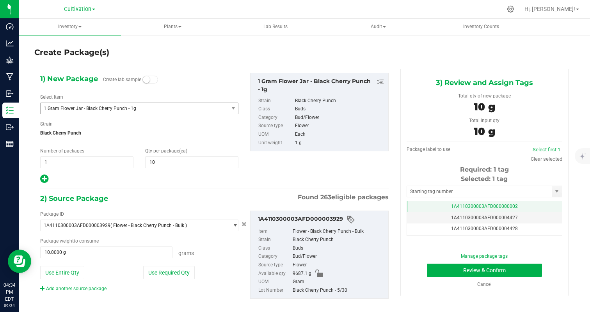
click at [517, 205] on td "1A4110300003AFD000000002" at bounding box center [484, 206] width 155 height 11
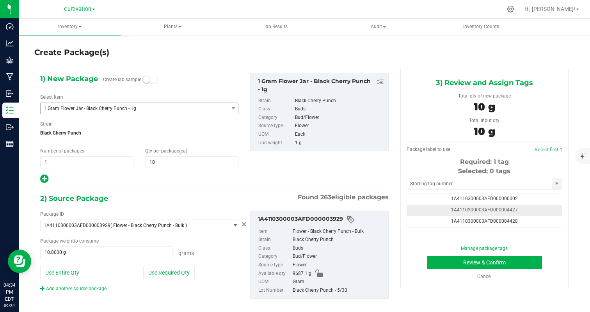
click at [529, 210] on td "1A4110300003AFD000004427" at bounding box center [484, 210] width 155 height 11
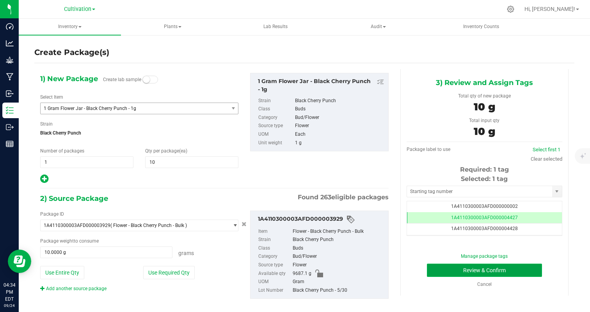
click at [518, 269] on button "Review & Confirm" at bounding box center [484, 270] width 115 height 13
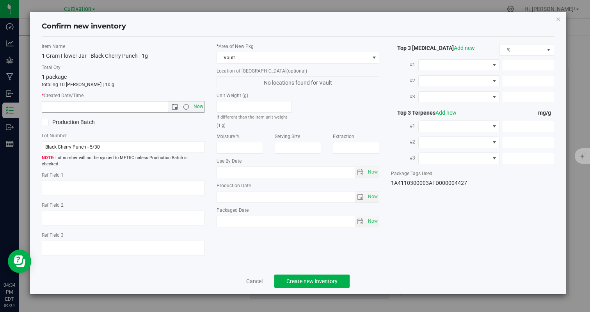
click at [198, 108] on span "Now" at bounding box center [197, 106] width 13 height 11
type input "9/24/2025 4:34 PM"
click at [299, 282] on div "Cancel Create new inventory" at bounding box center [298, 281] width 512 height 26
click at [300, 278] on span "Create new inventory" at bounding box center [311, 281] width 51 height 6
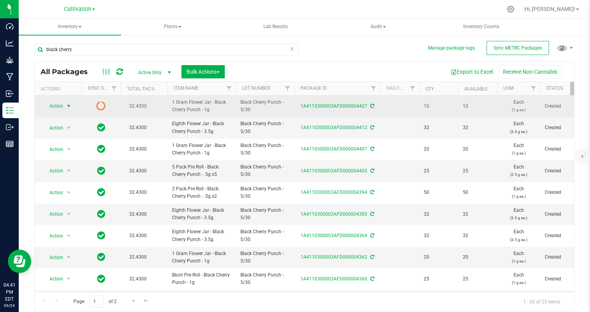
click at [59, 111] on span "Action" at bounding box center [52, 106] width 21 height 11
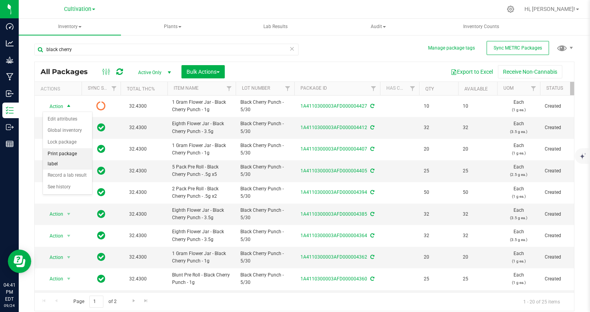
click at [62, 157] on li "Print package label" at bounding box center [67, 158] width 49 height 21
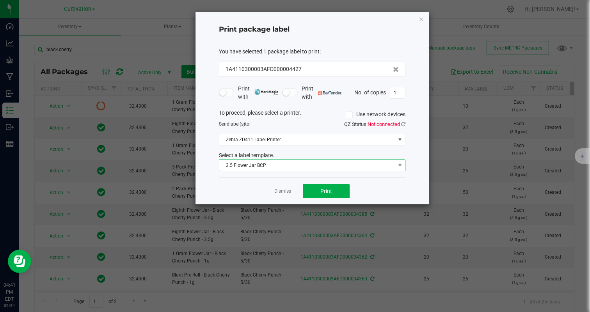
click at [326, 163] on span "3.5 Flower Jar BCP" at bounding box center [307, 165] width 176 height 11
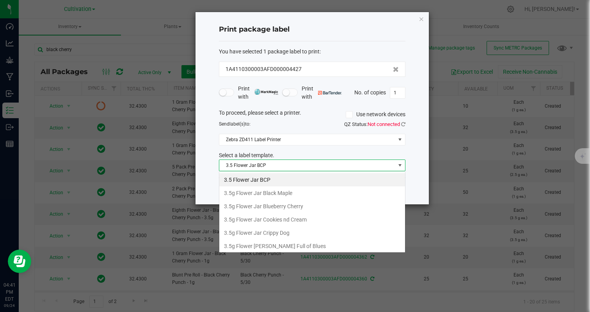
scroll to position [12, 186]
click at [326, 163] on span "3.5 Flower Jar BCP" at bounding box center [307, 165] width 176 height 11
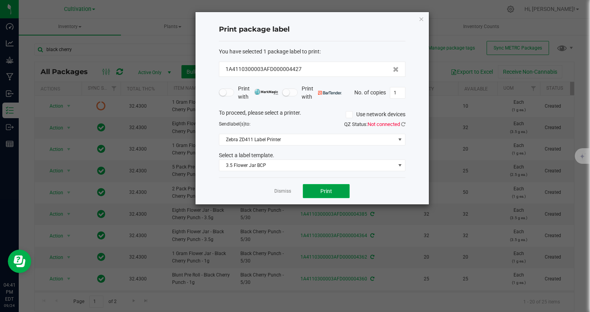
click at [333, 191] on button "Print" at bounding box center [326, 191] width 47 height 14
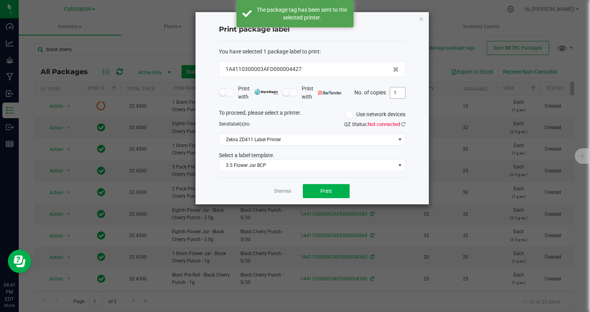
click at [403, 96] on input "1" at bounding box center [397, 92] width 15 height 11
type input "10"
click at [363, 194] on div "Dismiss Print" at bounding box center [312, 190] width 186 height 27
click at [309, 193] on button "Print" at bounding box center [326, 191] width 47 height 14
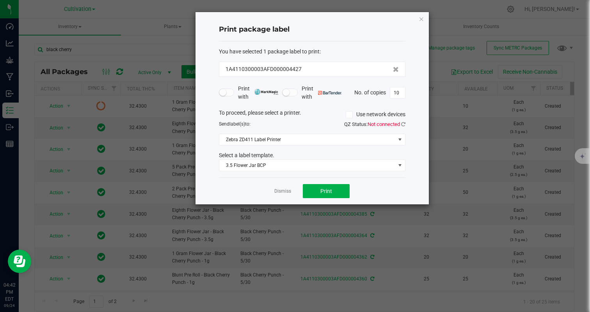
click at [275, 188] on app-cancel-button "Dismiss" at bounding box center [282, 191] width 17 height 8
click at [279, 194] on link "Dismiss" at bounding box center [282, 191] width 17 height 7
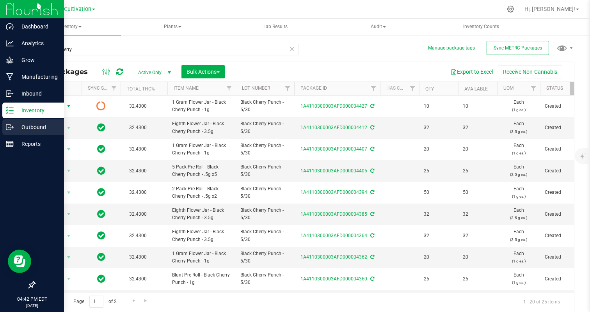
click at [15, 130] on p "Outbound" at bounding box center [37, 126] width 47 height 9
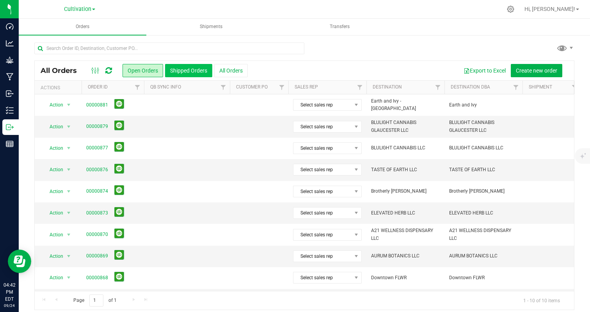
click at [181, 72] on button "Shipped Orders" at bounding box center [188, 70] width 47 height 13
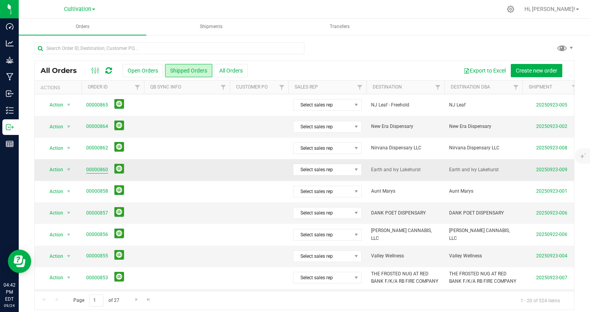
click at [90, 171] on link "00000860" at bounding box center [97, 169] width 22 height 7
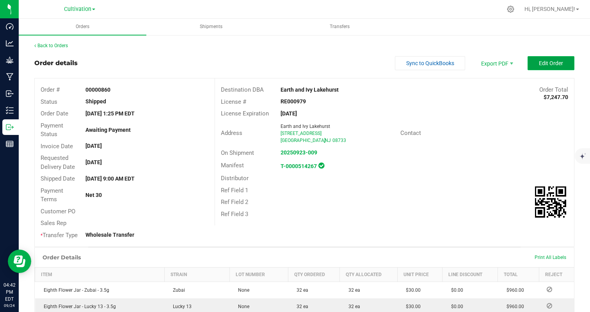
click at [542, 57] on button "Edit Order" at bounding box center [550, 63] width 47 height 14
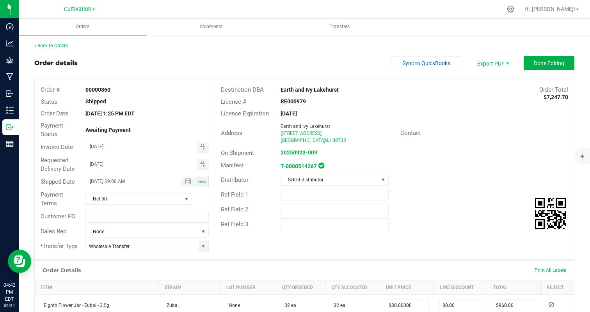
click at [51, 47] on link "Back to Orders" at bounding box center [51, 45] width 34 height 5
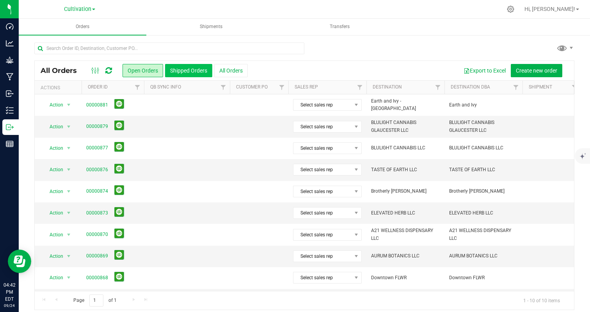
click at [176, 75] on button "Shipped Orders" at bounding box center [188, 70] width 47 height 13
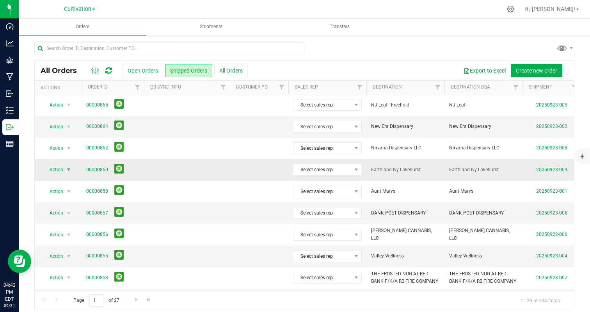
click at [63, 174] on span "Action" at bounding box center [52, 169] width 21 height 11
click at [72, 185] on li "Clone order" at bounding box center [72, 183] width 58 height 12
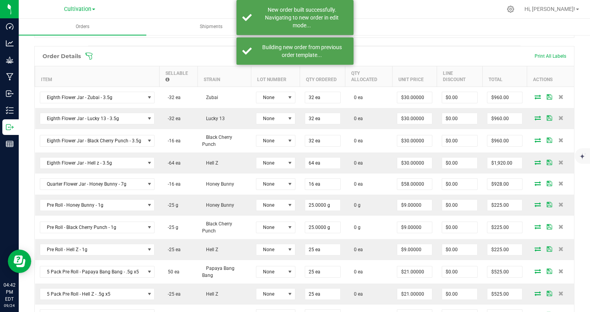
scroll to position [214, 0]
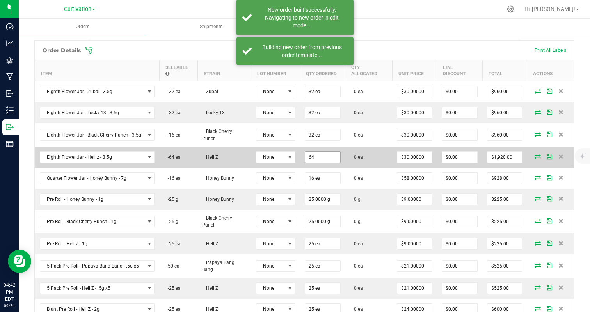
click at [325, 157] on input "64" at bounding box center [322, 157] width 35 height 11
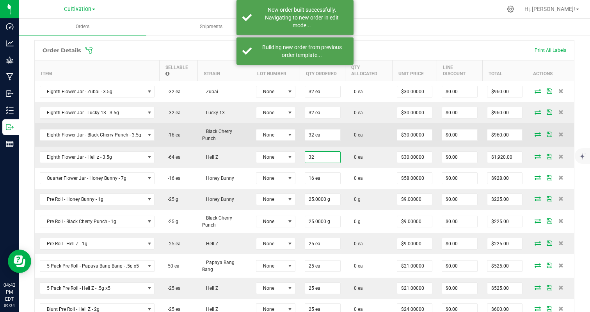
type input "32 ea"
type input "$960.00"
click at [361, 138] on td "0 ea" at bounding box center [368, 134] width 47 height 23
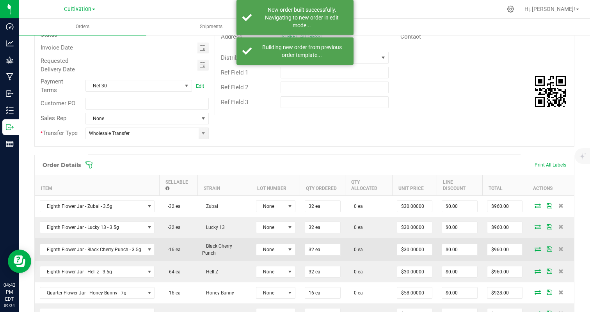
scroll to position [0, 0]
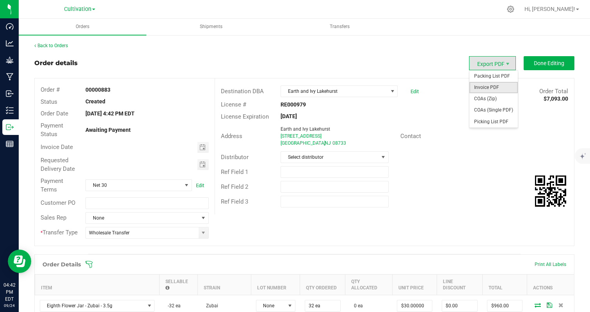
click at [492, 85] on span "Invoice PDF" at bounding box center [493, 87] width 48 height 11
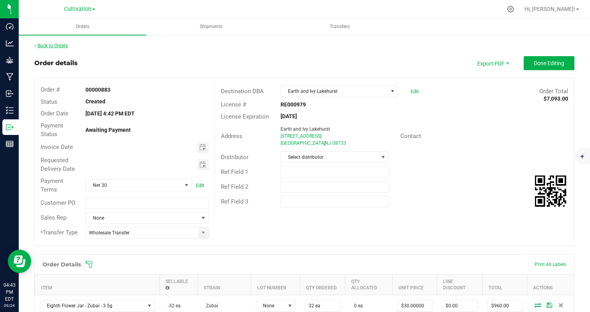
click at [56, 46] on link "Back to Orders" at bounding box center [51, 45] width 34 height 5
